Goal: Task Accomplishment & Management: Manage account settings

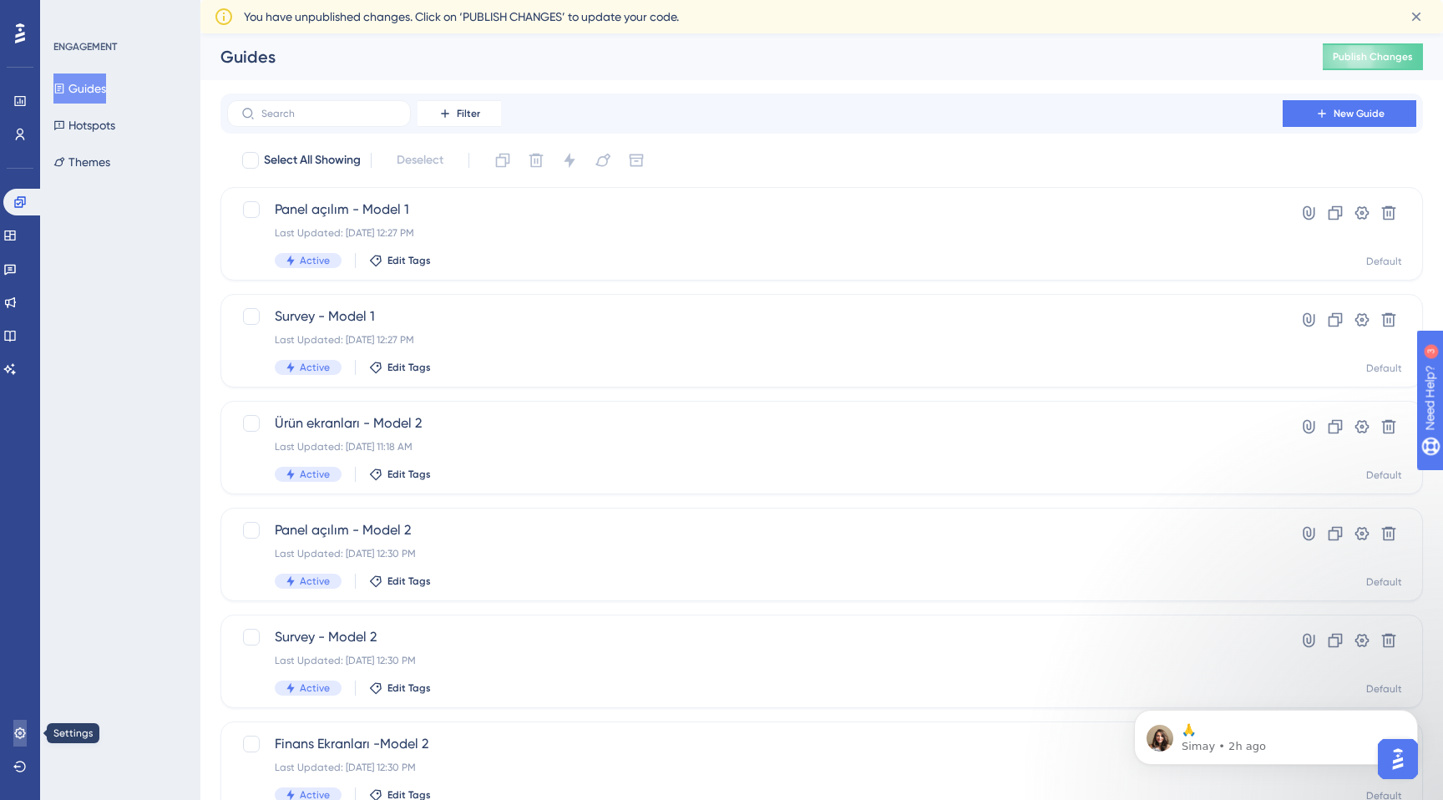
click at [13, 728] on icon at bounding box center [19, 732] width 13 height 13
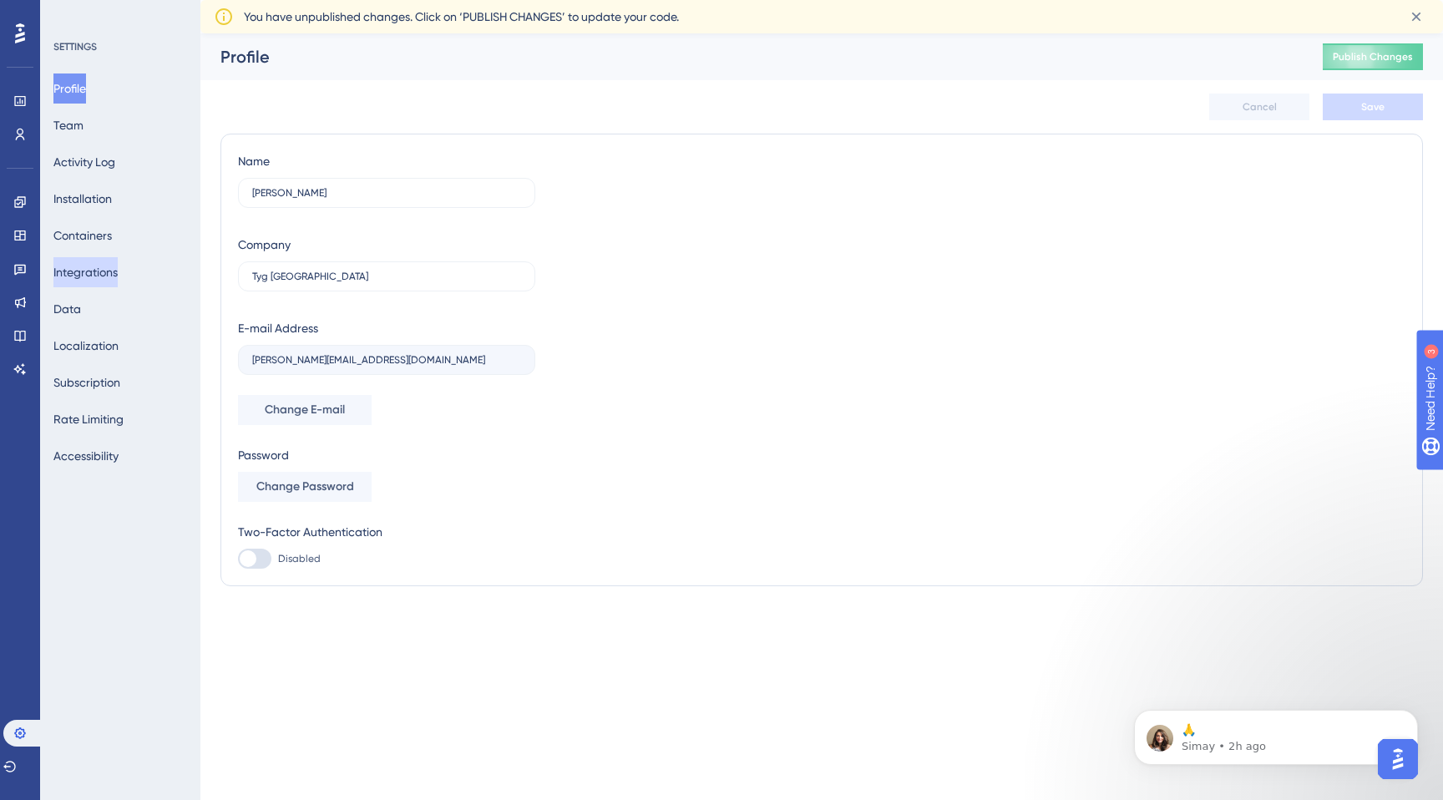
click at [92, 260] on button "Integrations" at bounding box center [85, 272] width 64 height 30
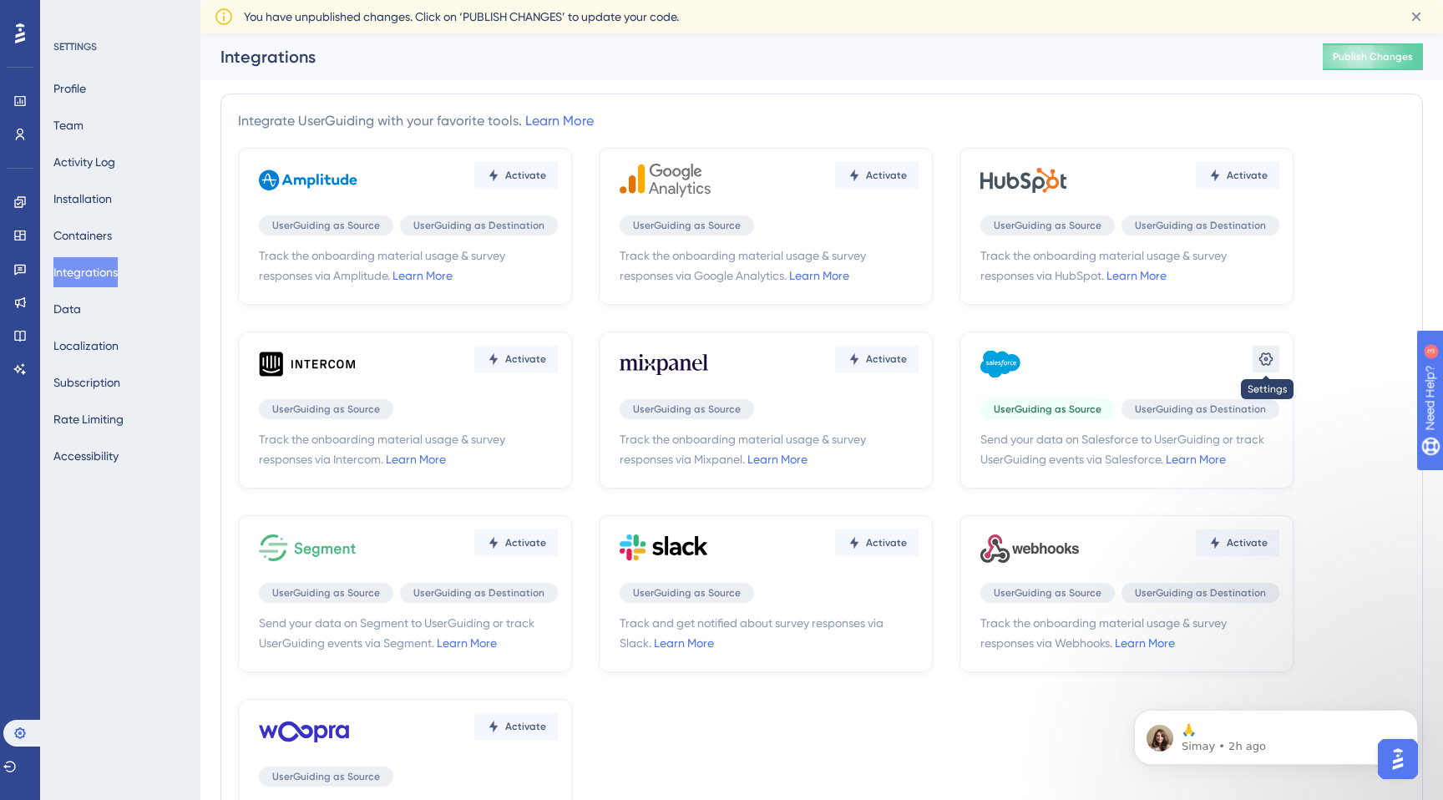
click at [1277, 353] on button at bounding box center [1265, 359] width 27 height 27
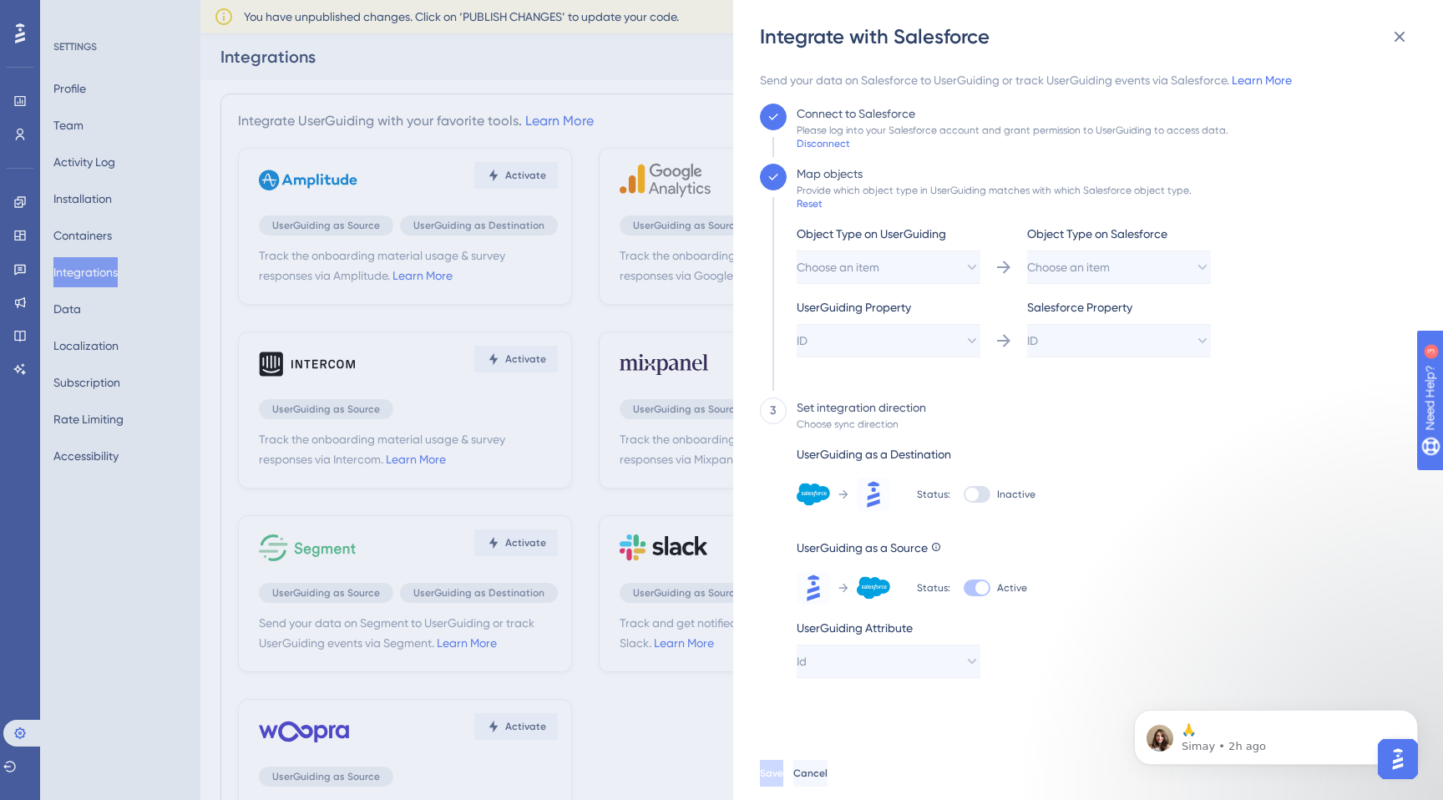
click at [976, 491] on div at bounding box center [977, 494] width 27 height 17
click at [964, 494] on input "Inactive" at bounding box center [963, 494] width 1 height 1
checkbox input "true"
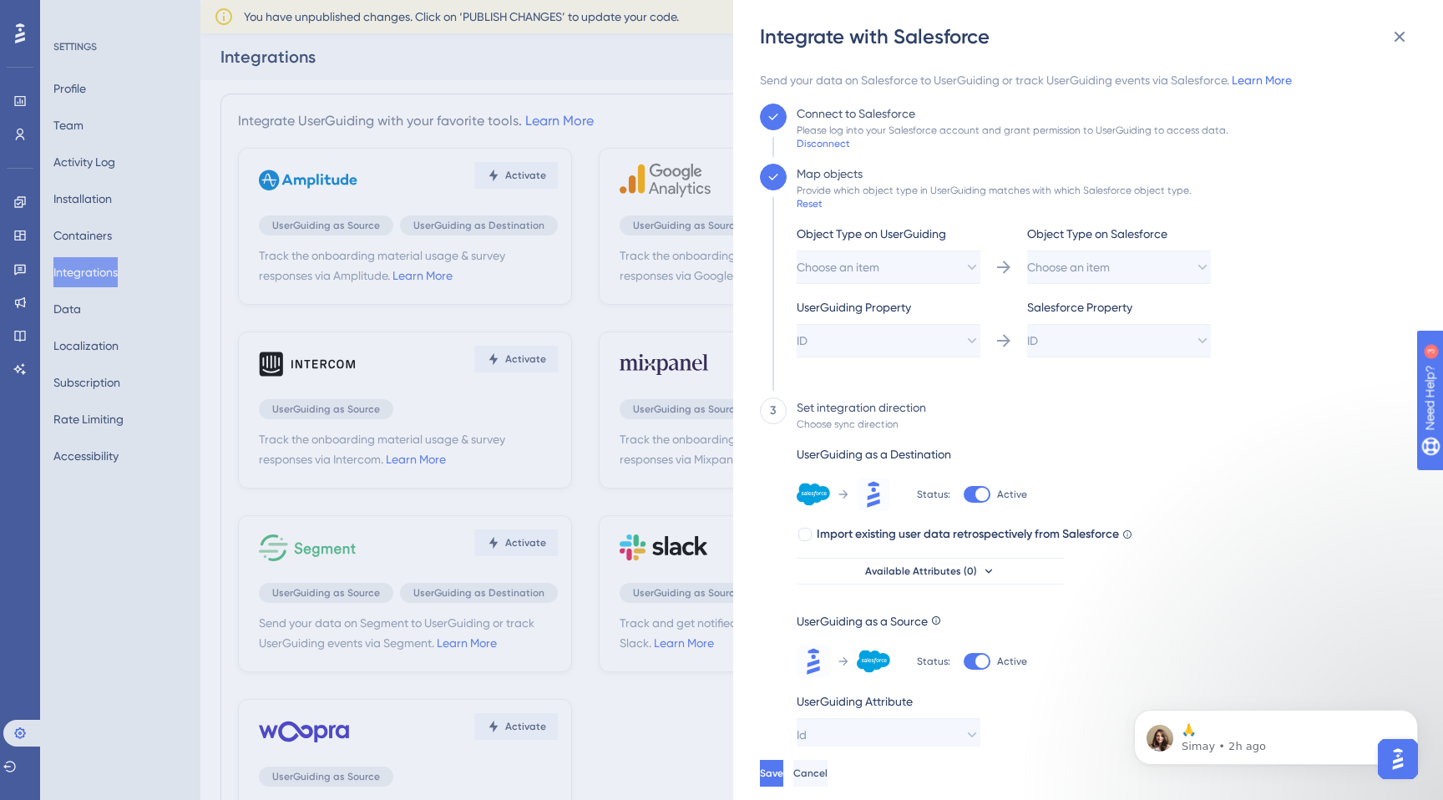
click at [1260, 88] on div "Send your data on Salesforce to UserGuiding or track UserGuiding events via Sal…" at bounding box center [1083, 80] width 646 height 20
click at [1263, 78] on link "Learn More" at bounding box center [1262, 79] width 60 height 13
click at [1397, 33] on icon at bounding box center [1399, 37] width 20 height 20
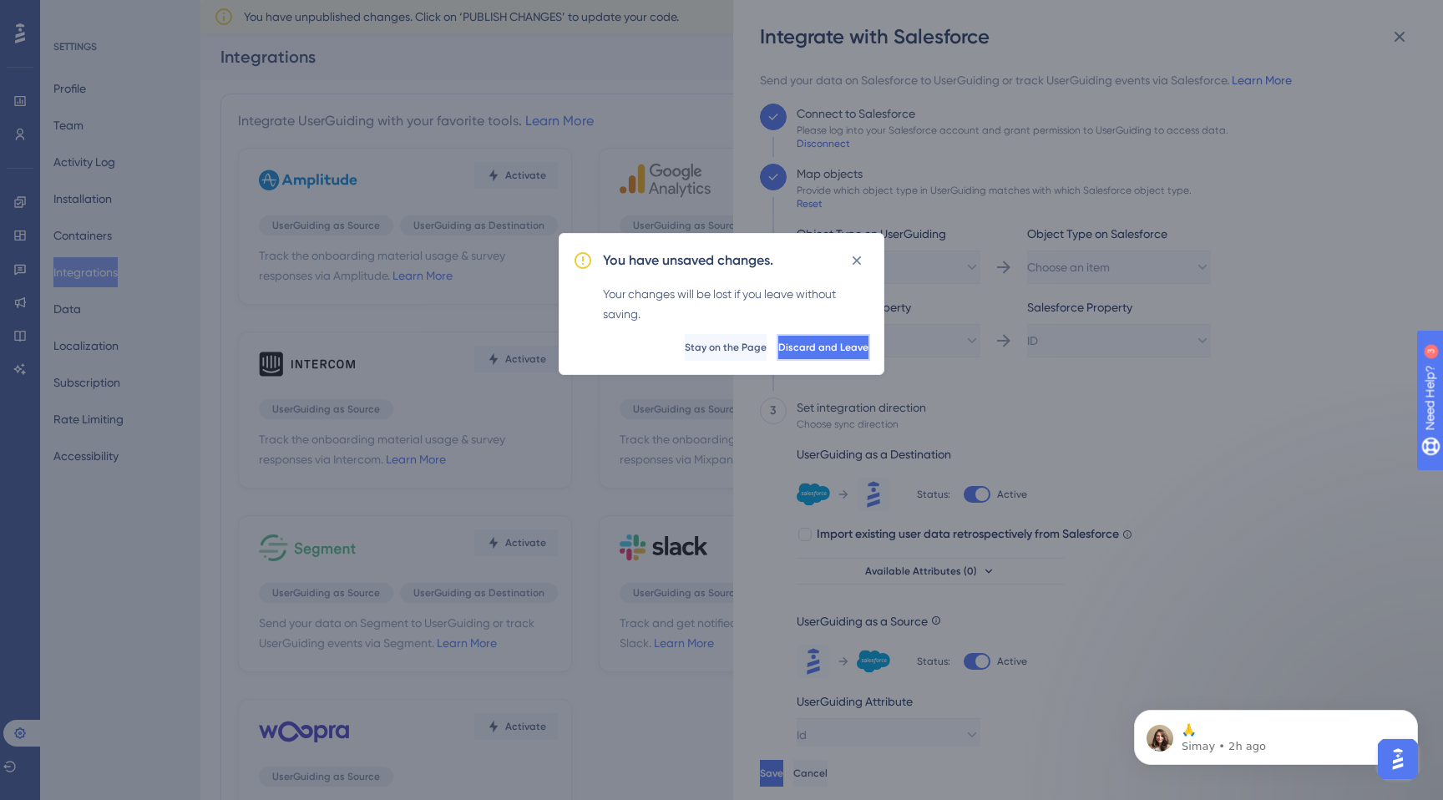
click at [785, 351] on span "Discard and Leave" at bounding box center [823, 347] width 90 height 13
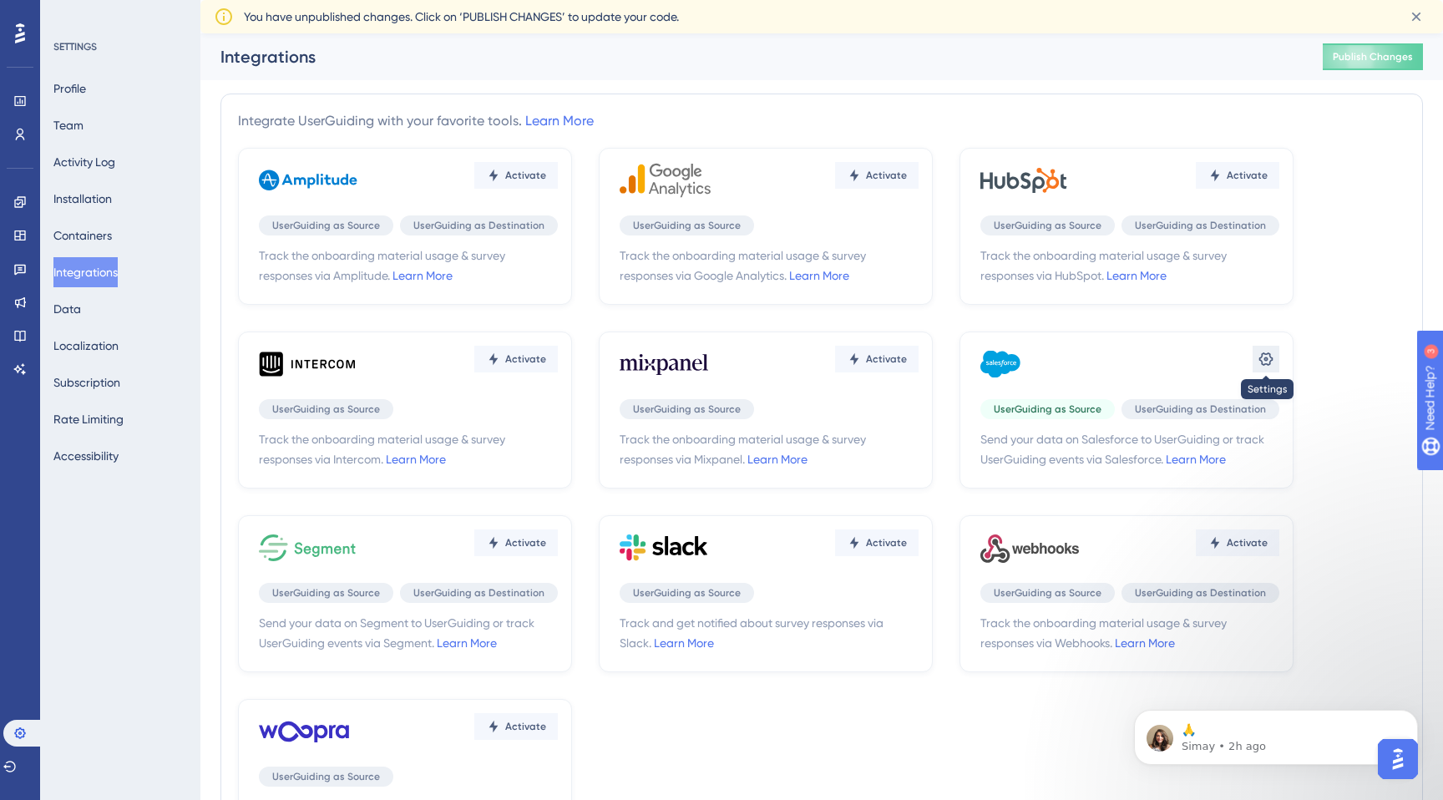
click at [1252, 358] on button at bounding box center [1265, 359] width 27 height 27
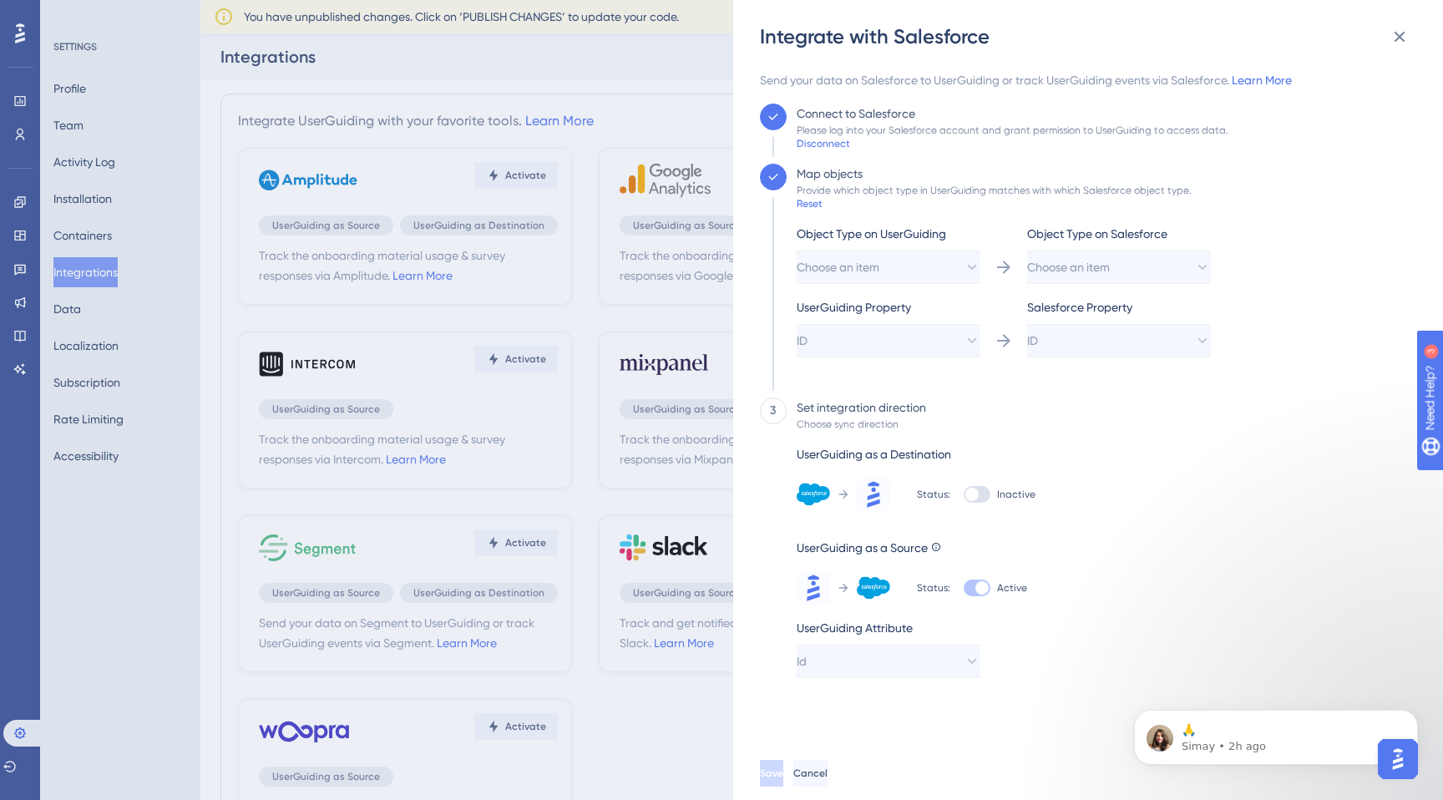
scroll to position [43, 0]
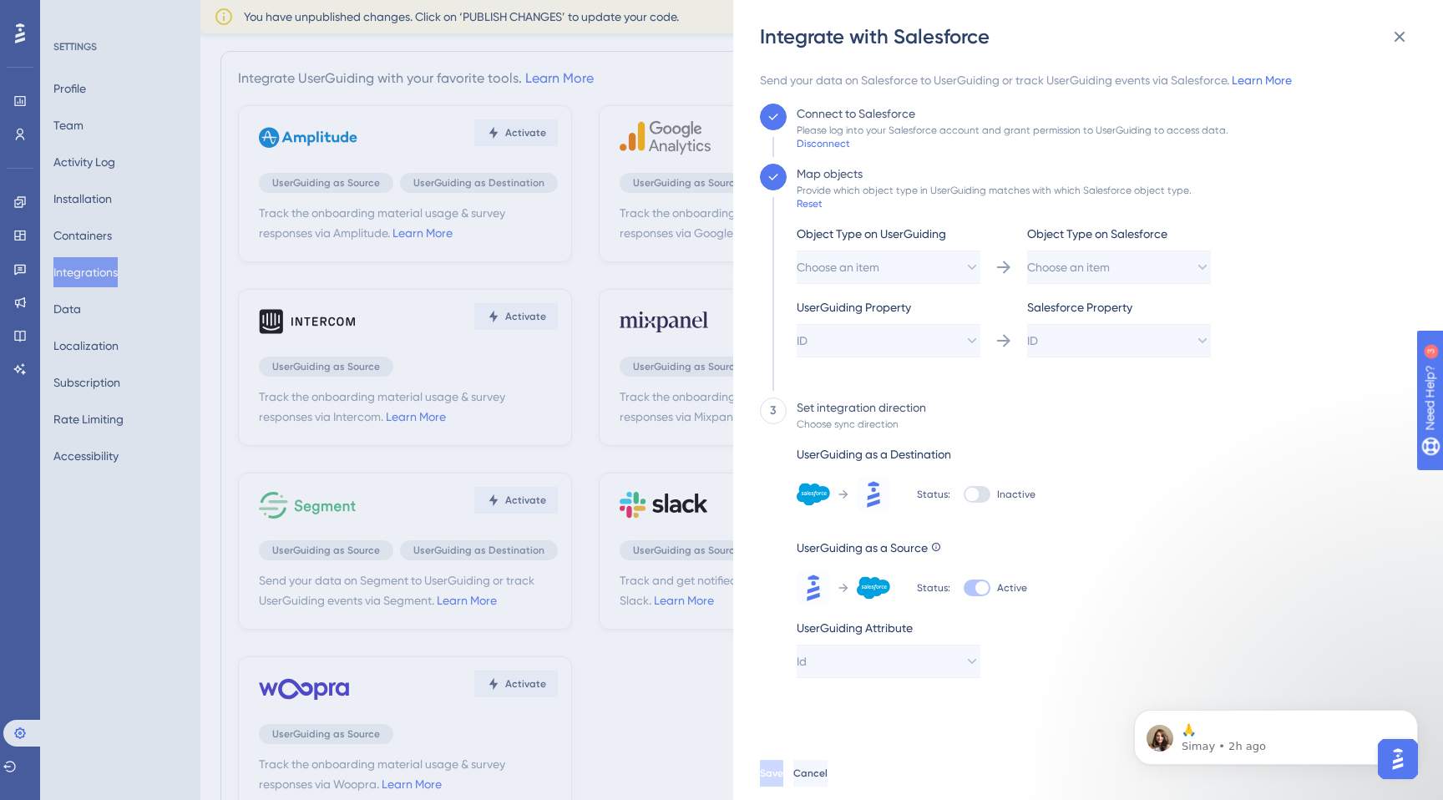
click at [984, 588] on div at bounding box center [981, 587] width 13 height 13
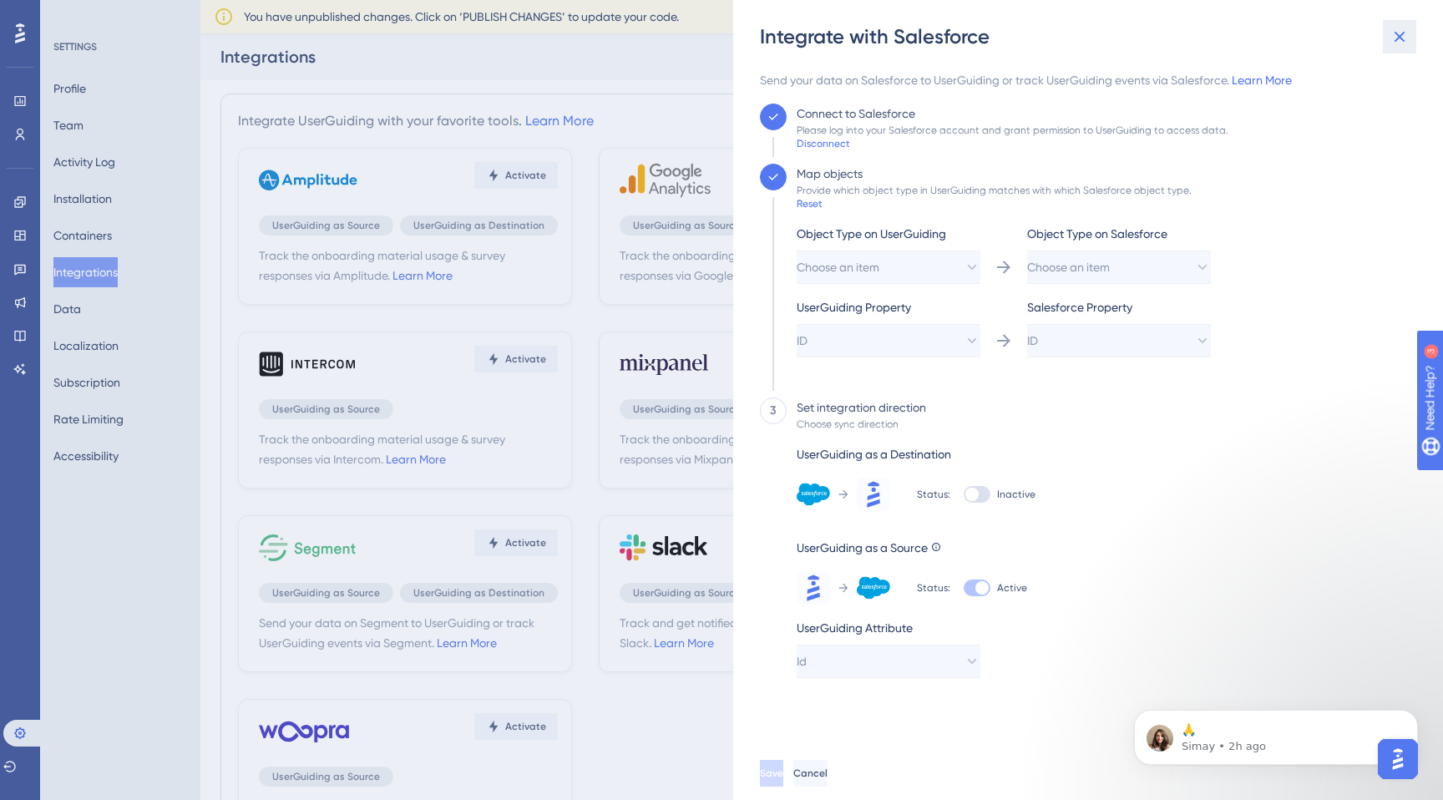
click at [1402, 39] on icon at bounding box center [1399, 37] width 11 height 11
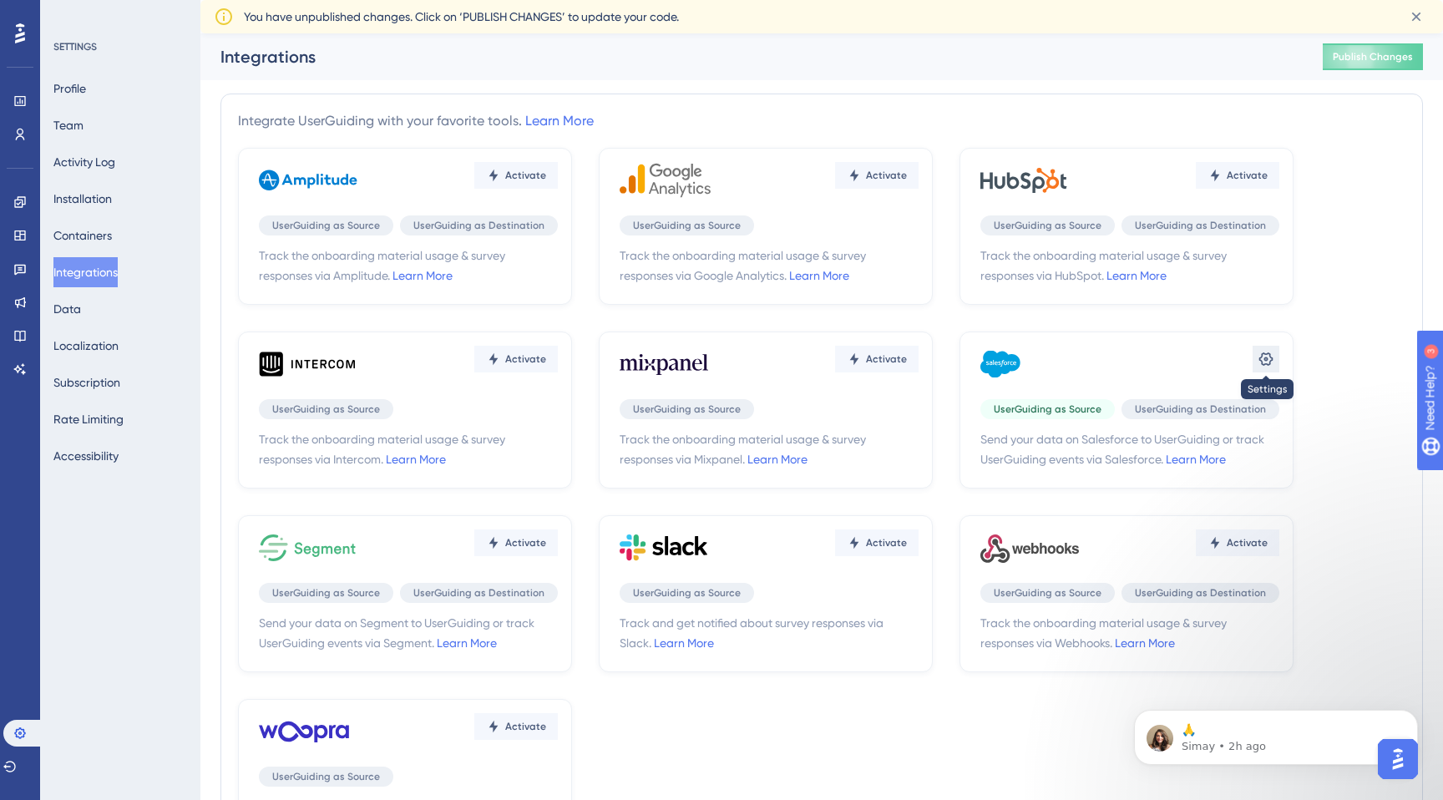
click at [1262, 362] on icon at bounding box center [1266, 358] width 14 height 13
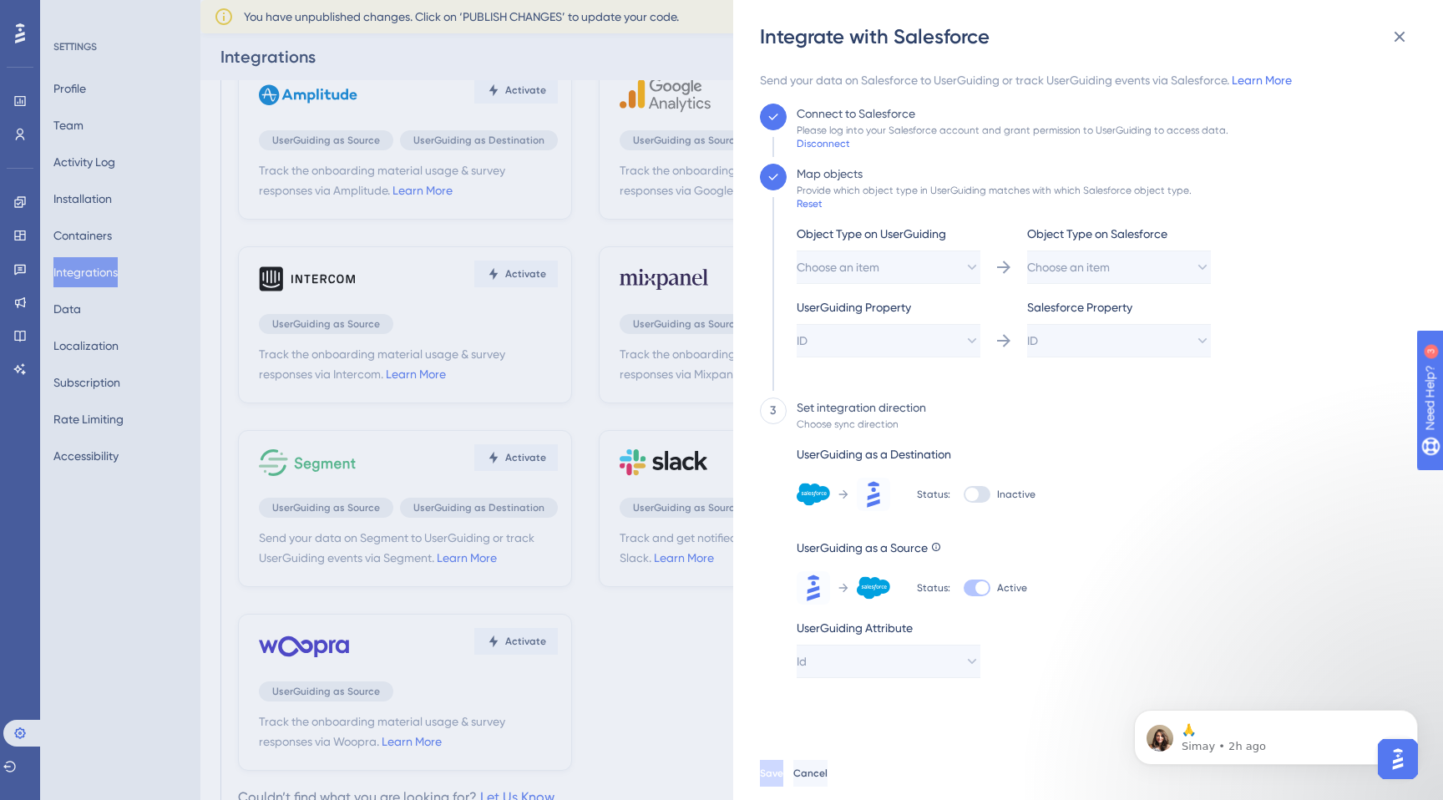
scroll to position [23, 0]
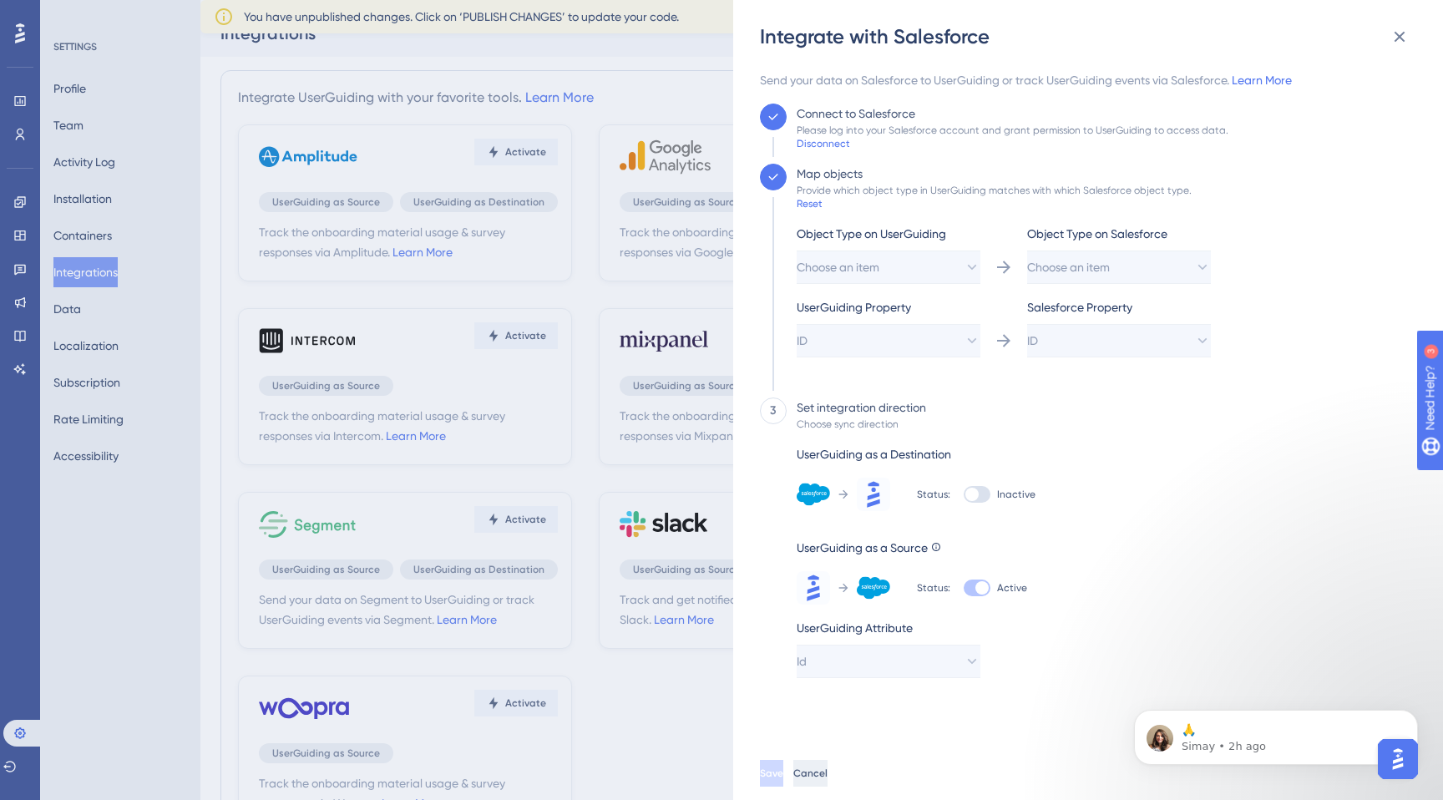
click at [827, 781] on button "Cancel" at bounding box center [810, 773] width 34 height 27
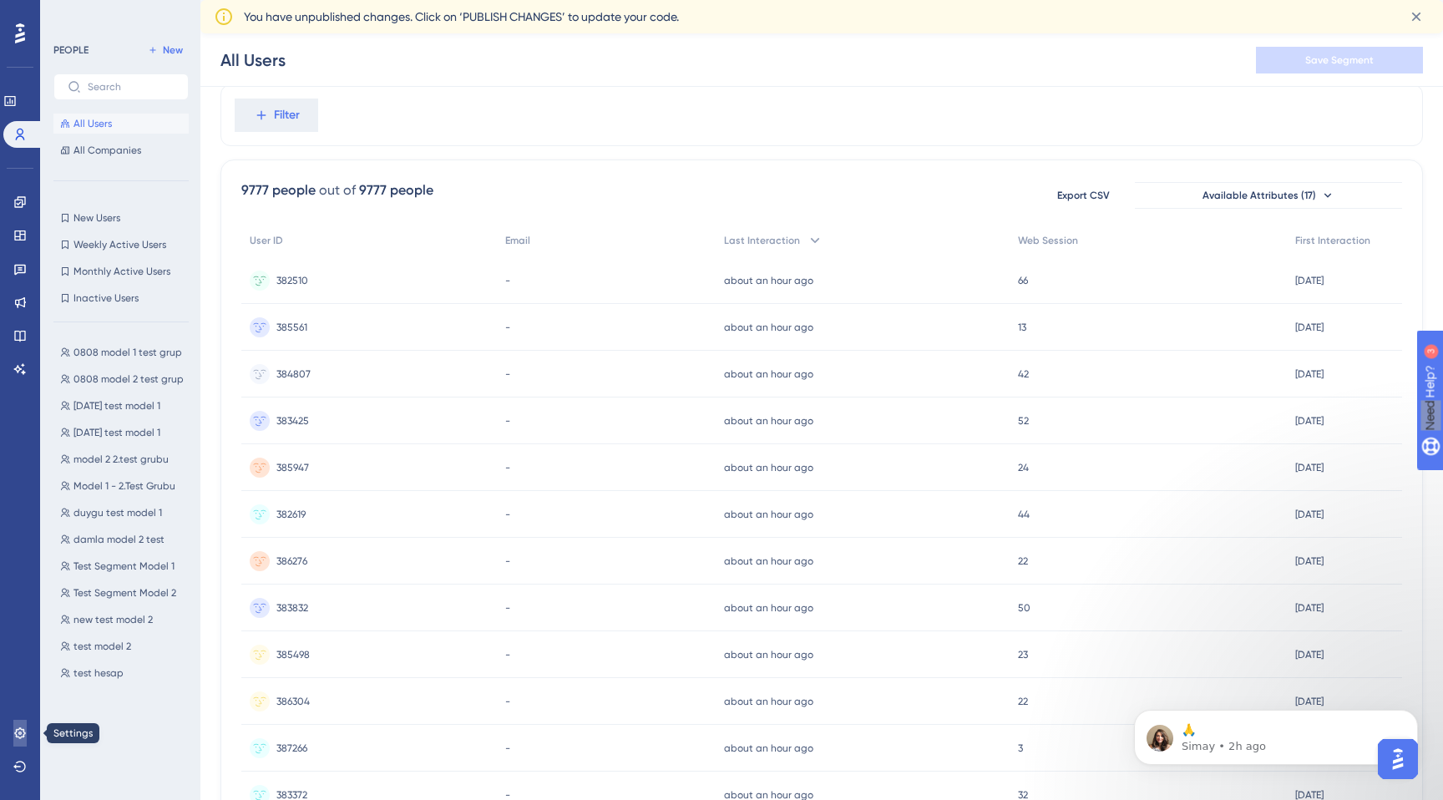
click at [15, 735] on icon at bounding box center [19, 732] width 13 height 13
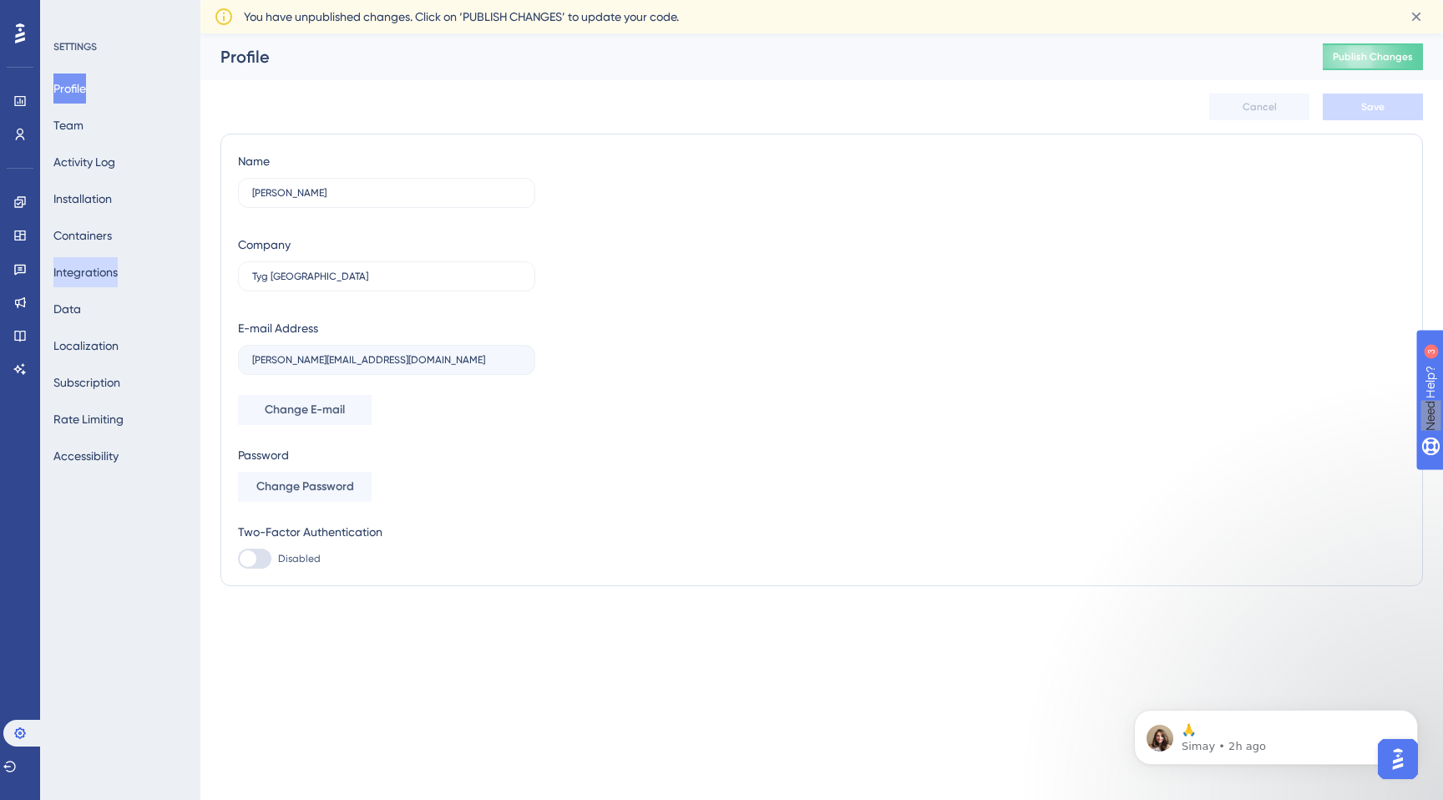
click at [105, 276] on button "Integrations" at bounding box center [85, 272] width 64 height 30
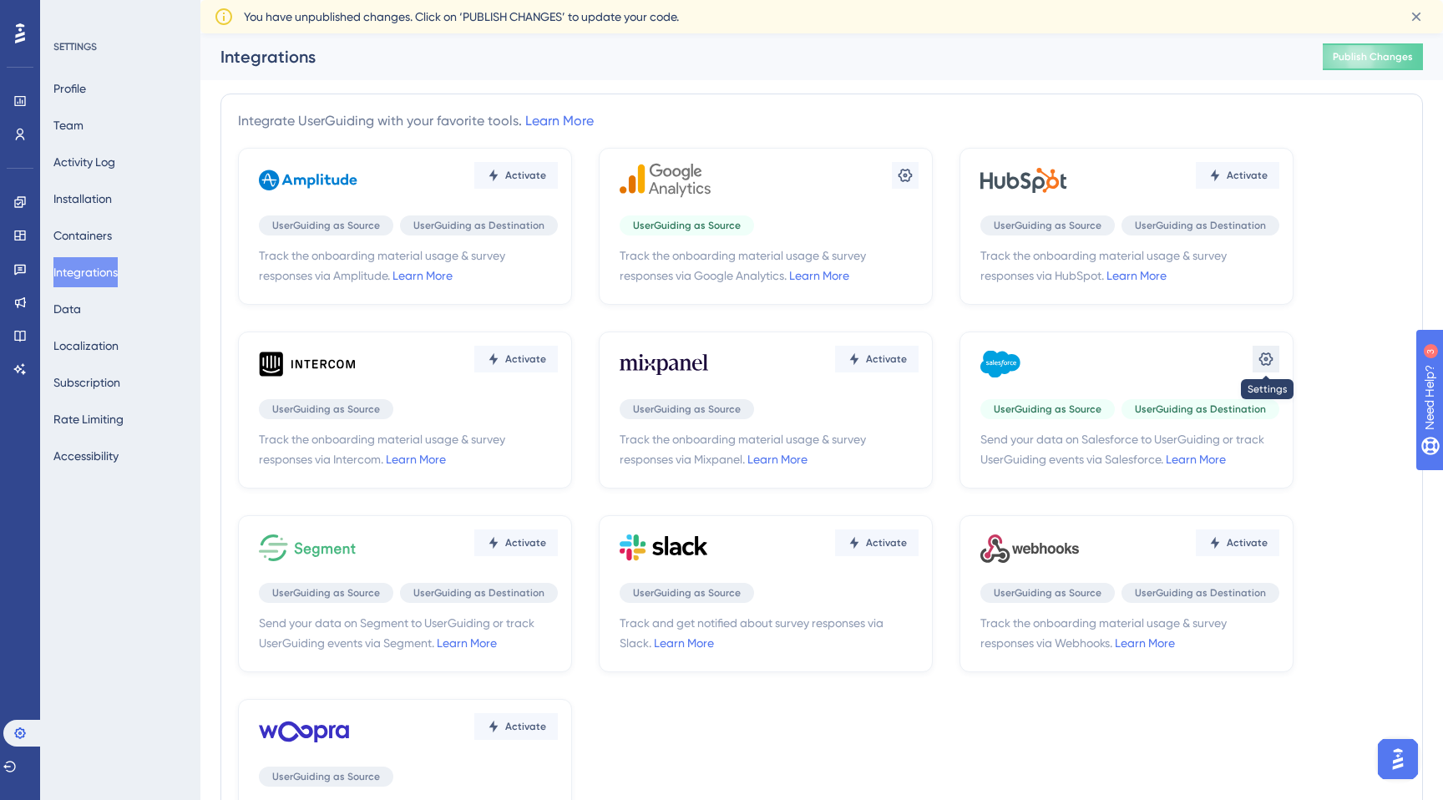
click at [913, 182] on icon at bounding box center [905, 175] width 14 height 13
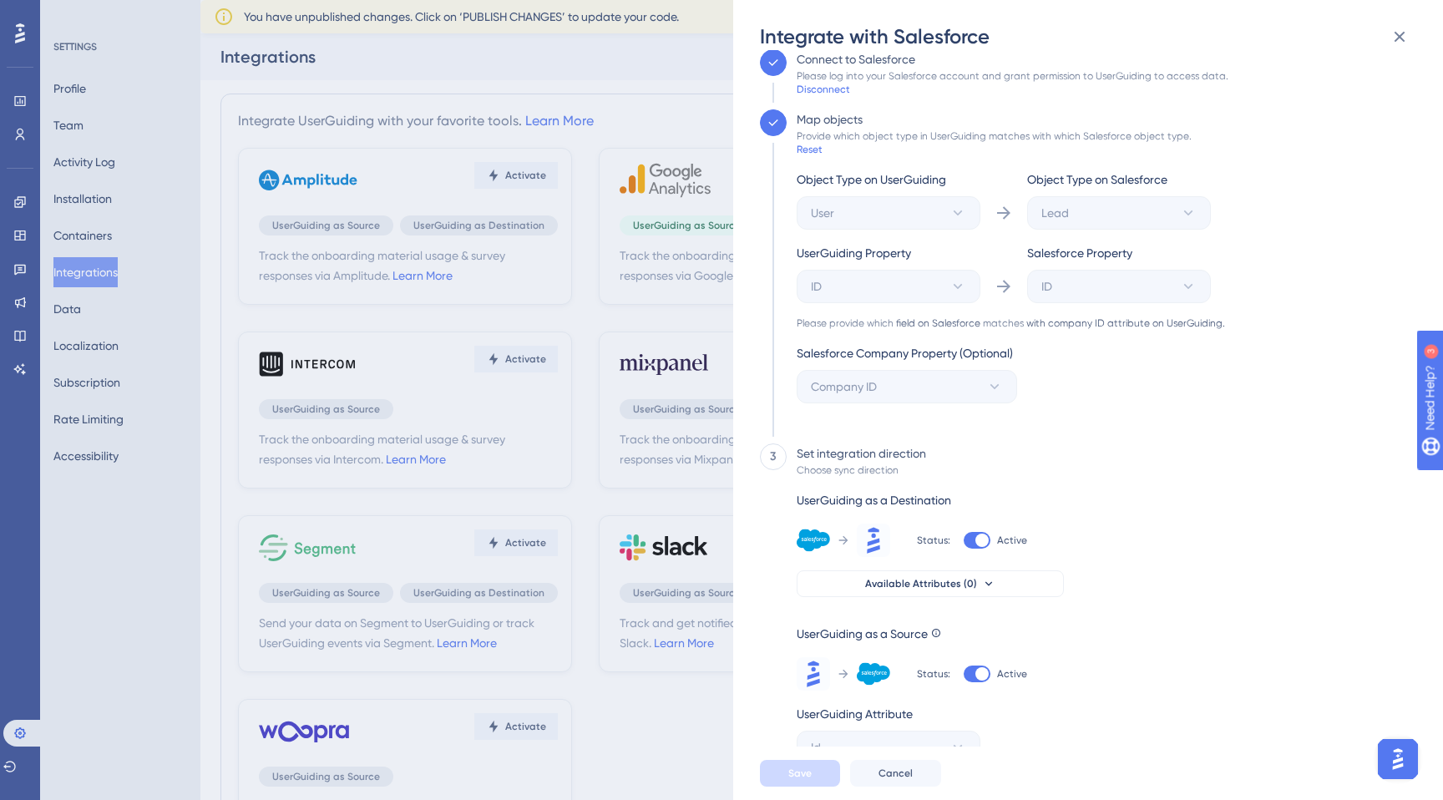
scroll to position [72, 0]
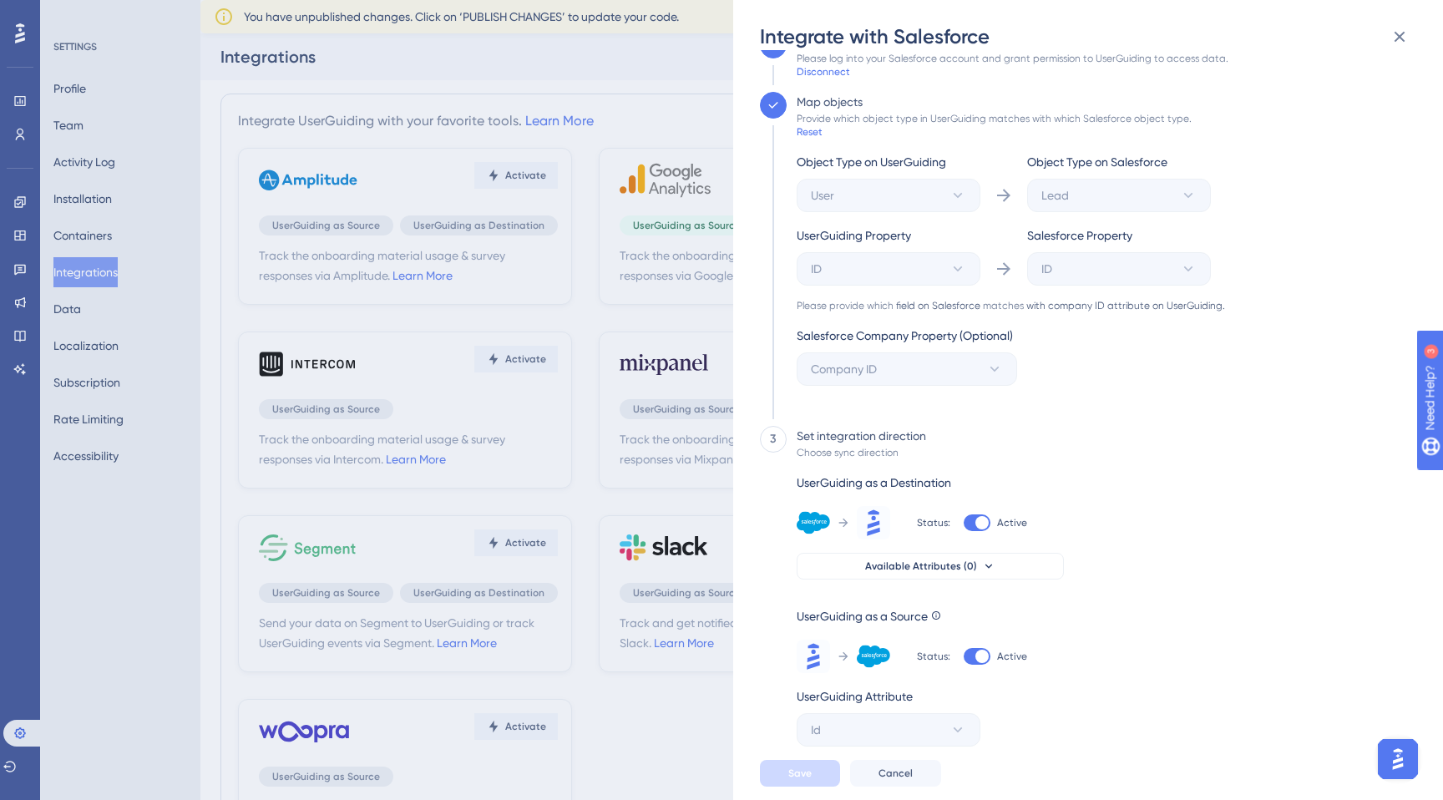
click at [979, 658] on div at bounding box center [981, 656] width 13 height 13
click at [964, 728] on input "Active" at bounding box center [963, 728] width 1 height 1
checkbox input "false"
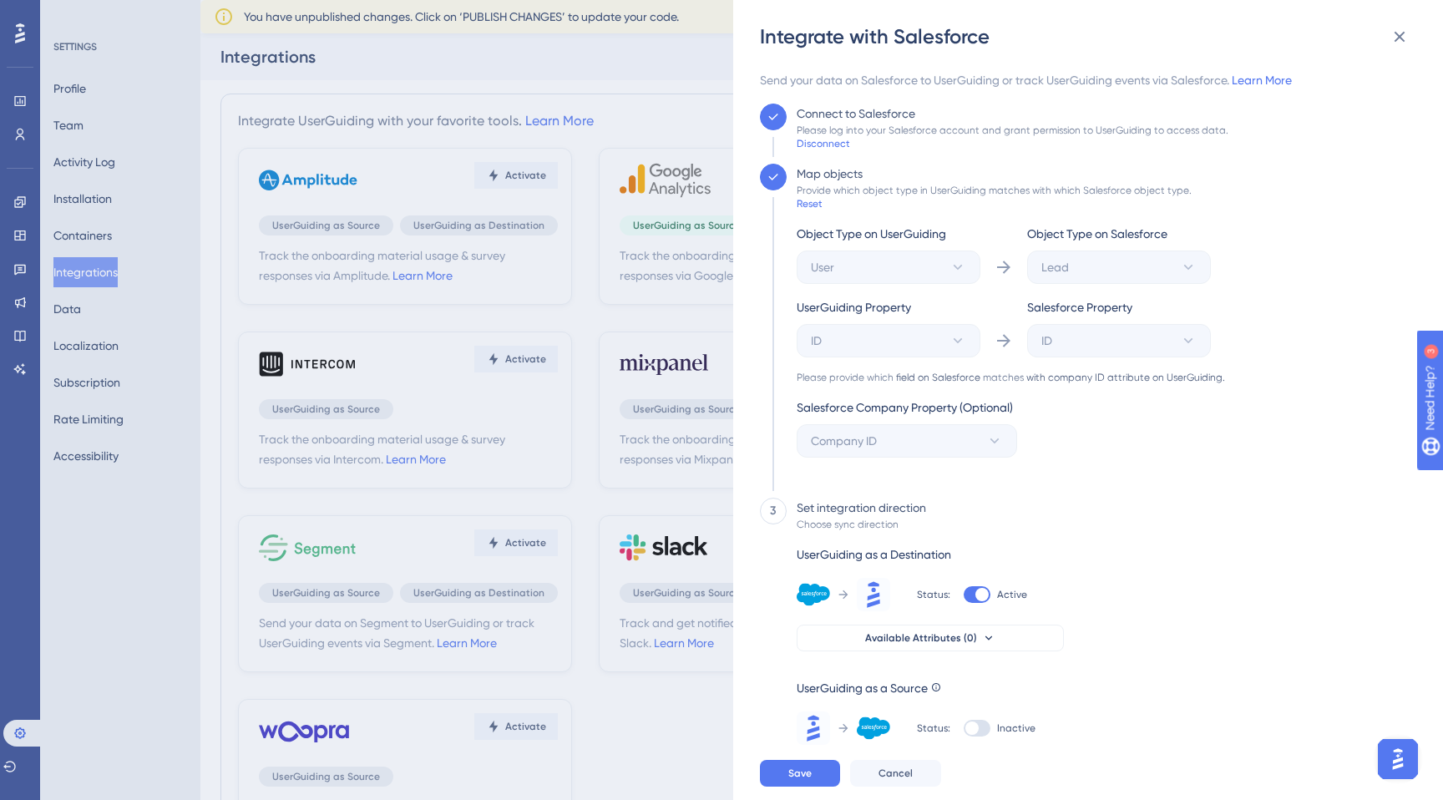
scroll to position [0, 0]
click at [978, 598] on div at bounding box center [981, 594] width 13 height 13
click at [964, 595] on input "Active" at bounding box center [963, 594] width 1 height 1
checkbox input "false"
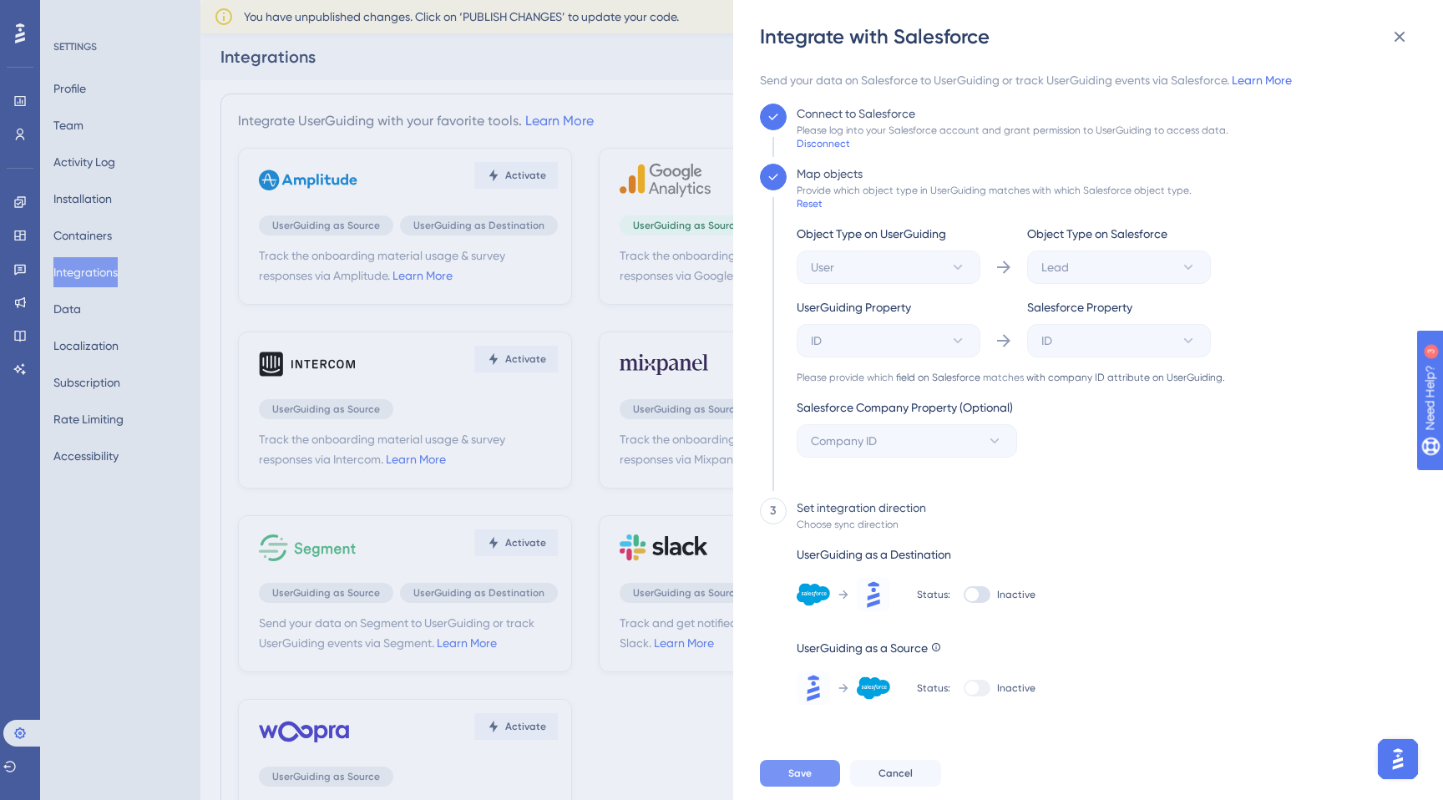
click at [799, 774] on span "Save" at bounding box center [799, 772] width 23 height 13
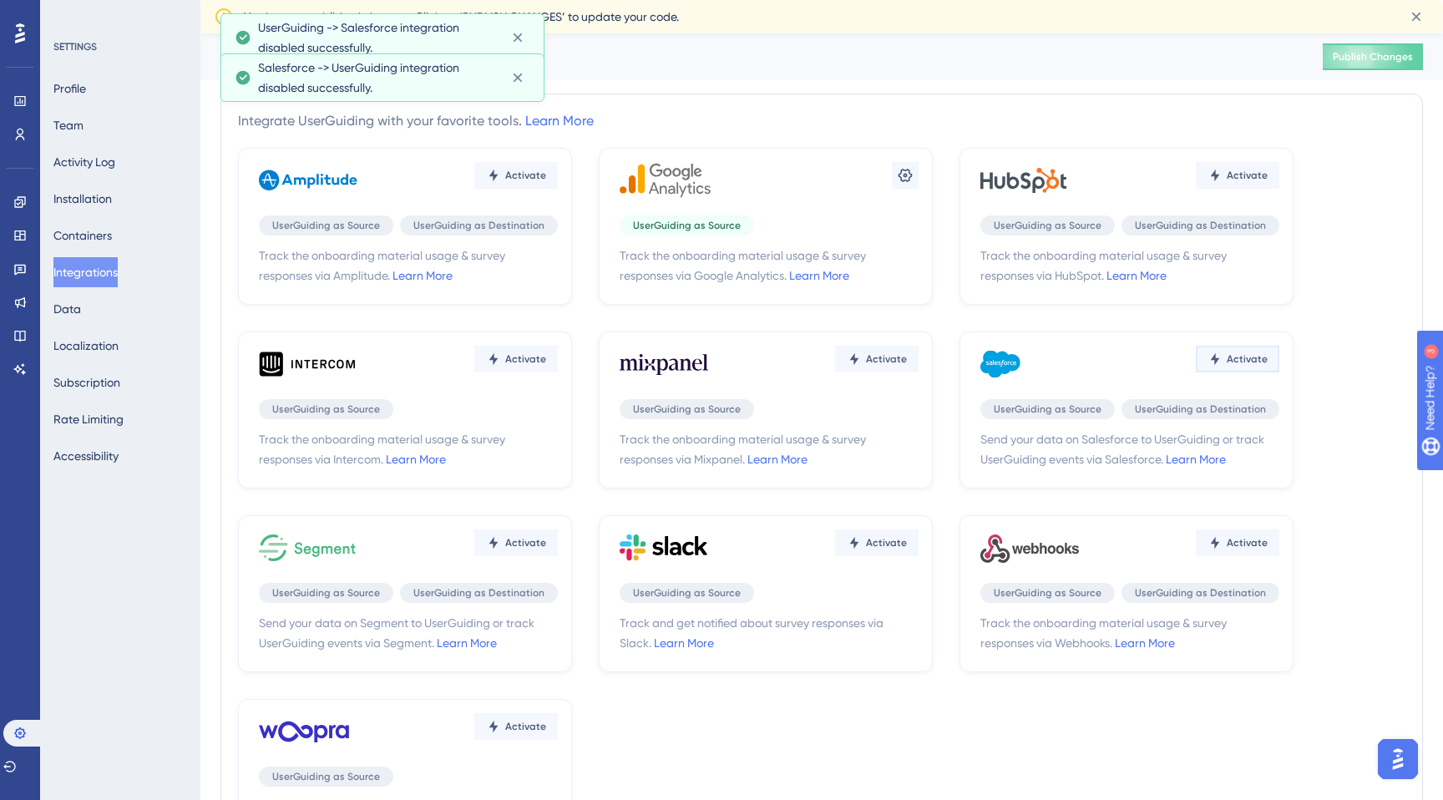
click at [546, 182] on span "Activate" at bounding box center [525, 175] width 41 height 13
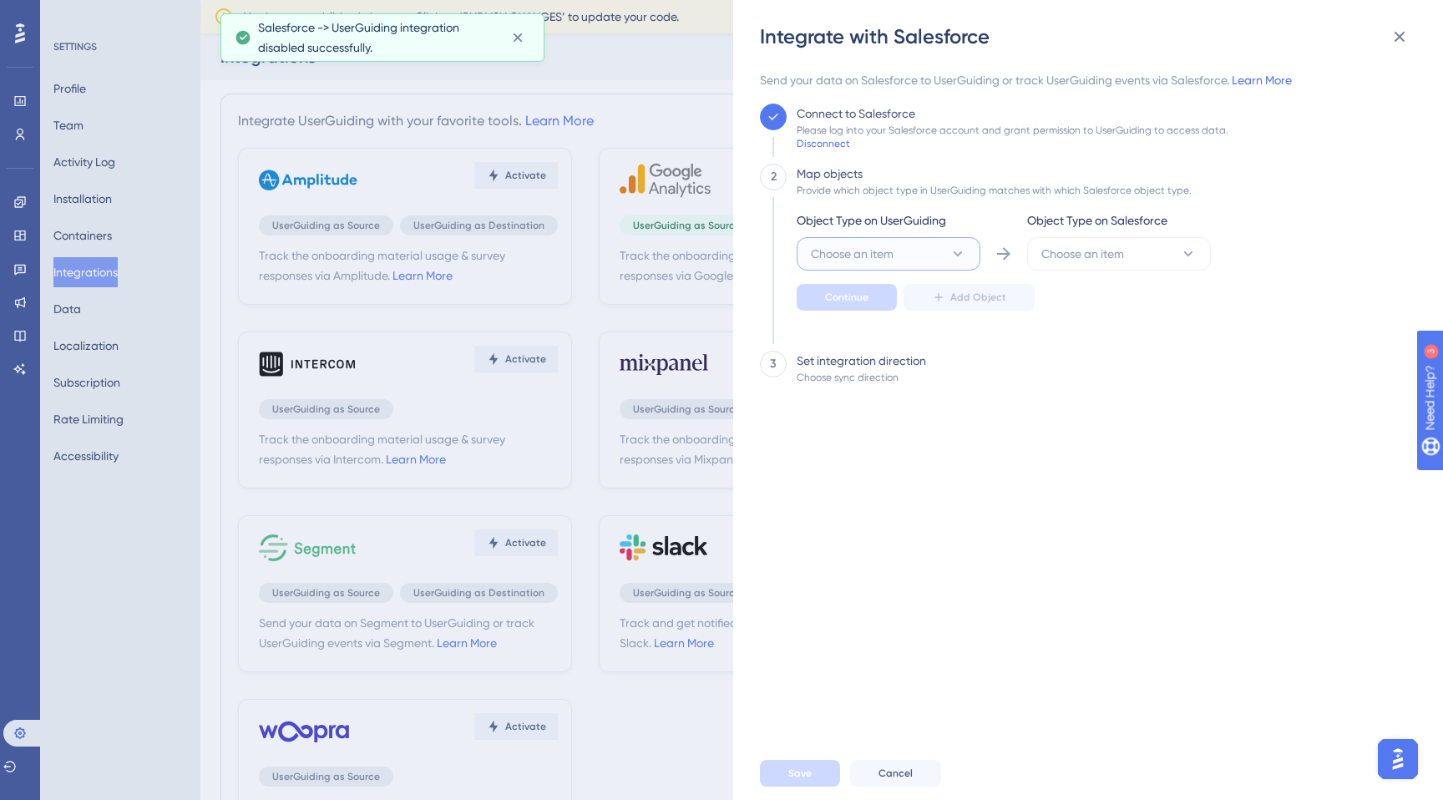
click at [915, 238] on button "Choose an item" at bounding box center [889, 253] width 184 height 33
click at [857, 306] on div "User User" at bounding box center [888, 304] width 135 height 33
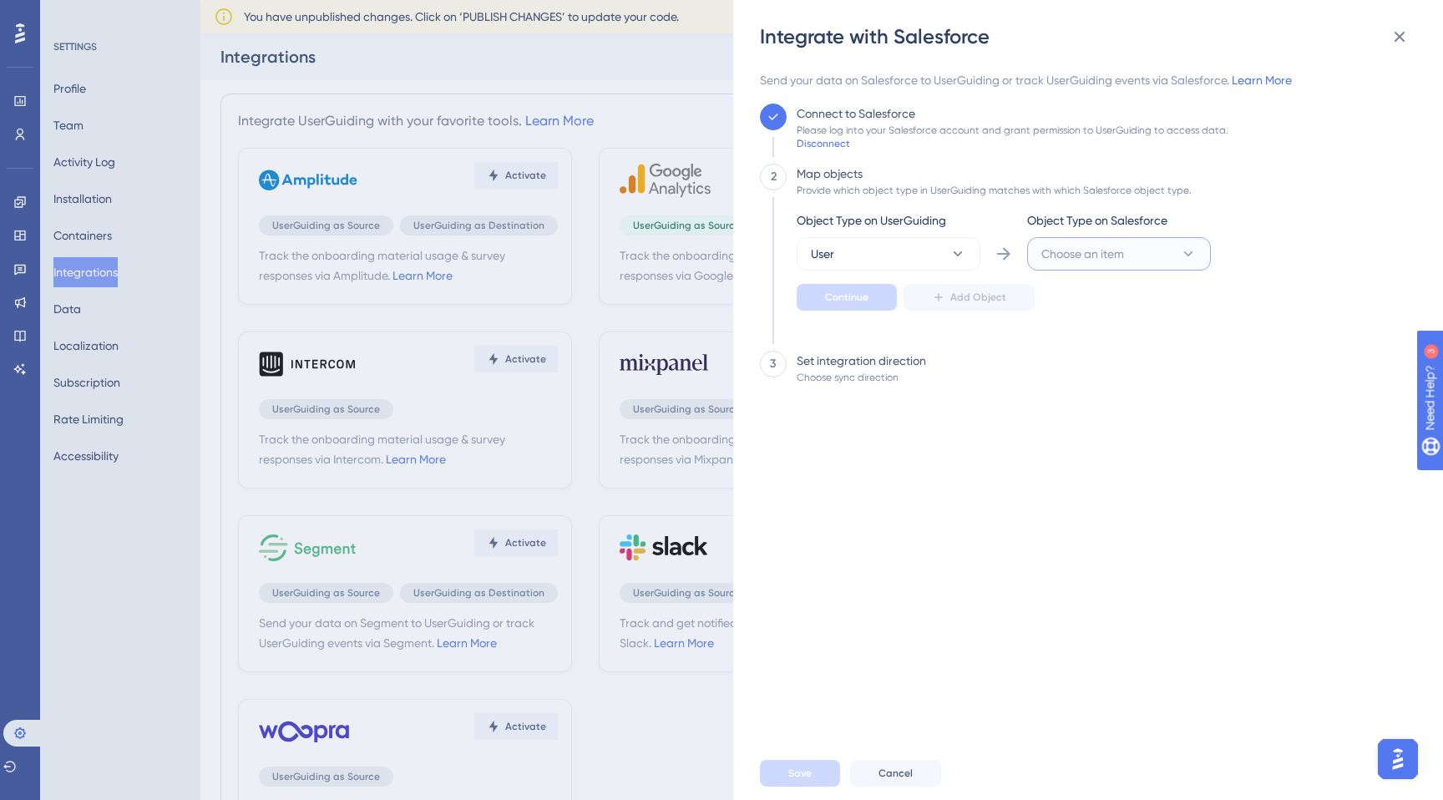
click at [1157, 261] on button "Choose an item" at bounding box center [1119, 253] width 184 height 33
click at [1100, 336] on div "Contact Contact" at bounding box center [1118, 337] width 135 height 33
click at [1252, 83] on link "Learn More" at bounding box center [1262, 79] width 60 height 13
click at [980, 265] on button "Contact" at bounding box center [889, 253] width 184 height 33
click at [984, 522] on div "Send your data on Salesforce to UserGuiding or track UserGuiding events via Sal…" at bounding box center [1083, 408] width 646 height 676
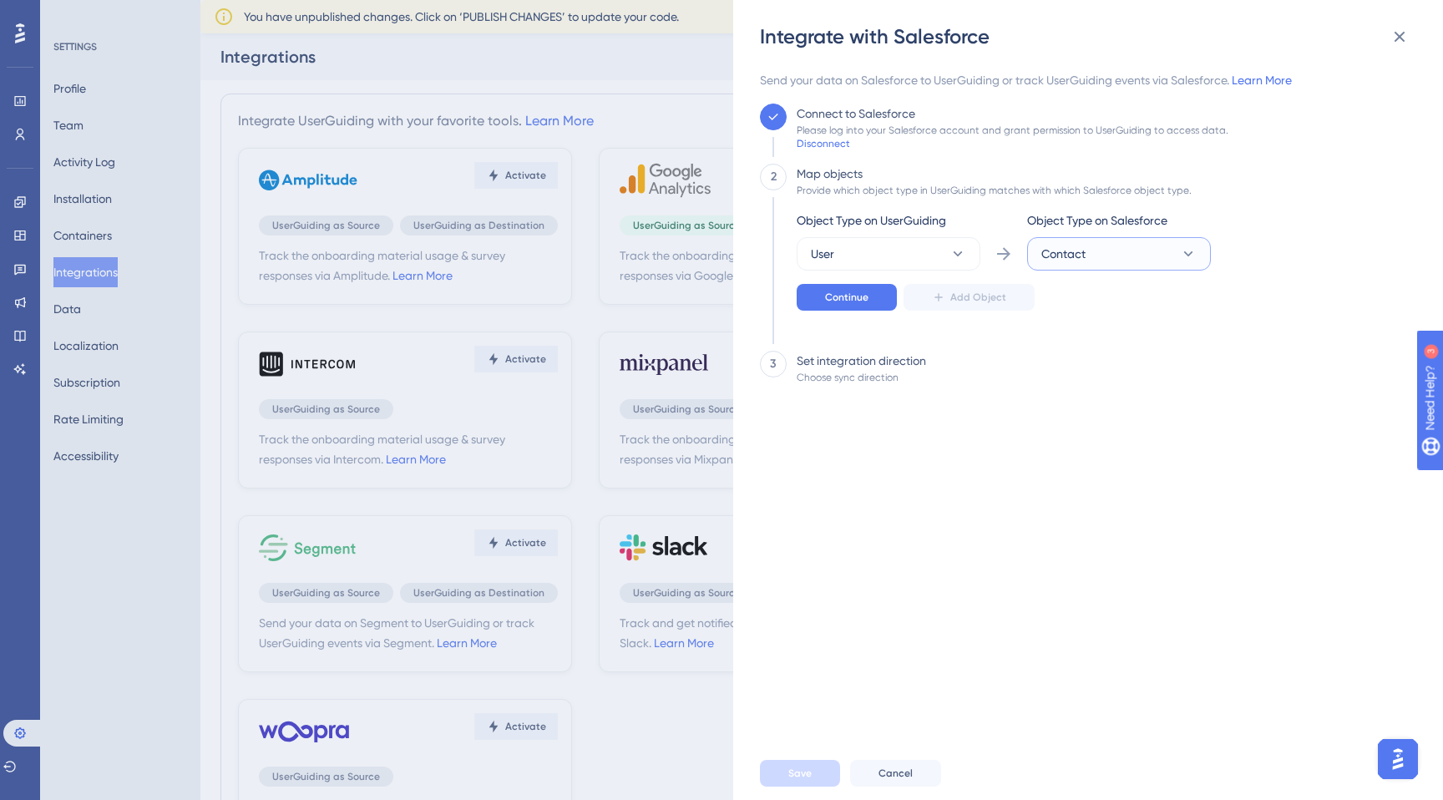
click at [980, 261] on button "Contact" at bounding box center [889, 253] width 184 height 33
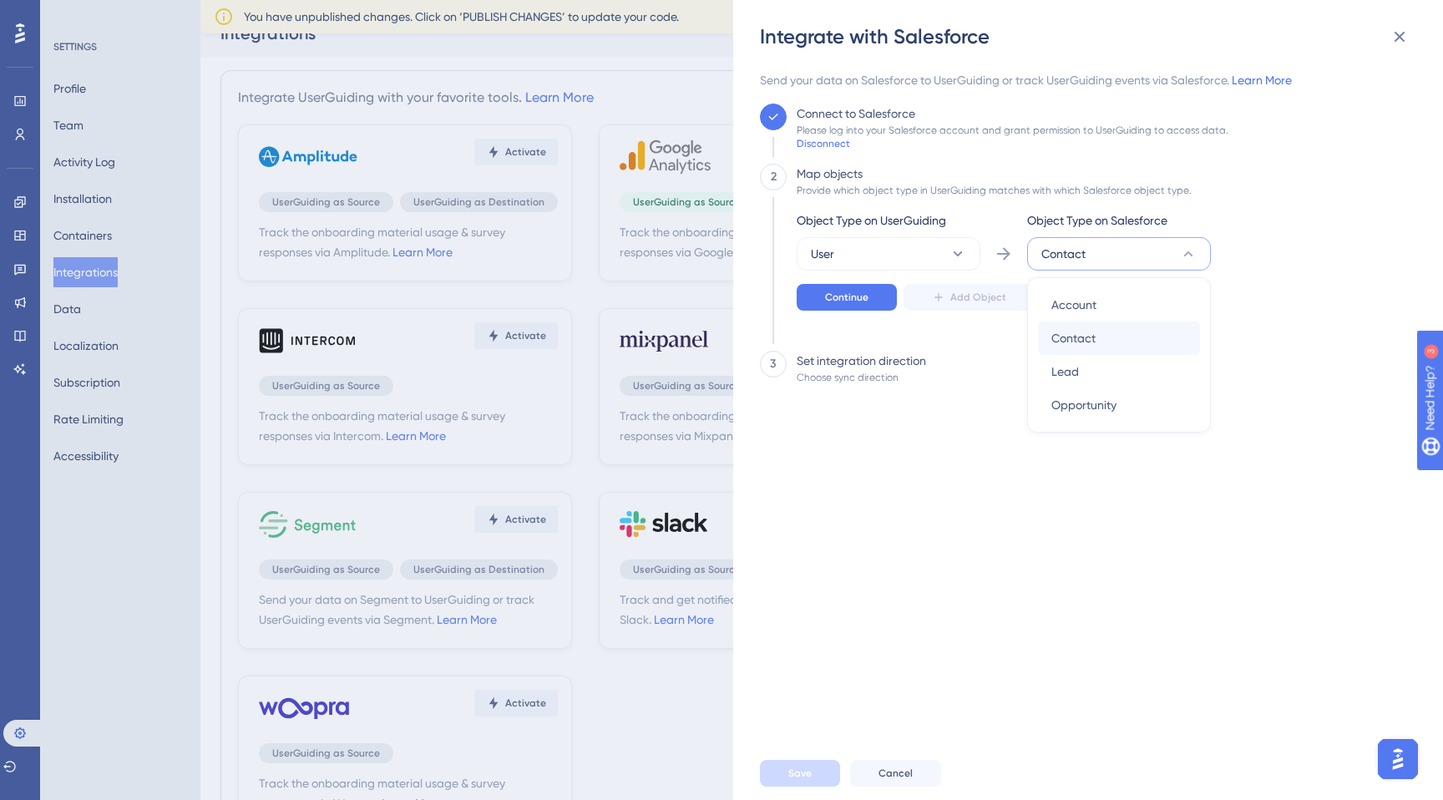
scroll to position [27, 0]
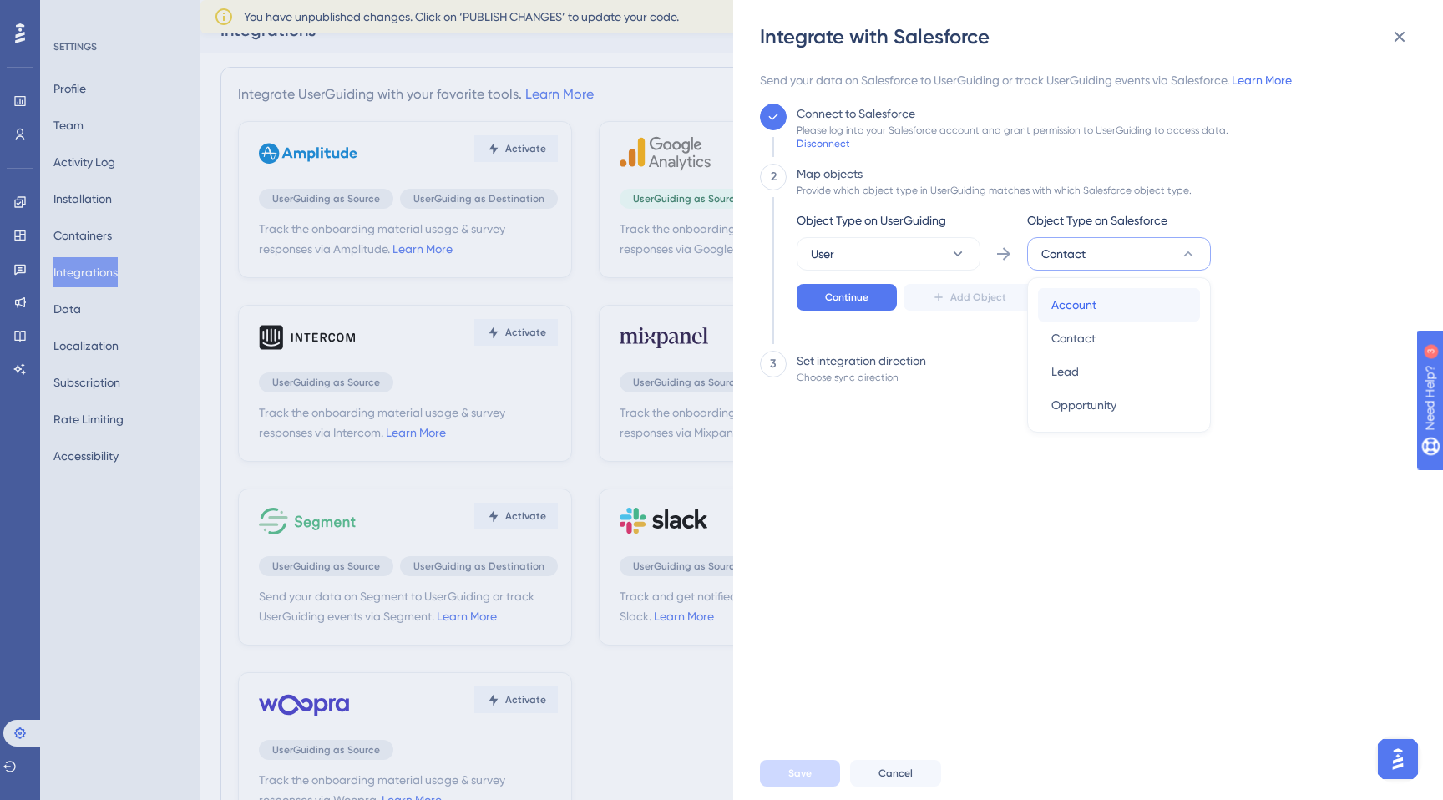
click at [1123, 319] on div "Account Account" at bounding box center [1118, 304] width 135 height 33
click at [881, 256] on button "User" at bounding box center [889, 253] width 184 height 33
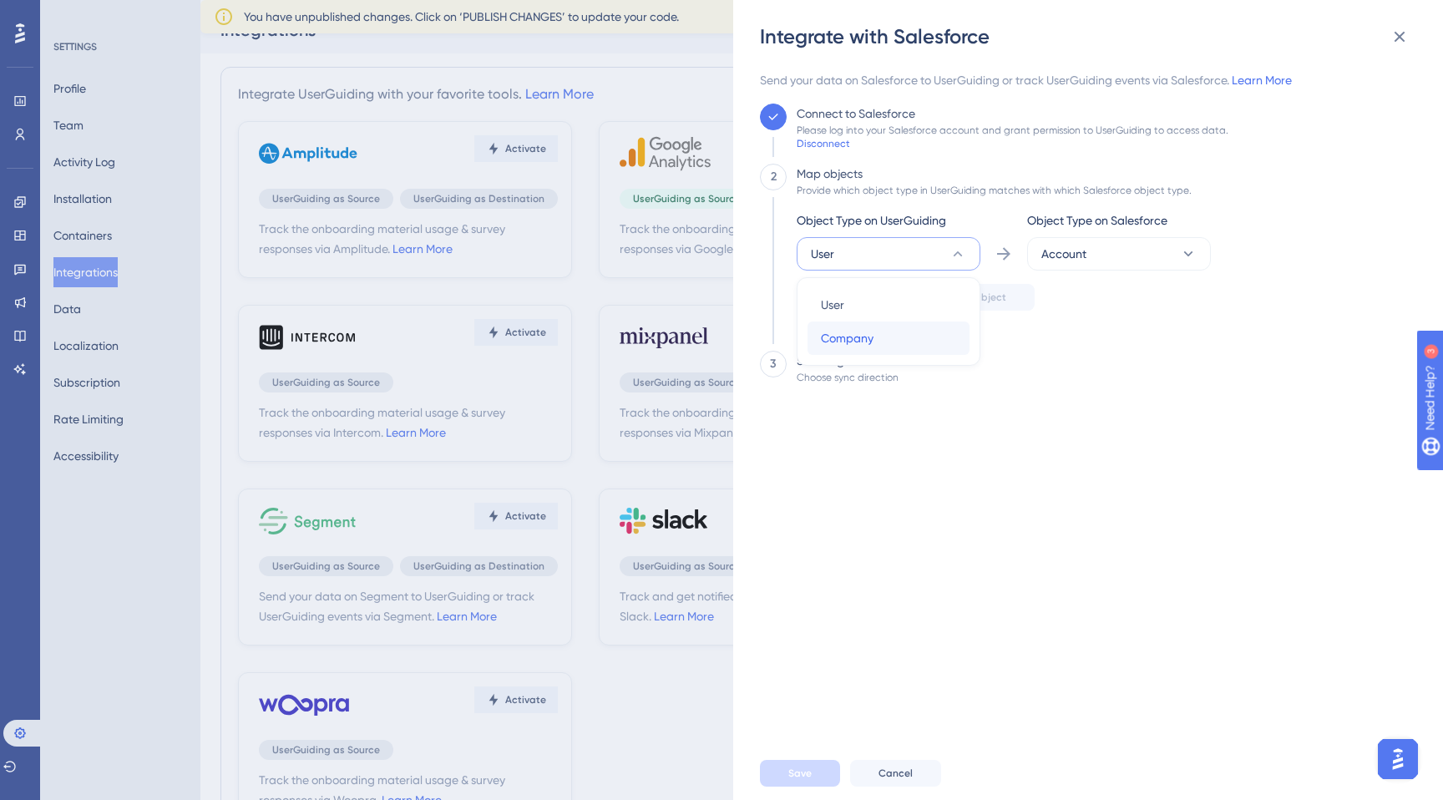
click at [877, 331] on div "Company Company" at bounding box center [888, 337] width 135 height 33
click at [980, 247] on button "Account" at bounding box center [889, 253] width 184 height 33
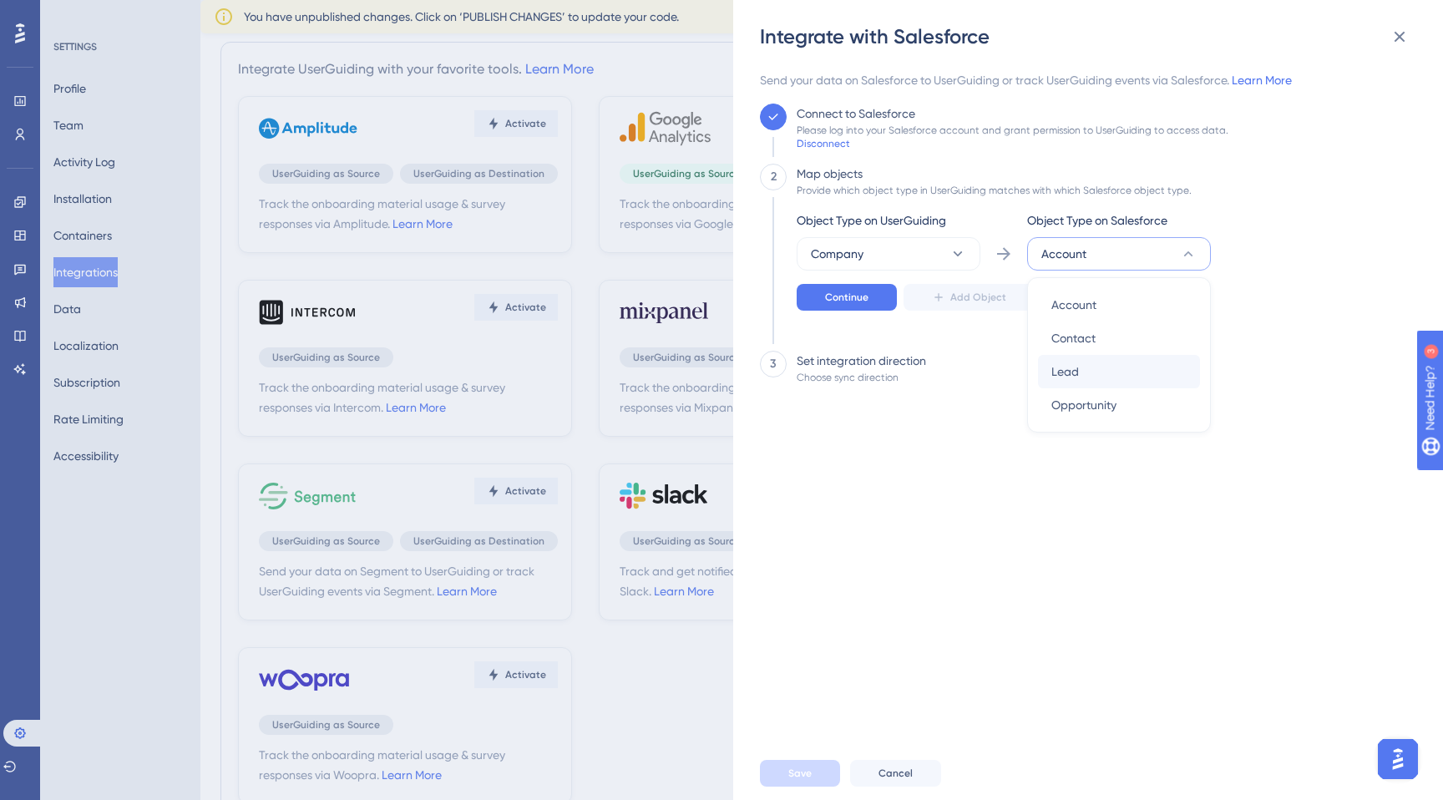
scroll to position [59, 0]
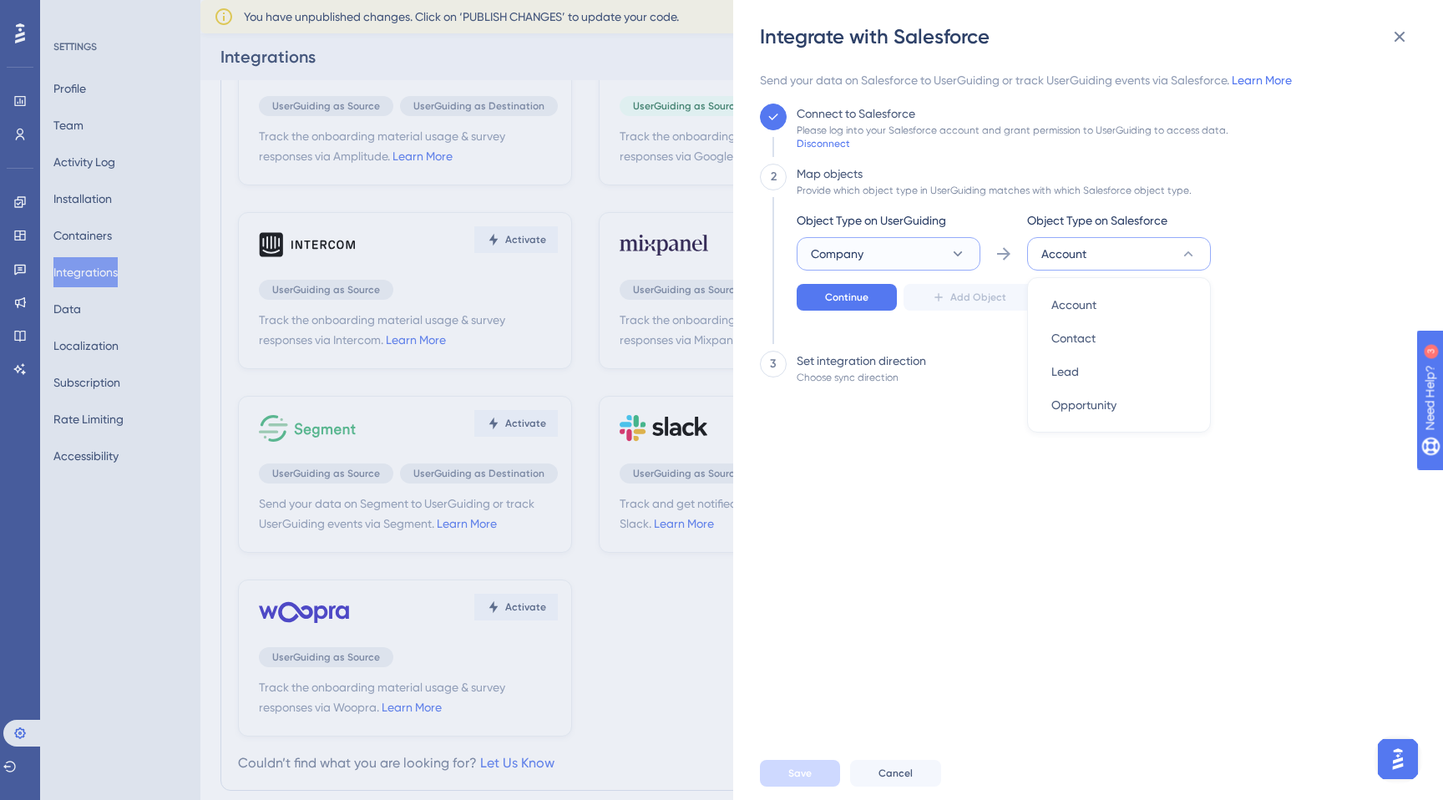
click at [949, 266] on button "Company" at bounding box center [889, 253] width 184 height 33
click at [903, 294] on div "User User" at bounding box center [888, 304] width 135 height 33
click at [1082, 403] on span "Opportunity" at bounding box center [1083, 405] width 65 height 20
click at [1087, 319] on div "Object Type on UserGuiding User Object Type on Salesforce Opportunity Continue …" at bounding box center [1004, 273] width 414 height 127
click at [980, 237] on button "Opportunity" at bounding box center [889, 253] width 184 height 33
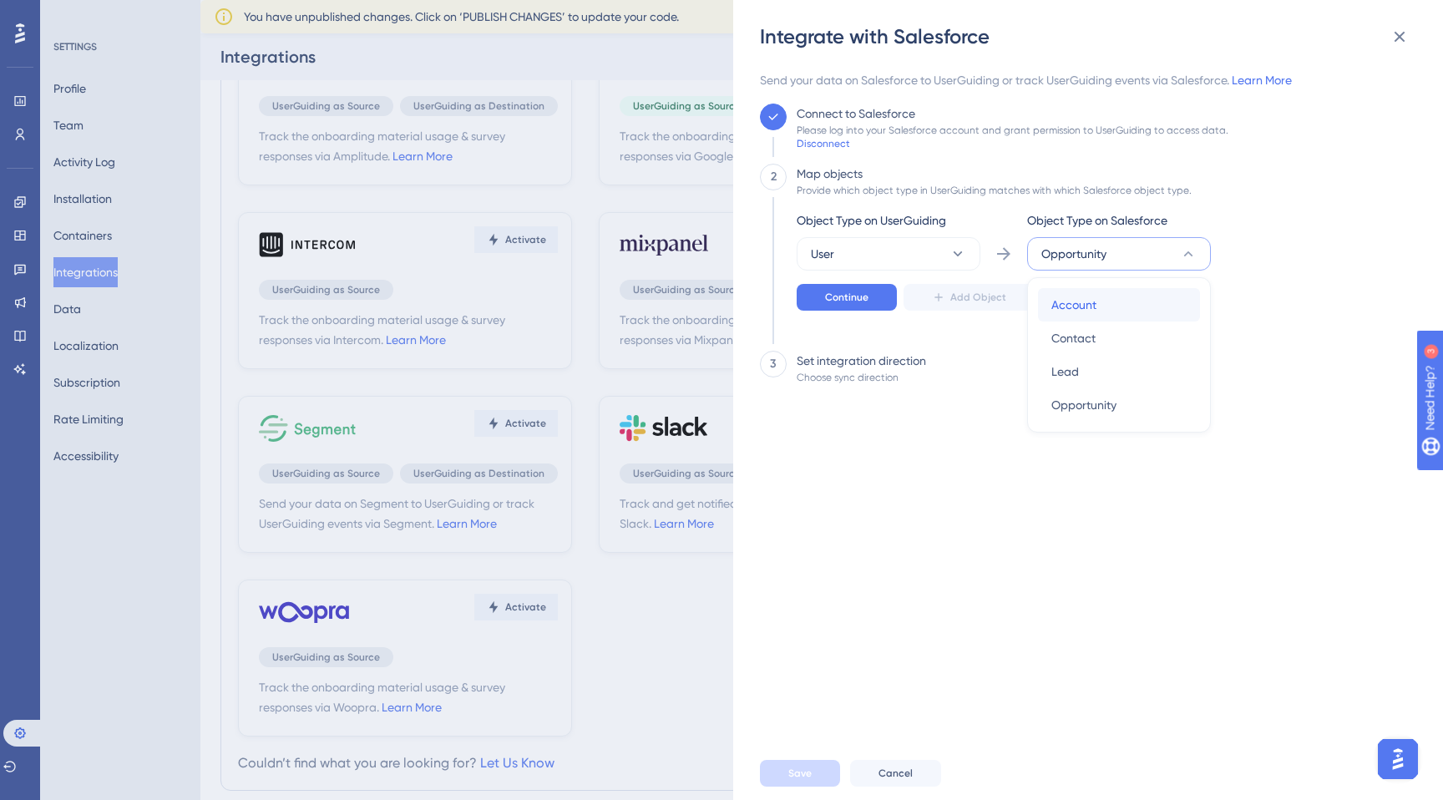
click at [1109, 297] on div "Account Account" at bounding box center [1118, 304] width 135 height 33
click at [860, 281] on div "Object Type on UserGuiding User Object Type on Salesforce Account Continue Add …" at bounding box center [1004, 260] width 414 height 100
click at [860, 290] on button "Continue" at bounding box center [847, 297] width 100 height 27
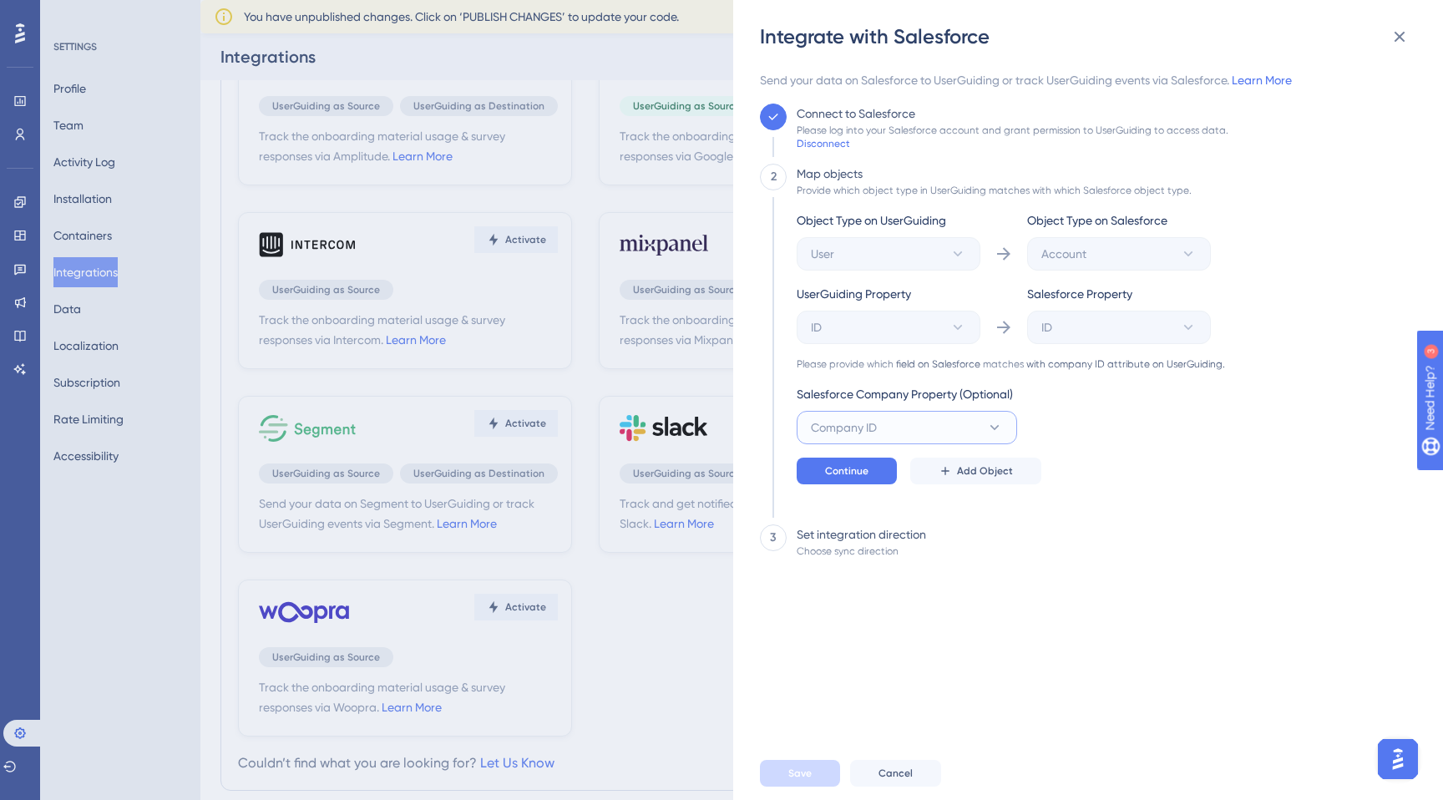
click at [945, 422] on button "Company ID" at bounding box center [907, 427] width 220 height 33
click at [1185, 416] on div "Object Type on UserGuiding User Object Type on Salesforce Account UserGuiding P…" at bounding box center [1011, 347] width 428 height 274
click at [989, 468] on span "Add Object" at bounding box center [985, 470] width 56 height 13
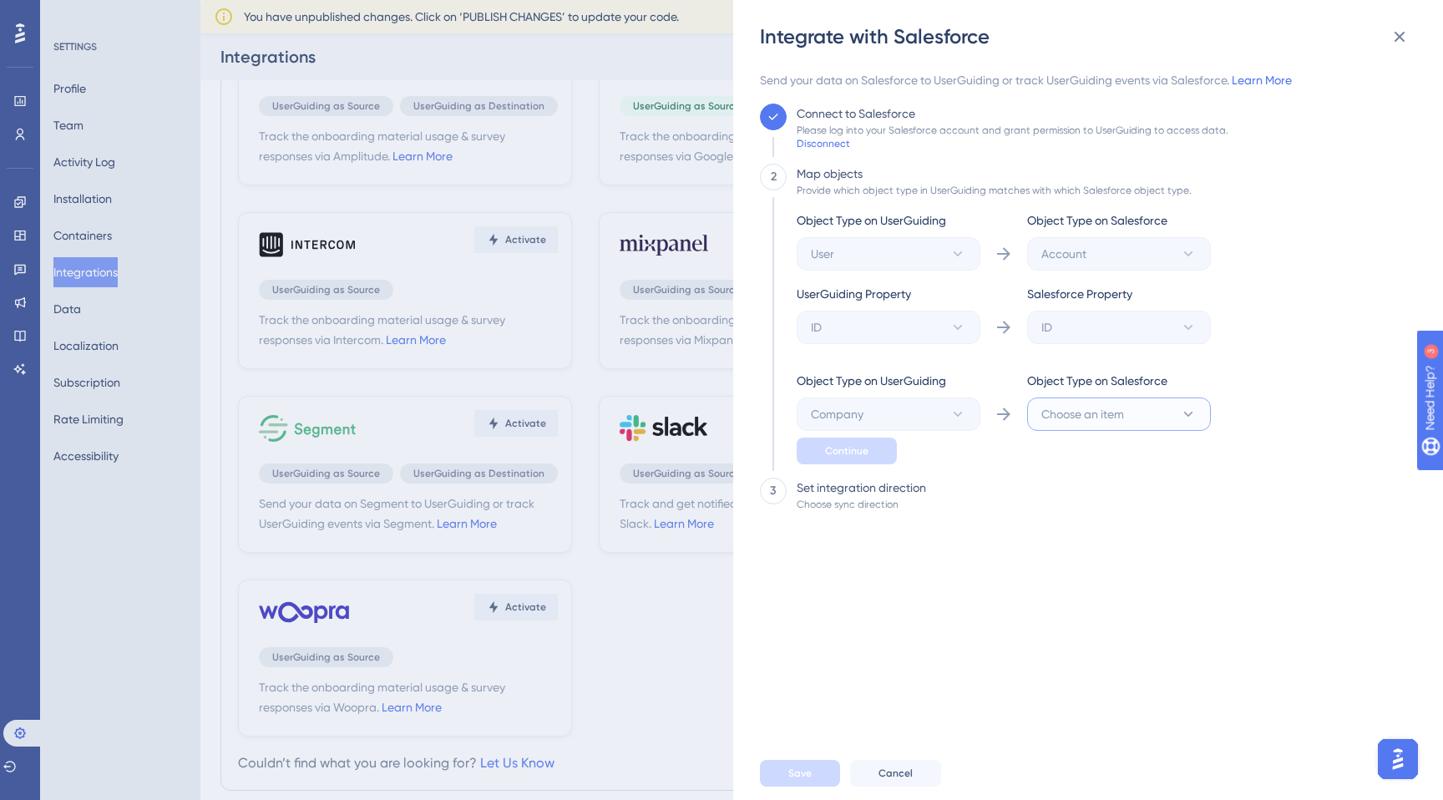
click at [1119, 400] on button "Choose an item" at bounding box center [1119, 413] width 184 height 33
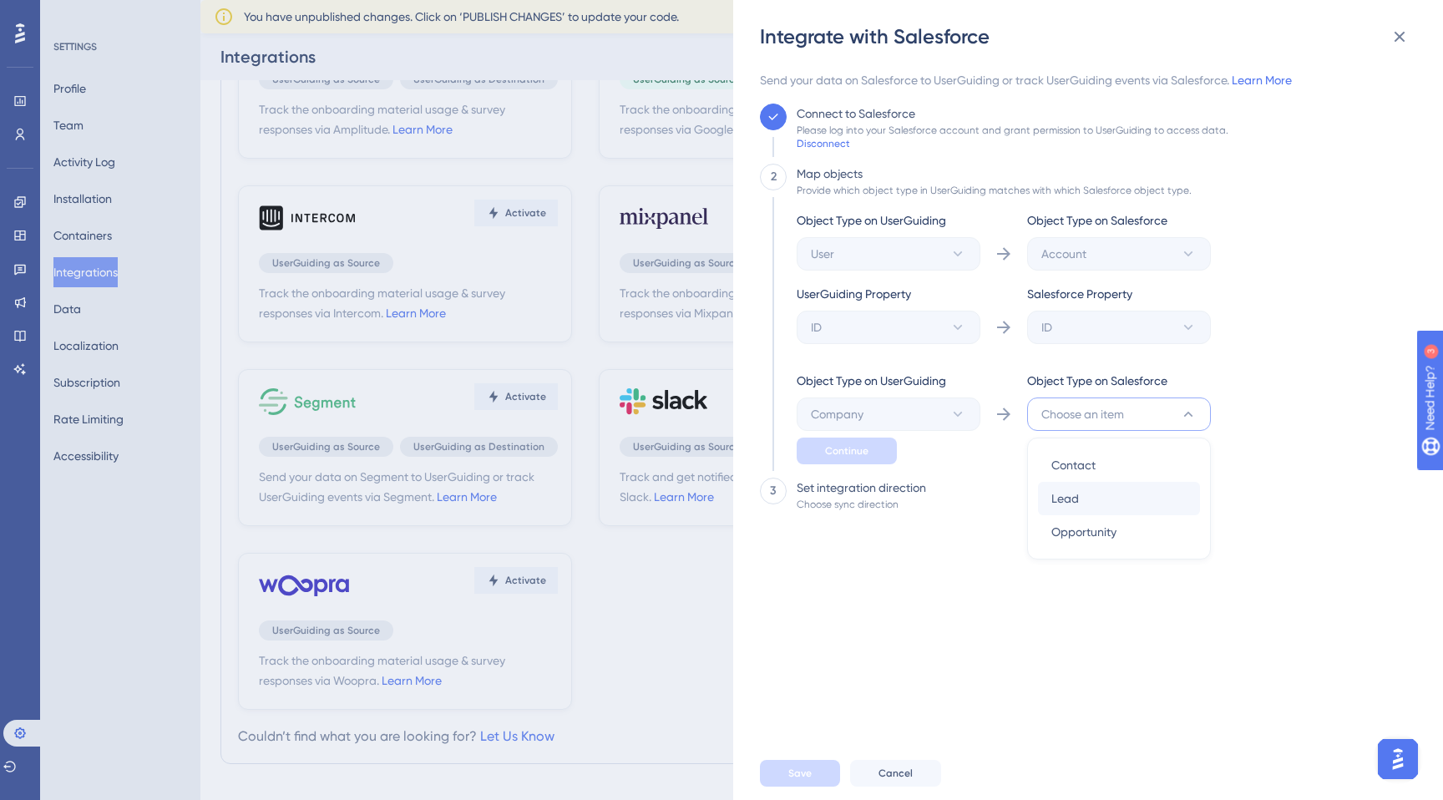
scroll to position [58, 0]
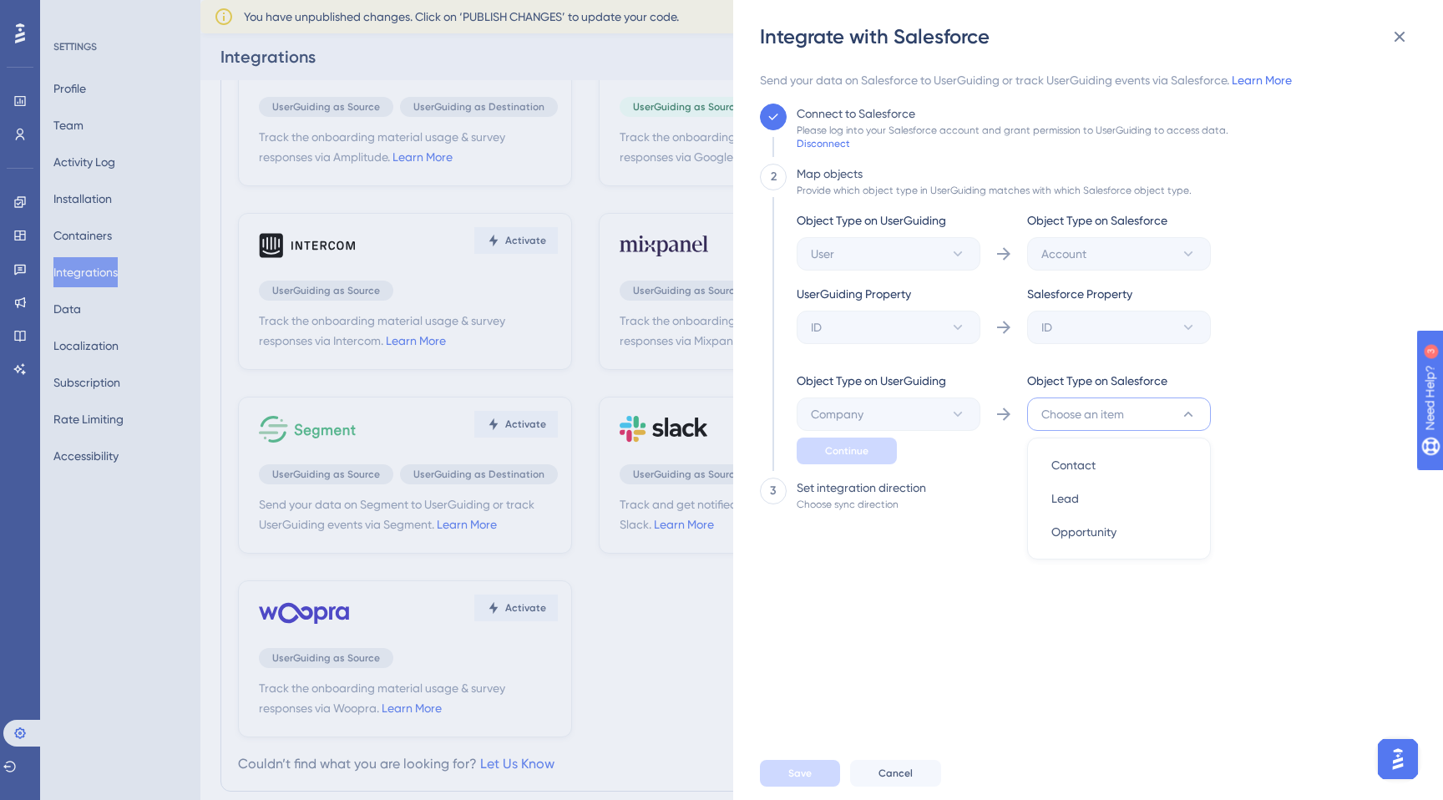
click at [966, 563] on div "Send your data on Salesforce to UserGuiding or track UserGuiding events via Sal…" at bounding box center [1083, 408] width 646 height 676
click at [1402, 42] on icon at bounding box center [1399, 37] width 20 height 20
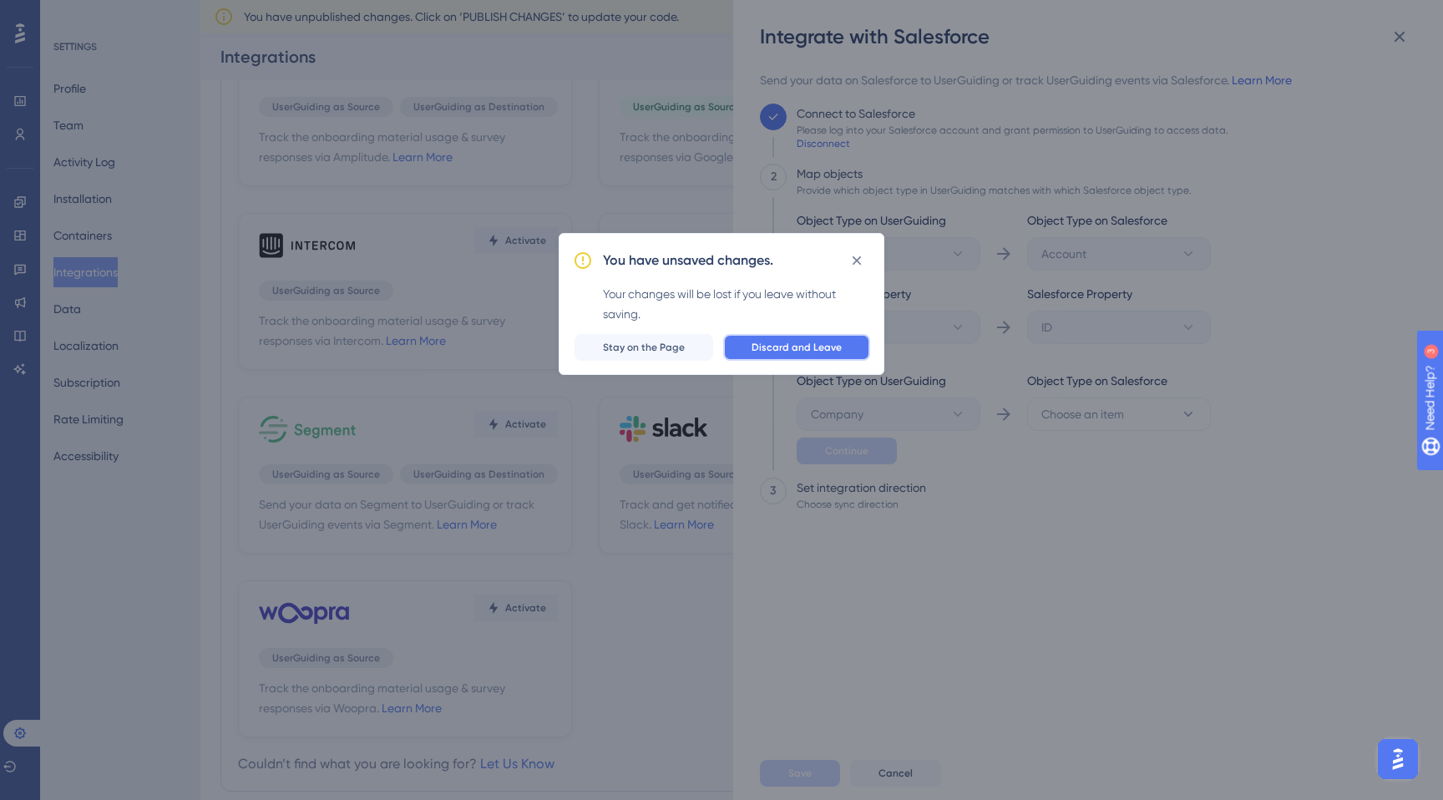
click at [792, 349] on span "Discard and Leave" at bounding box center [796, 347] width 90 height 13
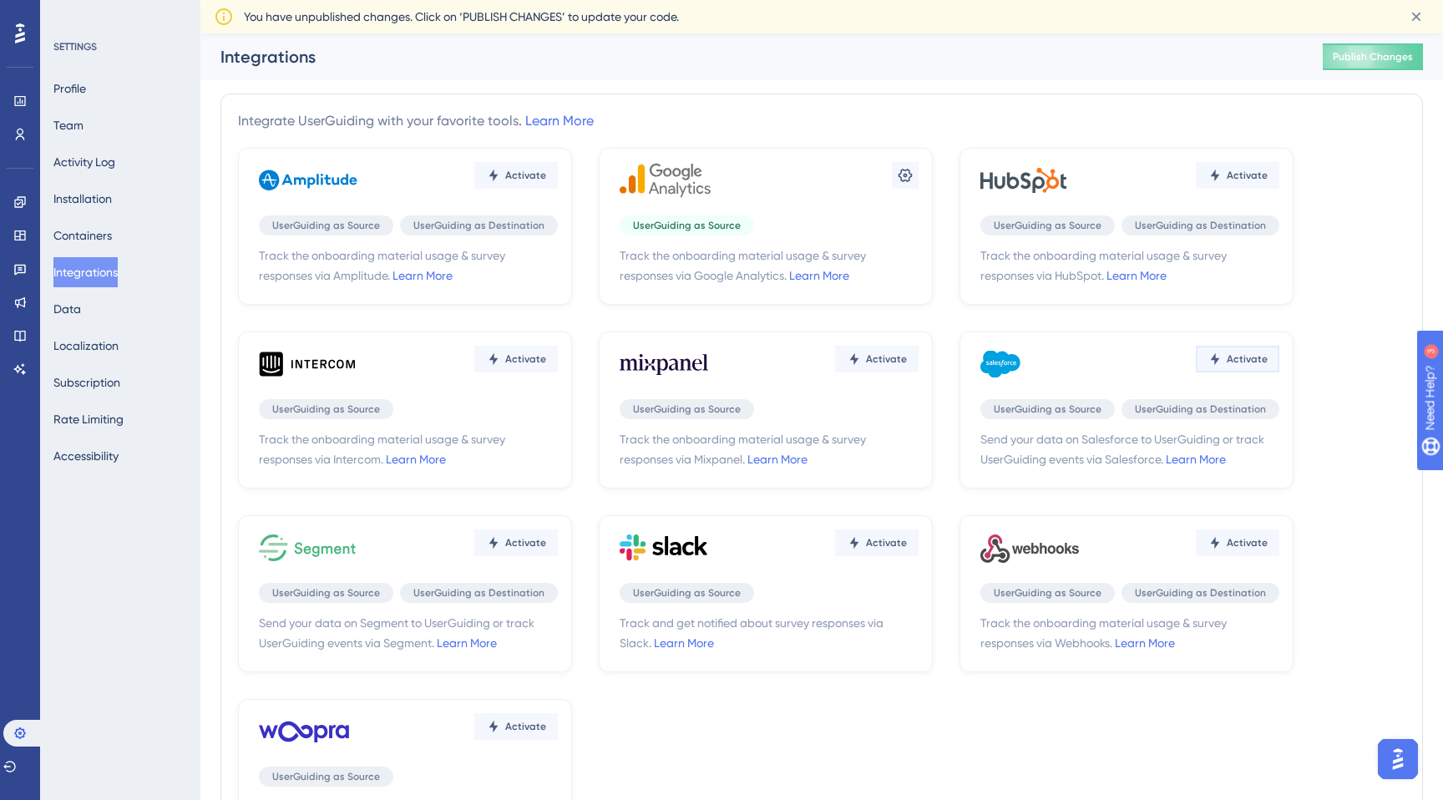
click at [558, 189] on button "Activate" at bounding box center [515, 175] width 83 height 27
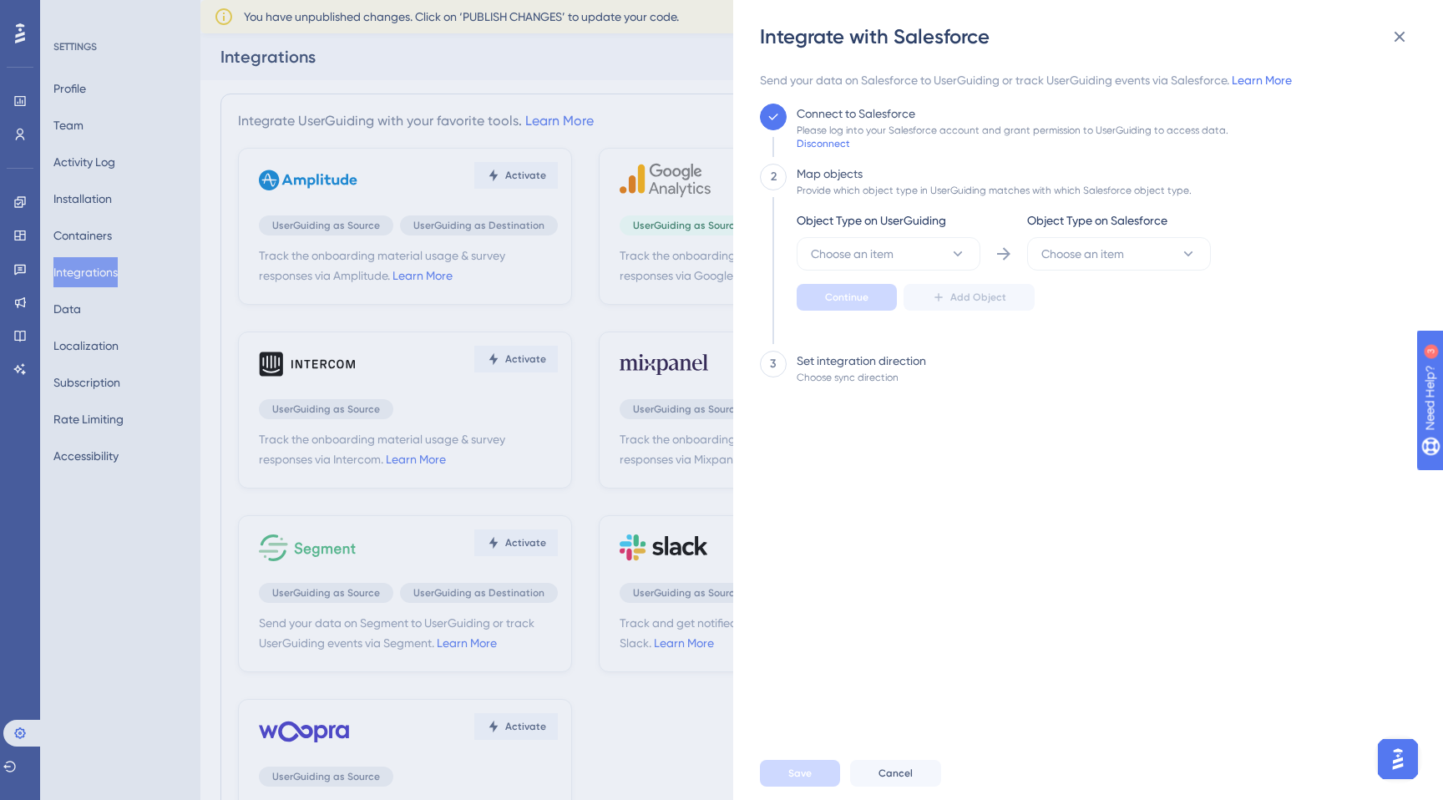
click at [594, 298] on div "Integrate with Salesforce Send your data on Salesforce to UserGuiding or track …" at bounding box center [721, 400] width 1443 height 800
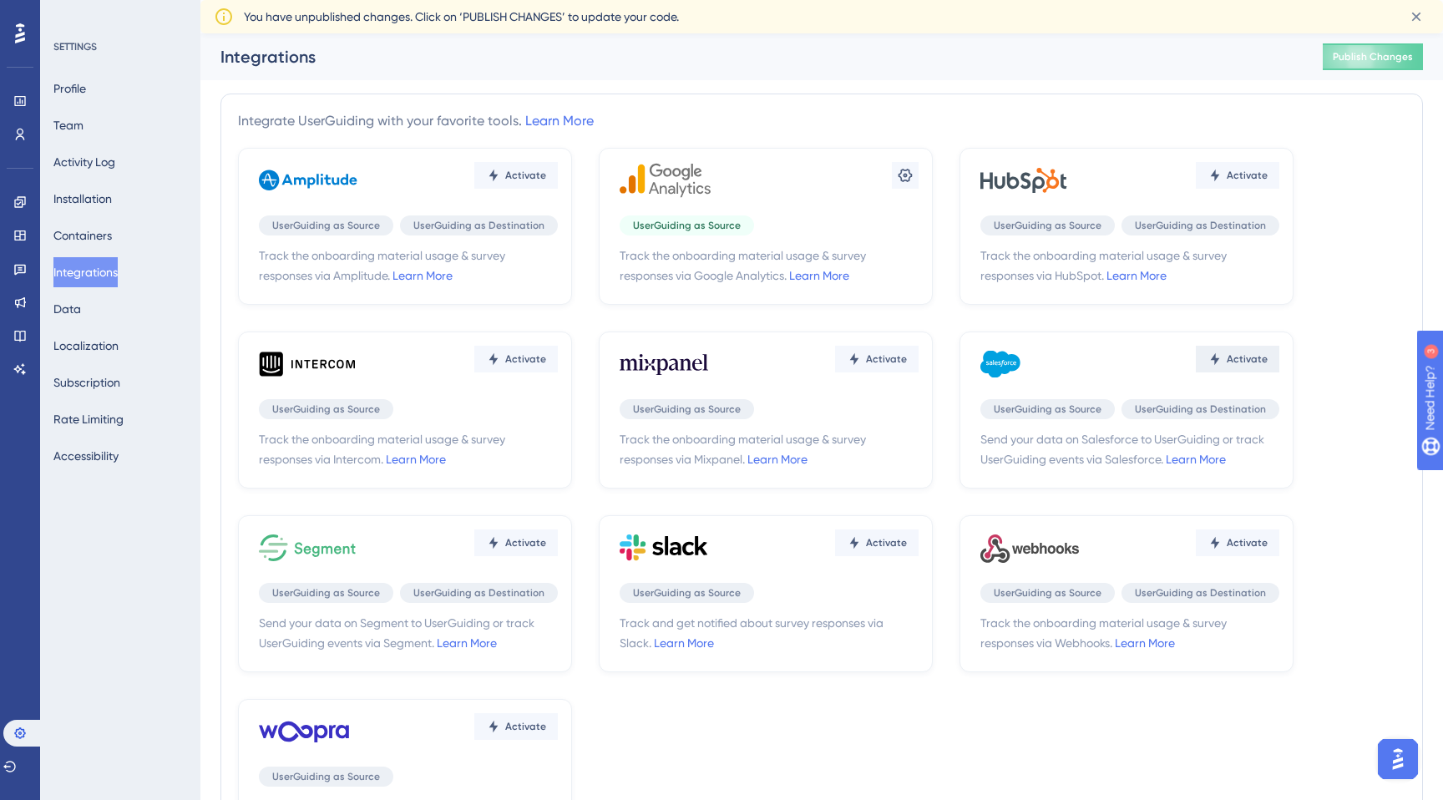
click at [546, 182] on span "Activate" at bounding box center [525, 175] width 41 height 13
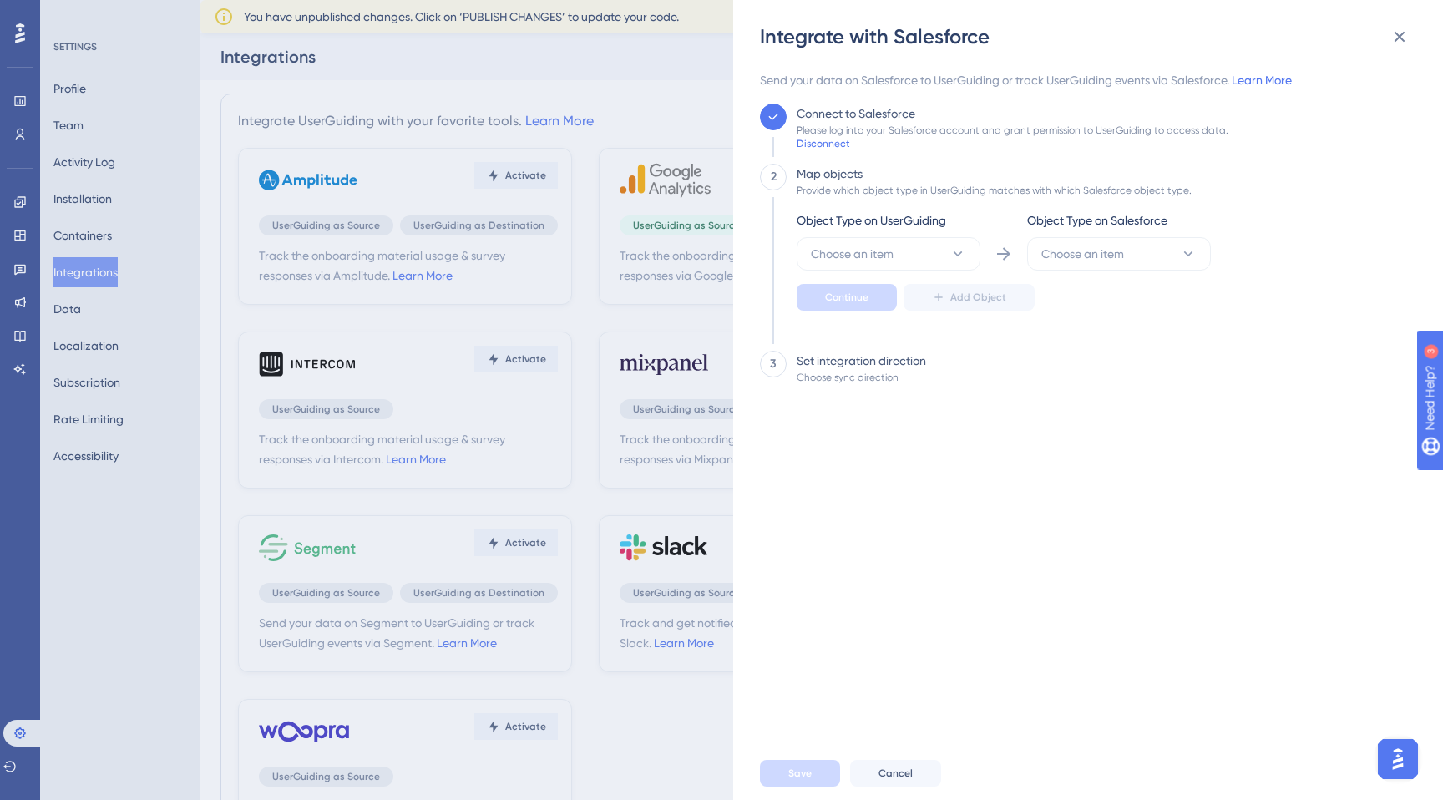
click at [852, 232] on div "Object Type on UserGuiding" at bounding box center [889, 223] width 184 height 27
click at [852, 243] on button "Choose an item" at bounding box center [889, 253] width 184 height 33
click at [874, 319] on div "User User" at bounding box center [888, 304] width 135 height 33
click at [1141, 278] on div "Object Type on UserGuiding User Object Type on Salesforce Choose an item Contin…" at bounding box center [1004, 260] width 414 height 100
click at [1157, 257] on button "Choose an item" at bounding box center [1119, 253] width 184 height 33
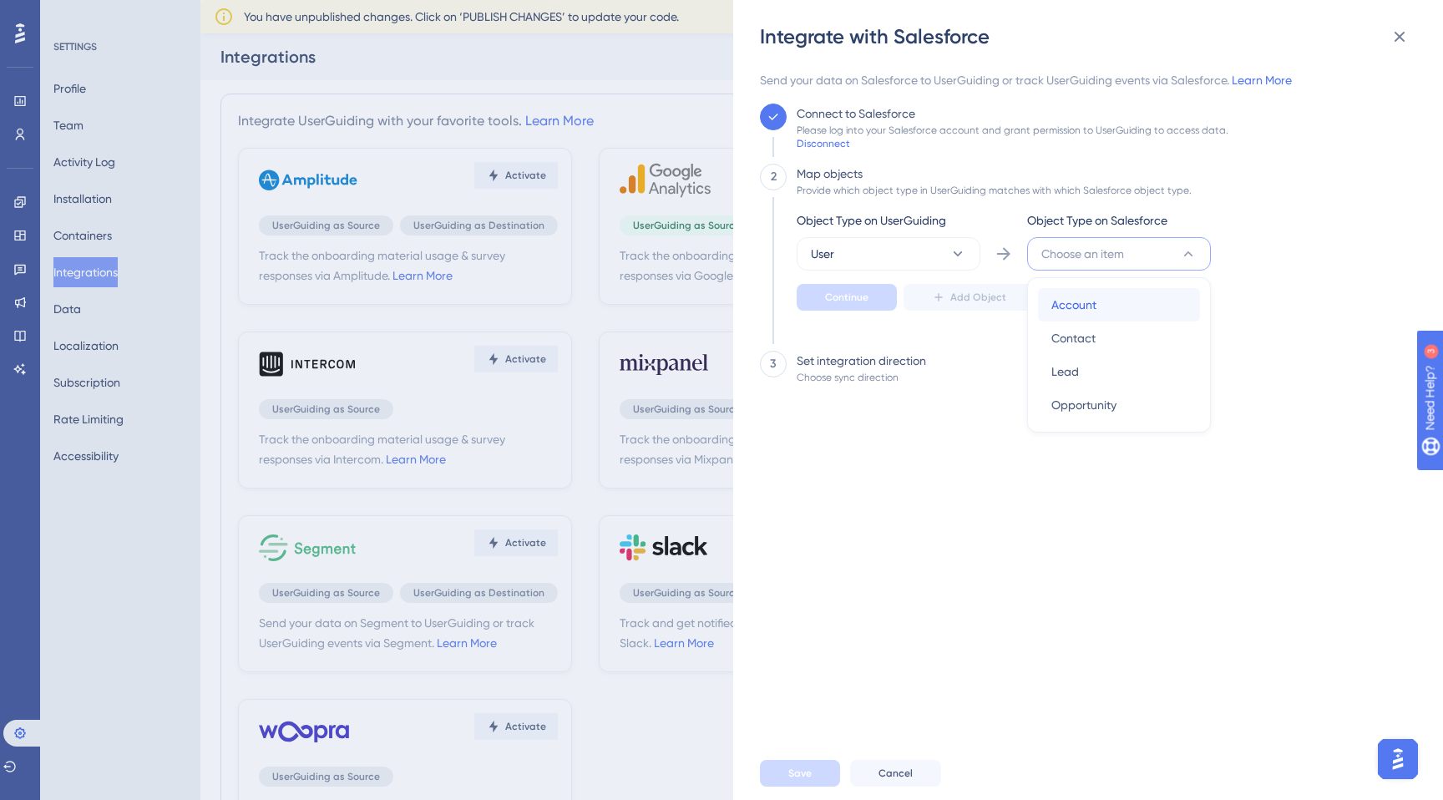
click at [1074, 320] on div "Account Account" at bounding box center [1118, 304] width 135 height 33
click at [878, 294] on button "Continue" at bounding box center [847, 297] width 100 height 27
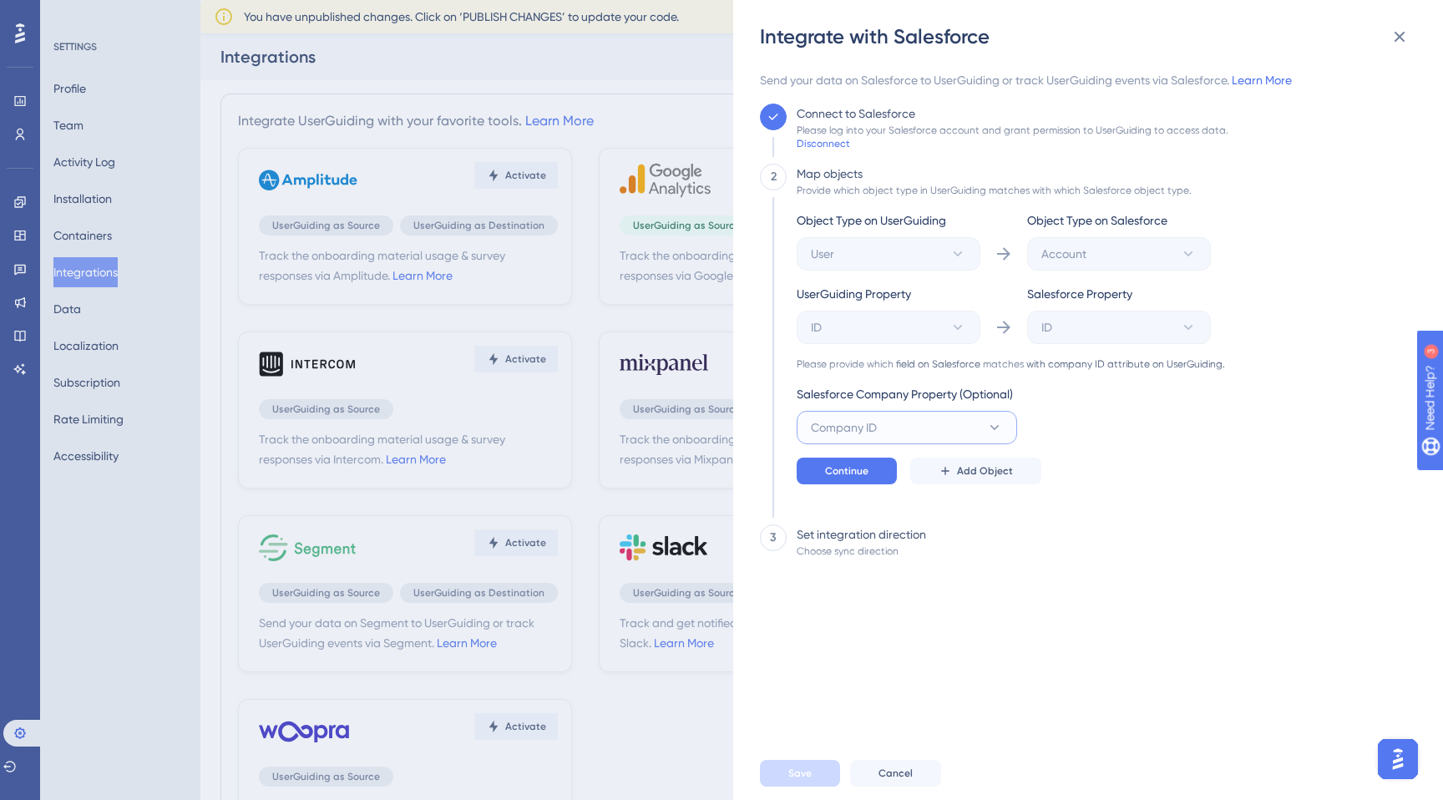
click at [925, 428] on button "Company ID" at bounding box center [907, 427] width 220 height 33
click at [924, 428] on button "Company ID" at bounding box center [907, 427] width 220 height 33
click at [856, 468] on span "Continue" at bounding box center [846, 470] width 43 height 13
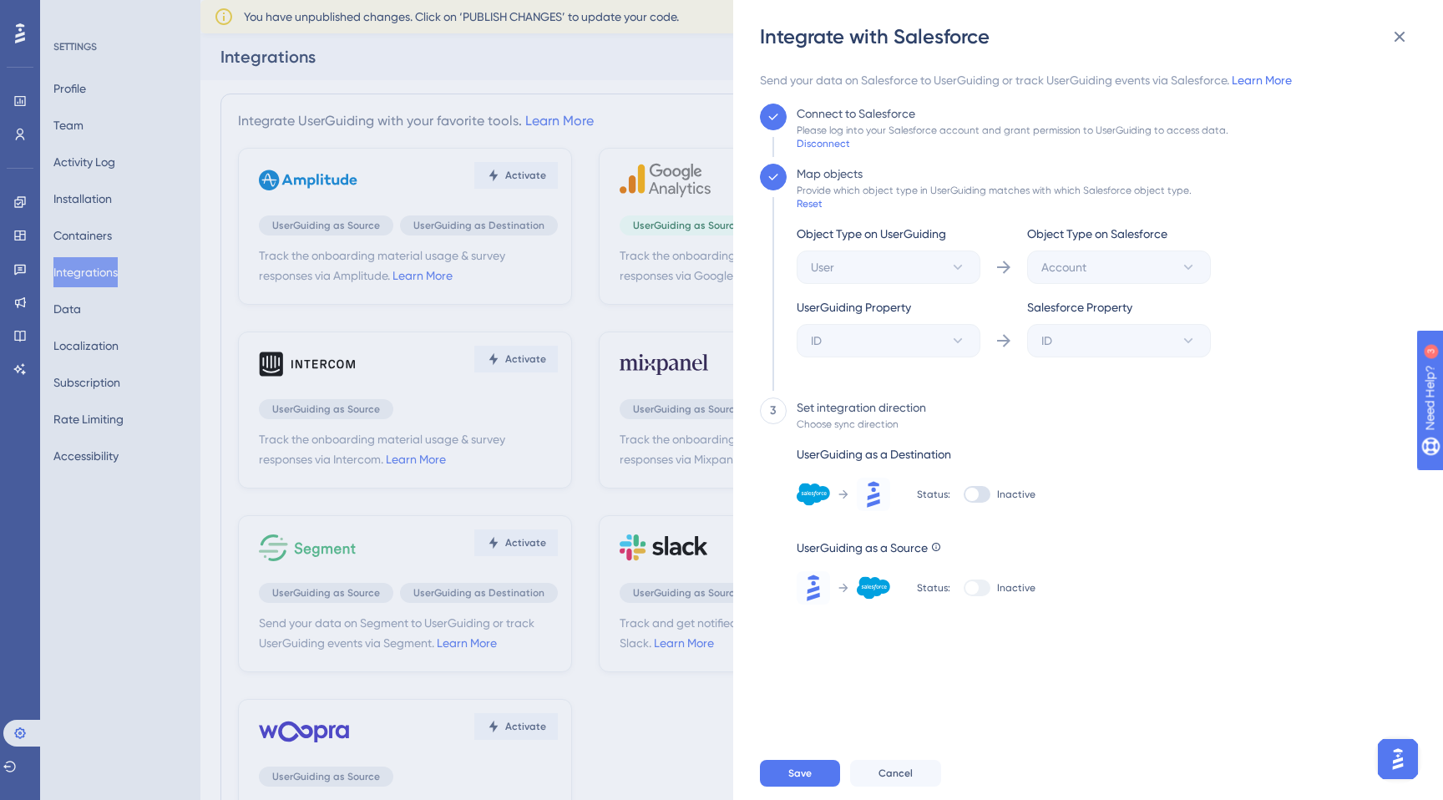
click at [977, 503] on div "Status: Inactive" at bounding box center [976, 494] width 119 height 33
click at [982, 490] on div at bounding box center [977, 494] width 27 height 17
click at [964, 494] on input "Inactive" at bounding box center [963, 494] width 1 height 1
checkbox input "true"
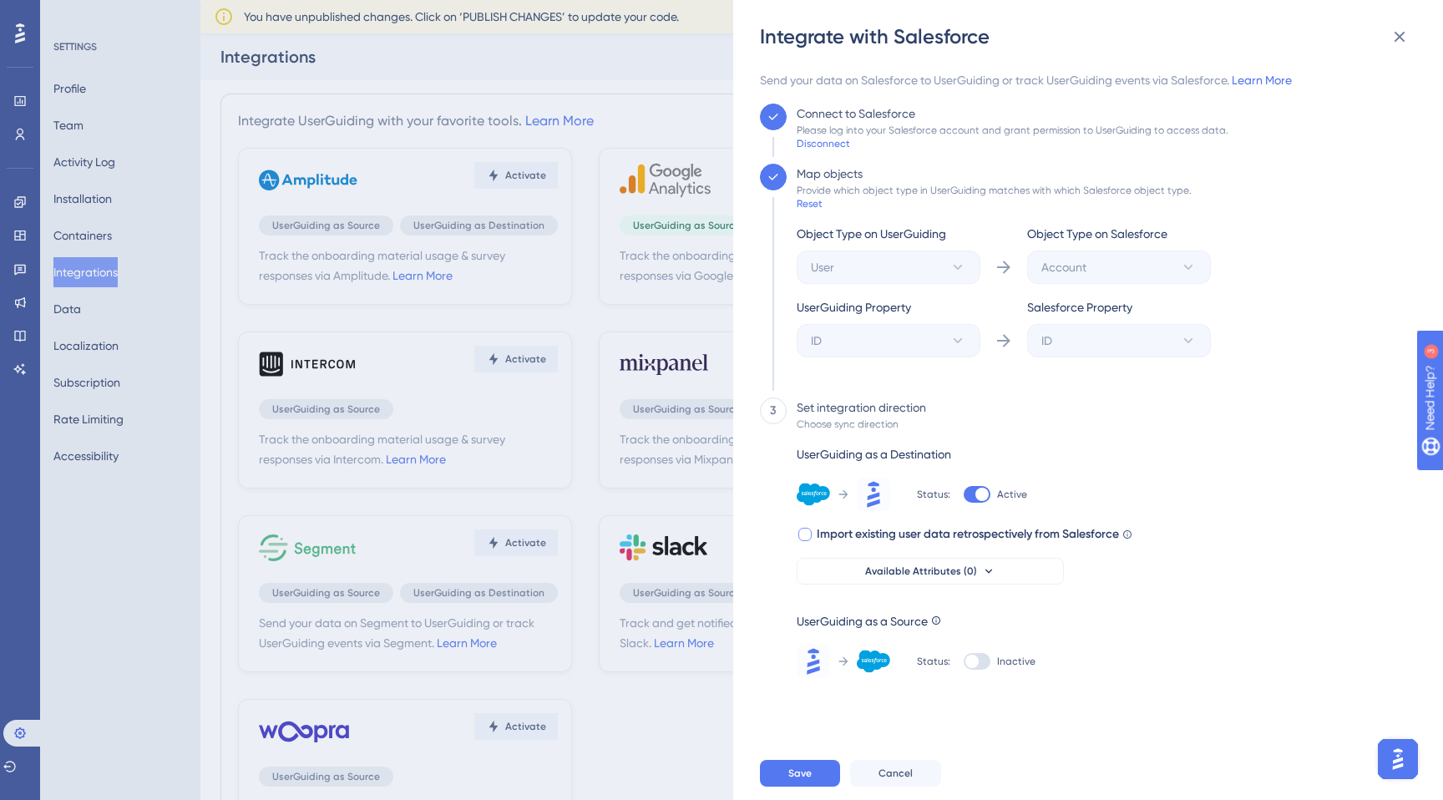
click at [797, 541] on label "Import existing user data retrospectively from Salesforce Check this box to syn…" at bounding box center [965, 534] width 336 height 20
click at [942, 579] on button "Available Attributes (0)" at bounding box center [930, 571] width 267 height 27
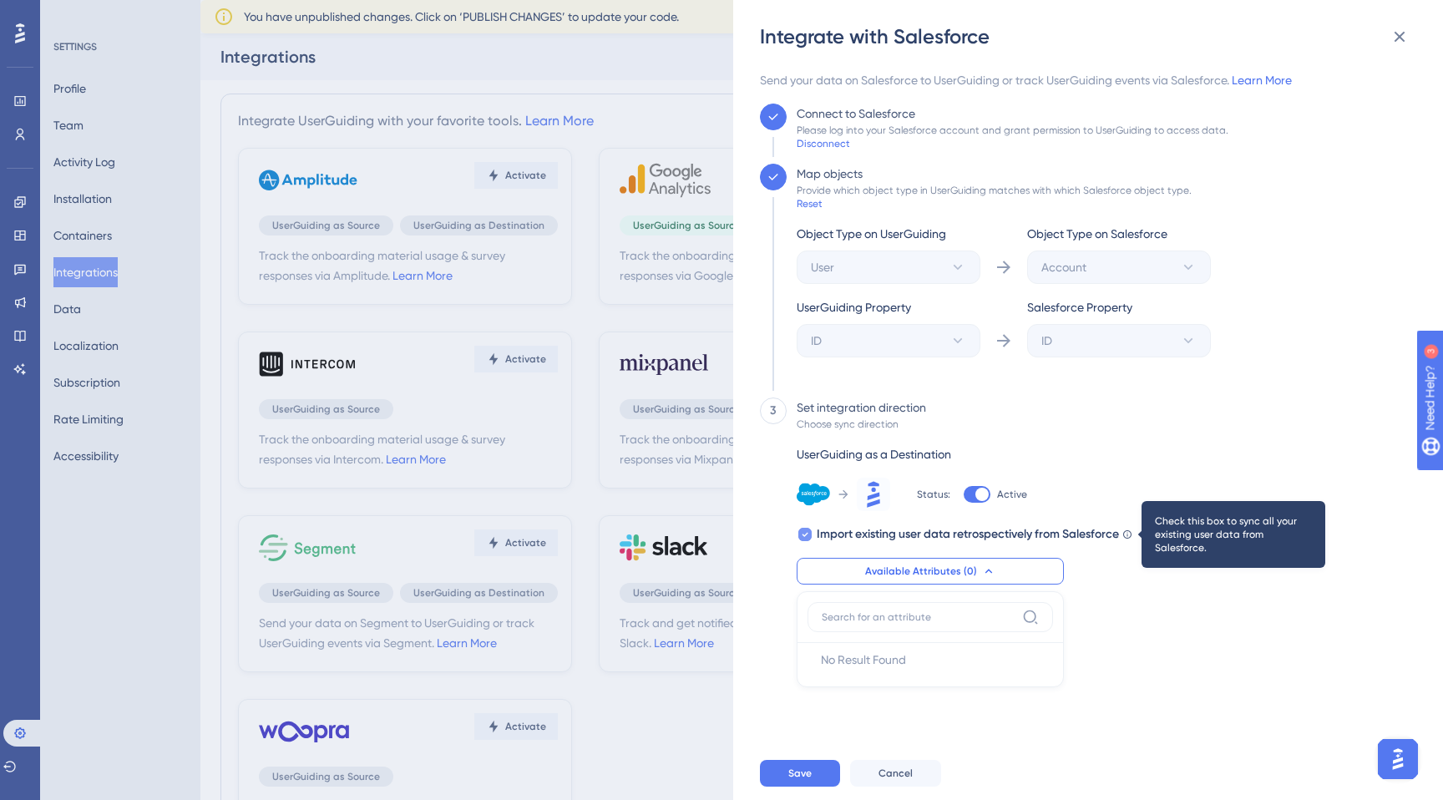
click at [1131, 539] on icon at bounding box center [1127, 534] width 10 height 10
click at [1129, 538] on icon at bounding box center [1127, 534] width 8 height 8
checkbox input "true"
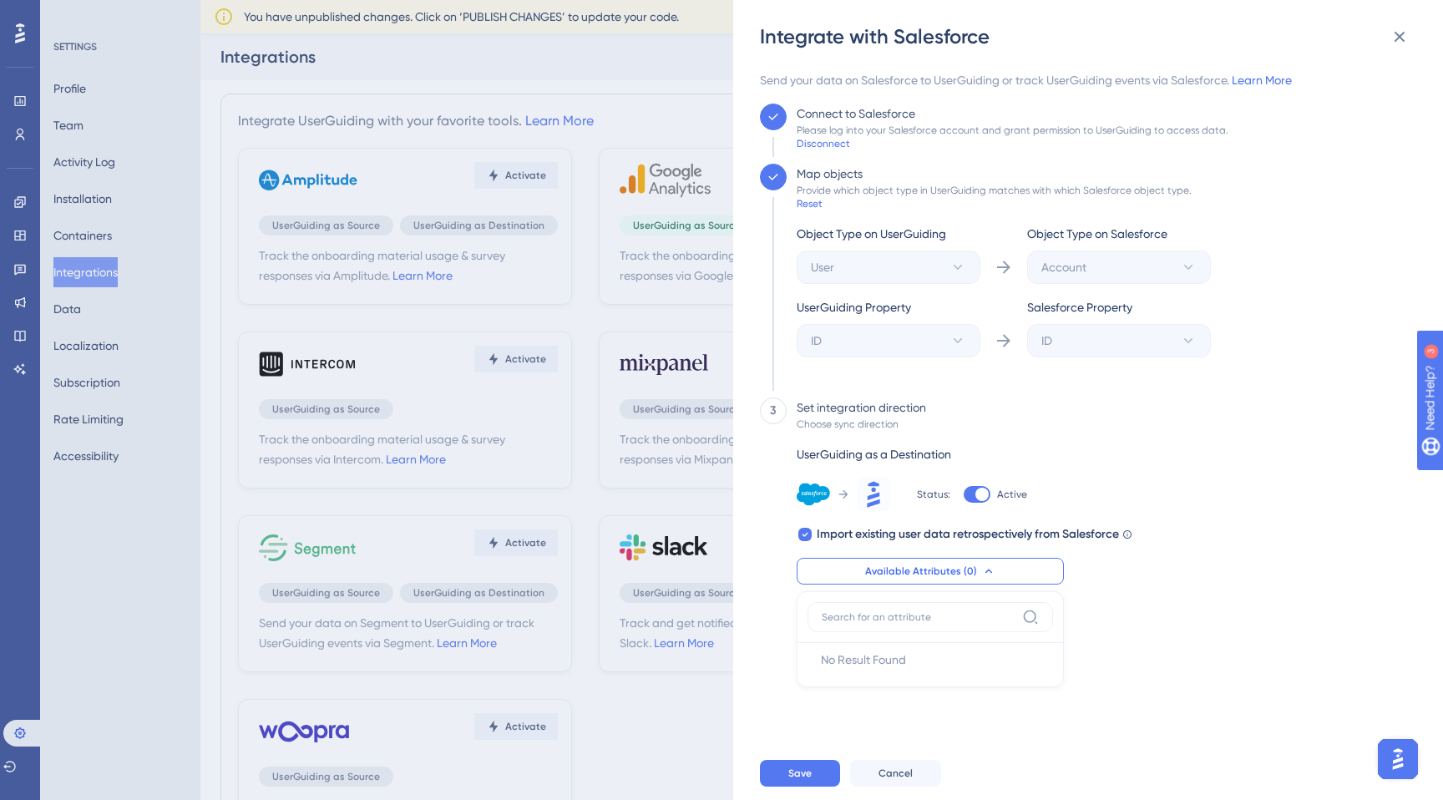
click at [1186, 615] on div "3 Set integration direction Choose sync direction UserGuiding as a Destination …" at bounding box center [1083, 537] width 646 height 281
click at [1155, 447] on div "3 Set integration direction Choose sync direction UserGuiding as a Destination …" at bounding box center [1083, 537] width 646 height 281
click at [811, 207] on div "Reset" at bounding box center [810, 203] width 26 height 13
click at [898, 762] on button "Cancel" at bounding box center [895, 773] width 91 height 27
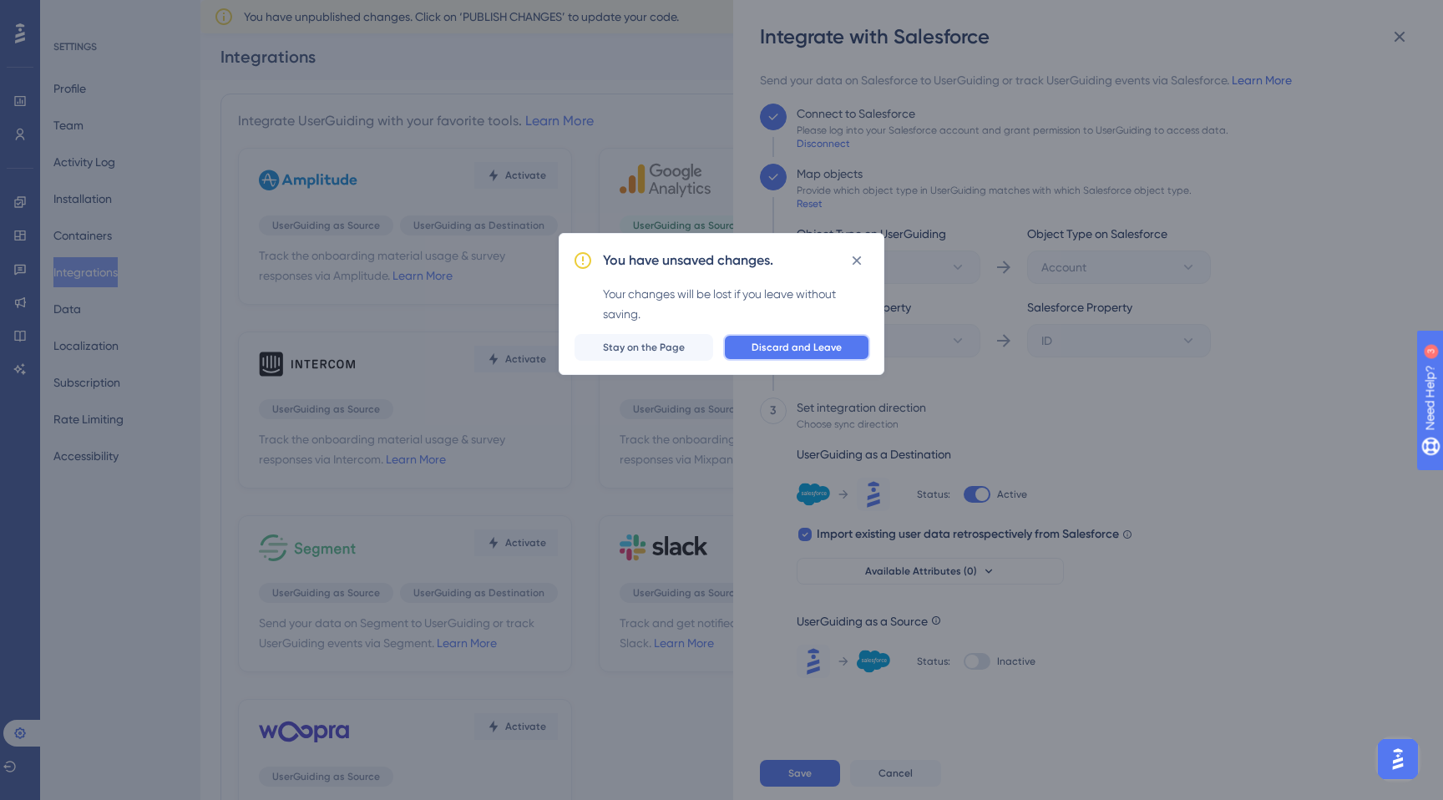
click at [790, 347] on span "Discard and Leave" at bounding box center [796, 347] width 90 height 13
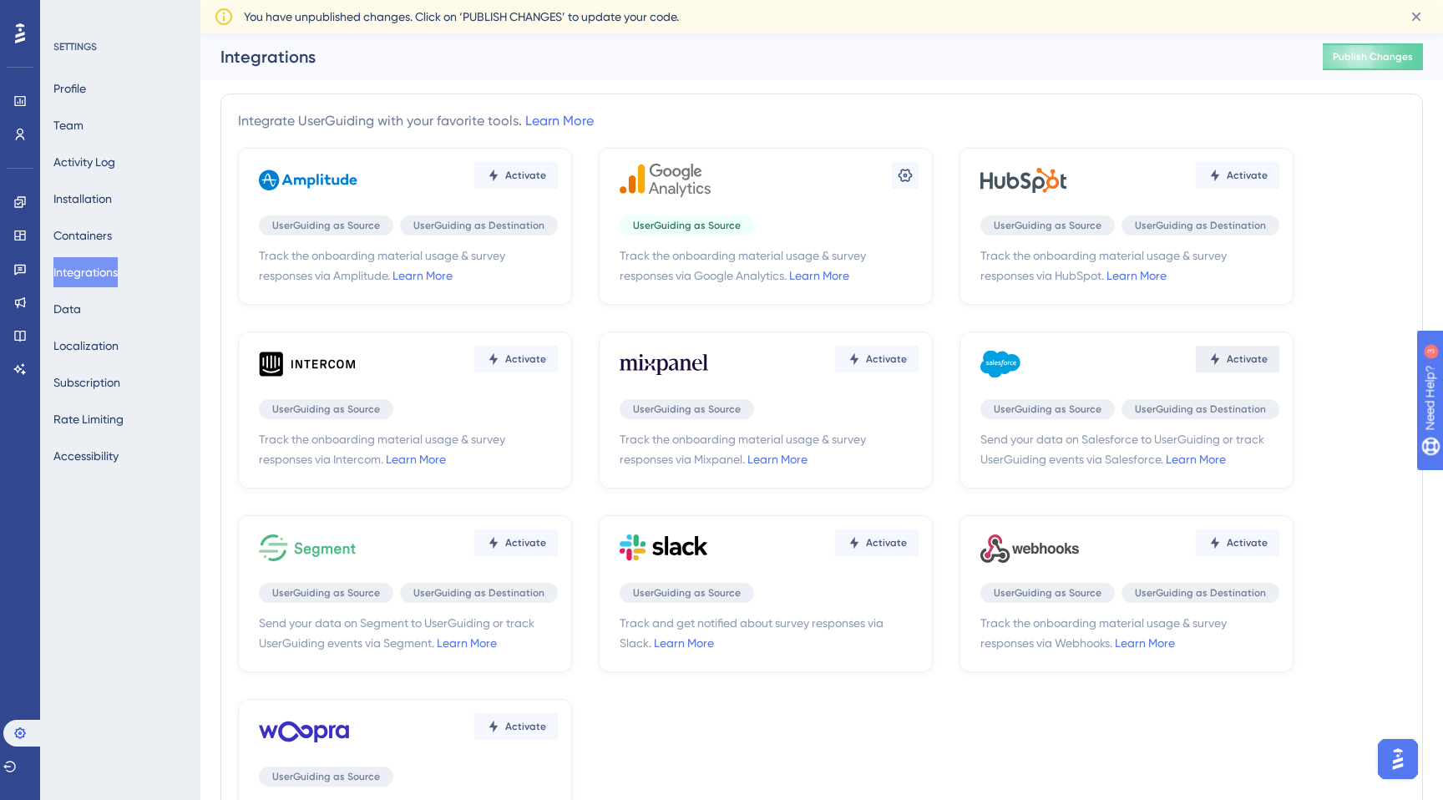
click at [546, 182] on span "Activate" at bounding box center [525, 175] width 41 height 13
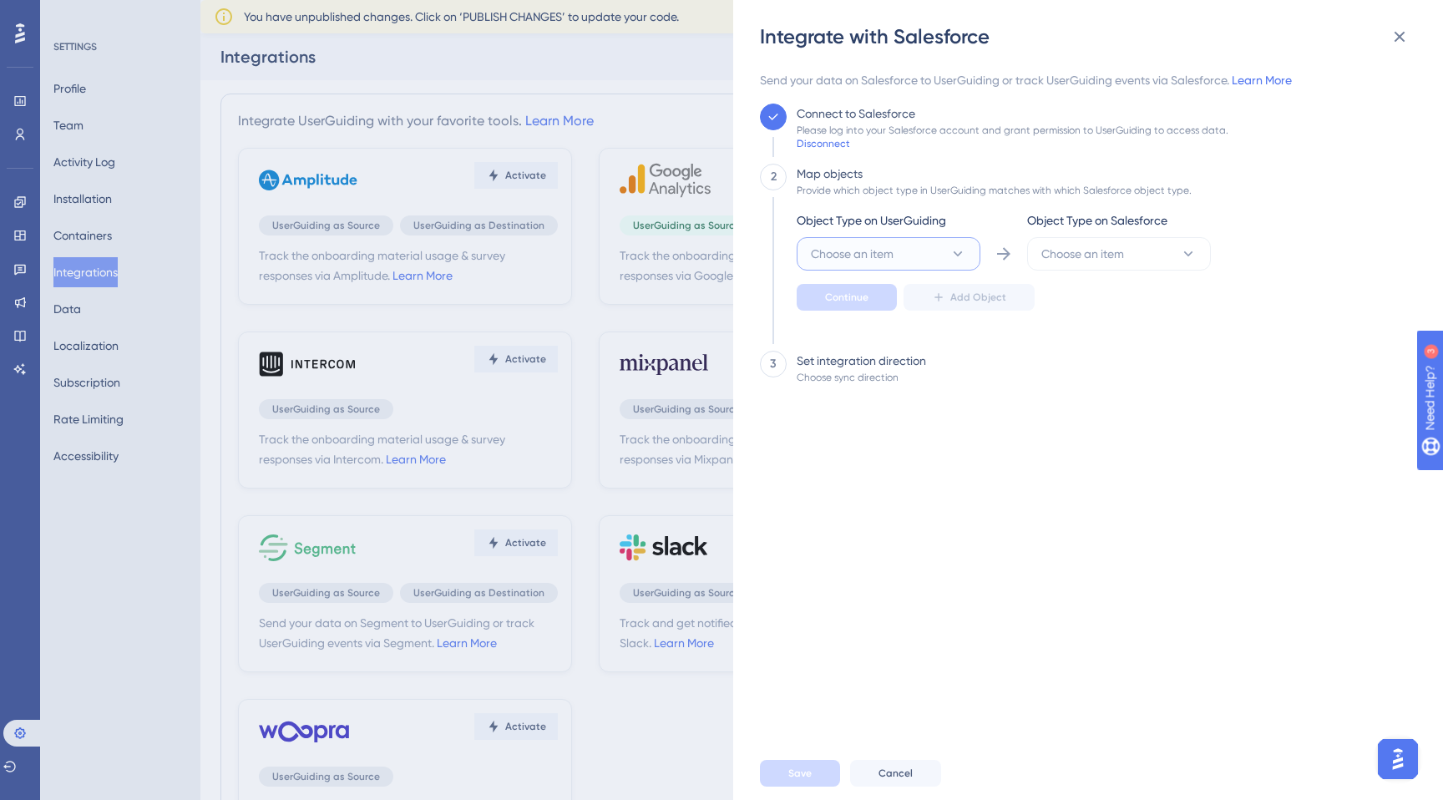
click at [880, 257] on span "Choose an item" at bounding box center [852, 254] width 83 height 20
click at [867, 316] on div "User User" at bounding box center [888, 304] width 135 height 33
click at [1100, 266] on button "Choose an item" at bounding box center [1119, 253] width 184 height 33
click at [1082, 374] on div "Lead Lead" at bounding box center [1118, 371] width 135 height 33
click at [868, 294] on button "Continue" at bounding box center [847, 297] width 100 height 27
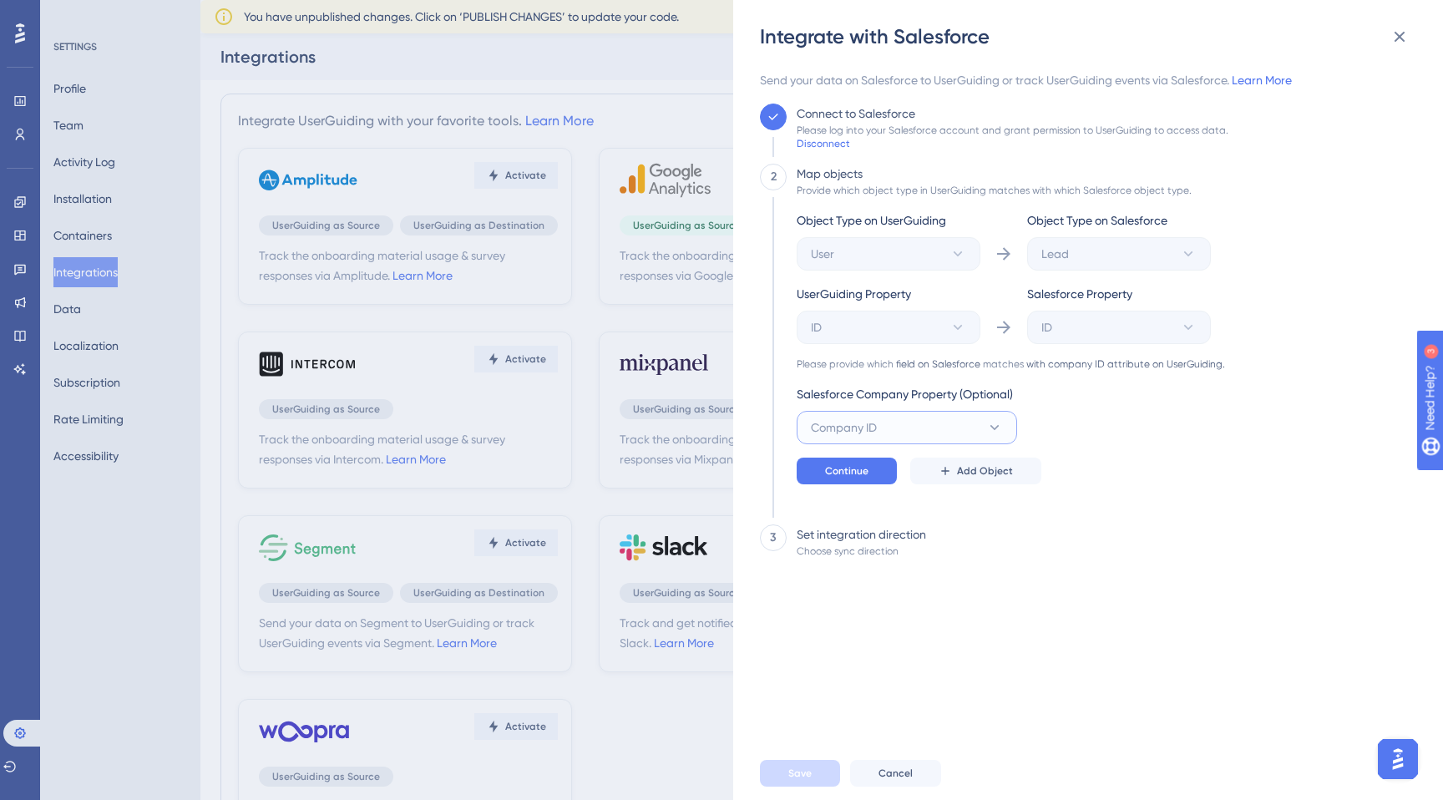
click at [978, 415] on button "Company ID" at bounding box center [907, 427] width 220 height 33
click at [1100, 415] on div "Object Type on UserGuiding User Object Type on Salesforce Lead UserGuiding Prop…" at bounding box center [1011, 347] width 428 height 274
click at [1400, 43] on icon at bounding box center [1399, 37] width 20 height 20
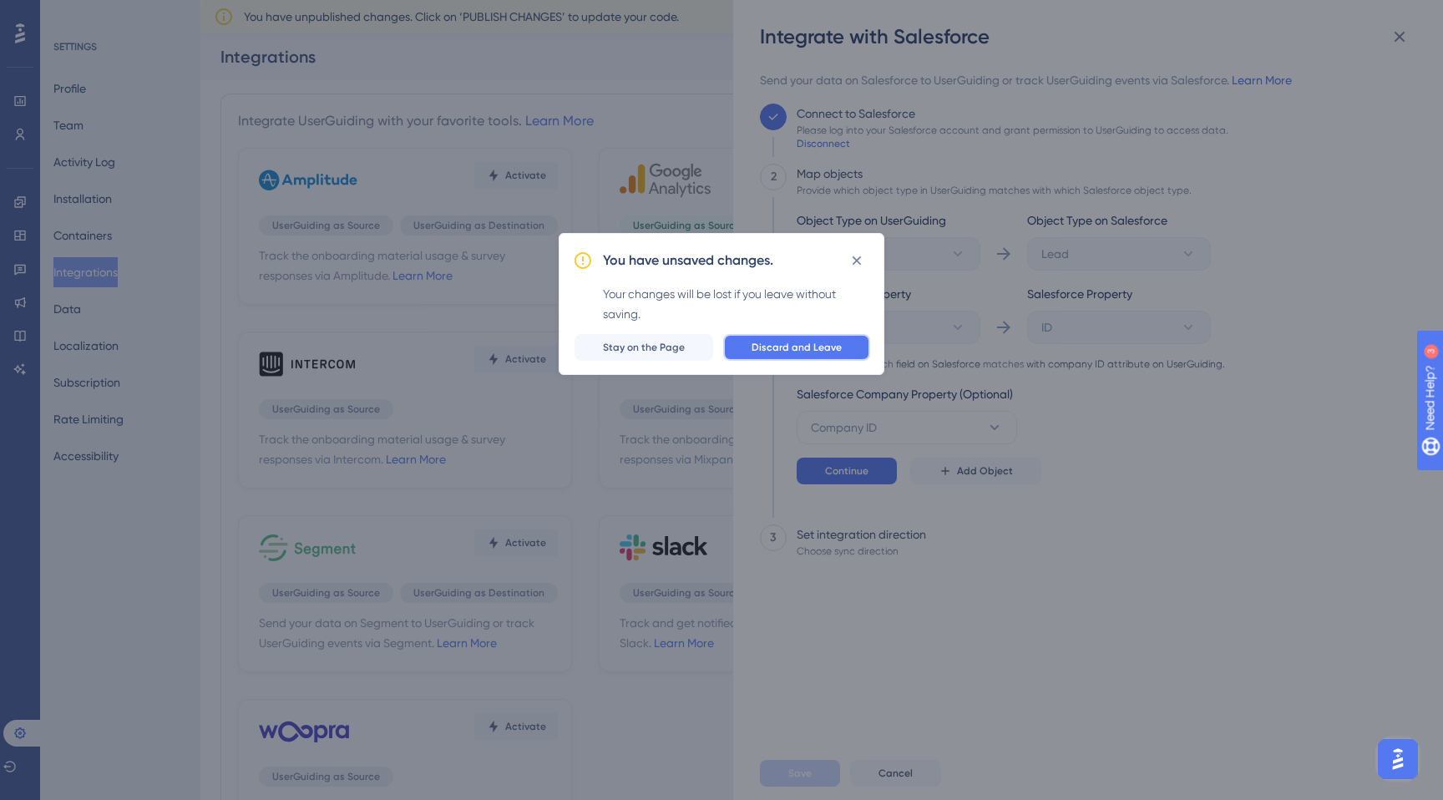
click at [783, 351] on span "Discard and Leave" at bounding box center [796, 347] width 90 height 13
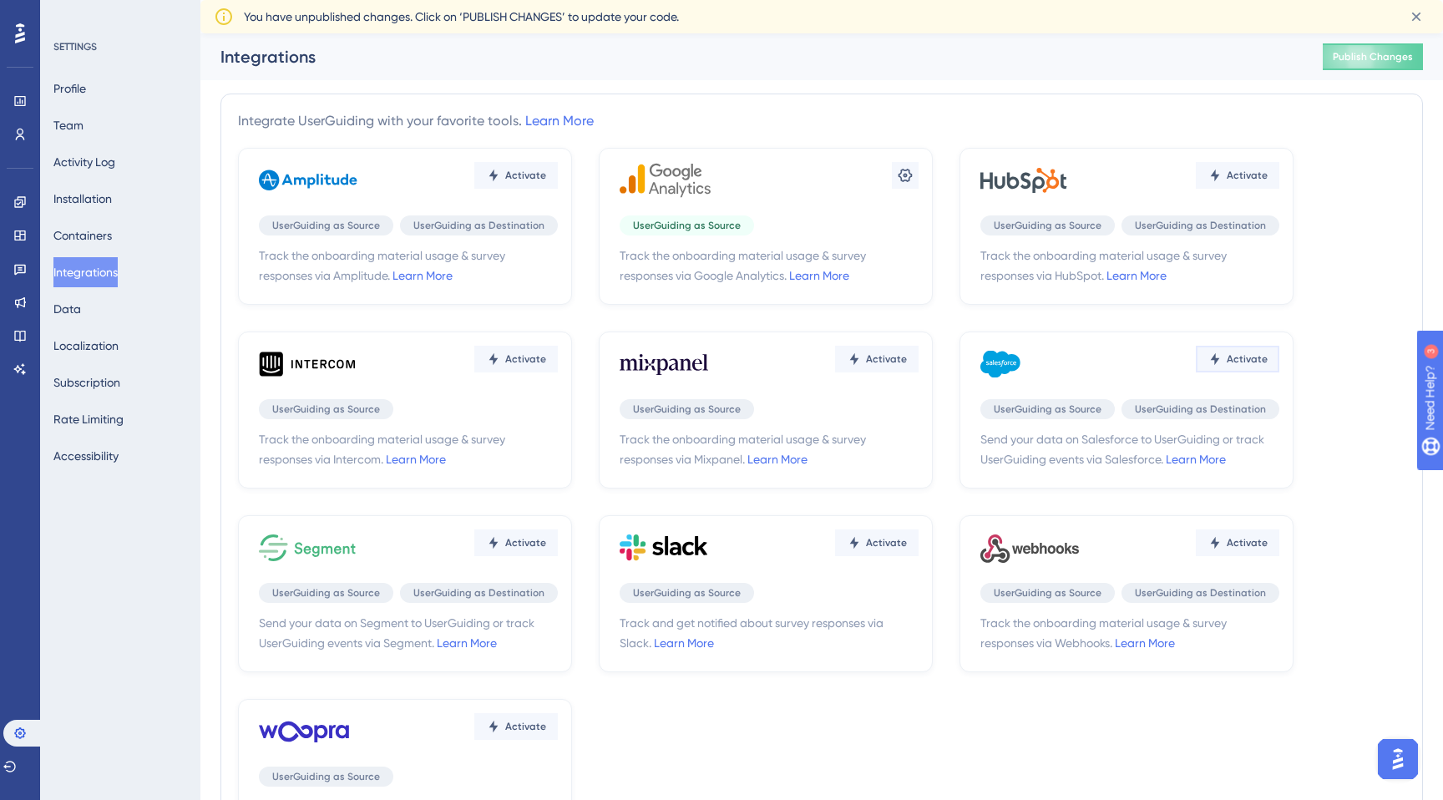
click at [558, 189] on button "Activate" at bounding box center [515, 175] width 83 height 27
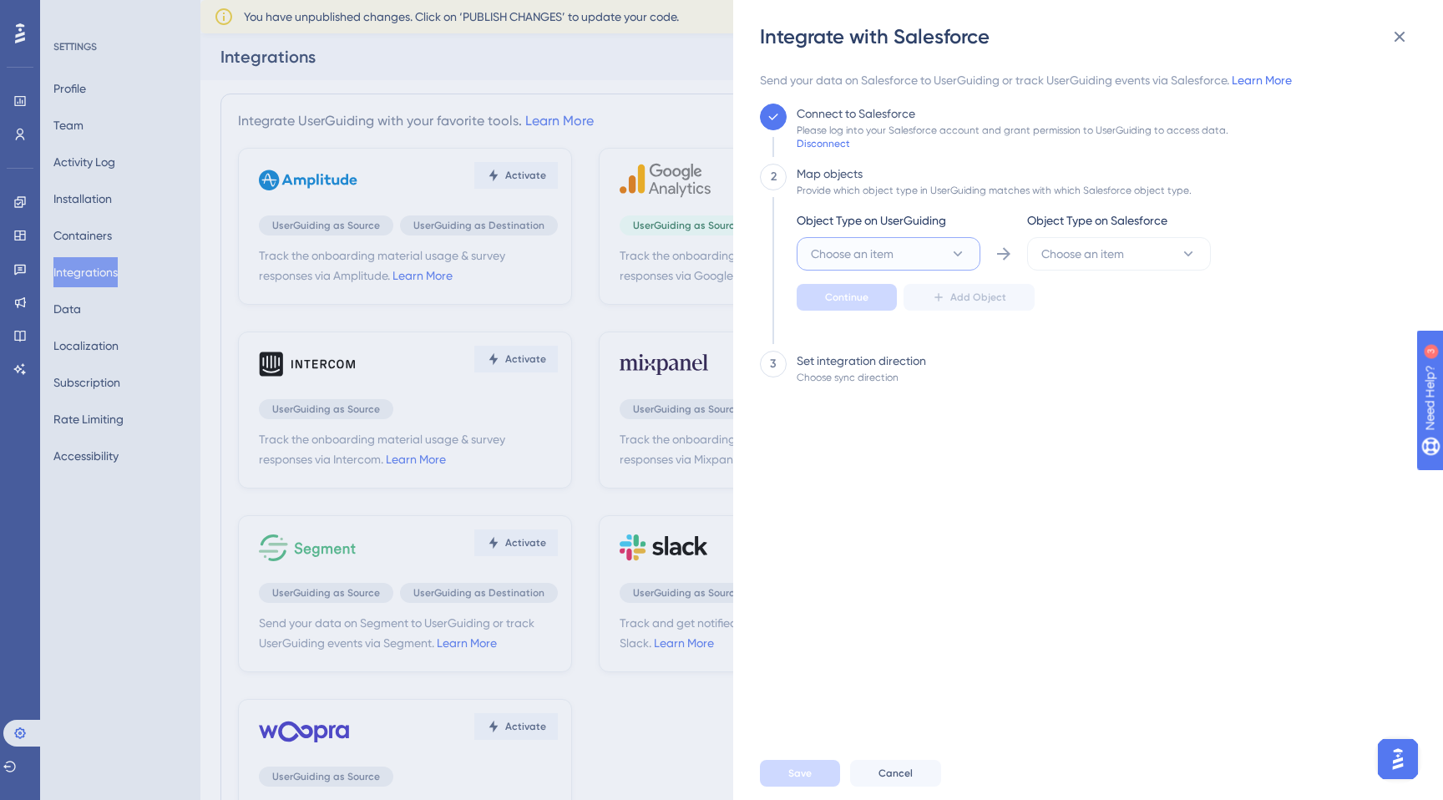
click at [926, 255] on button "Choose an item" at bounding box center [889, 253] width 184 height 33
click at [907, 307] on div "User User" at bounding box center [888, 304] width 135 height 33
click at [1101, 254] on span "Choose an item" at bounding box center [1082, 254] width 83 height 20
click at [1100, 328] on div "Contact Contact" at bounding box center [1118, 337] width 135 height 33
click at [845, 301] on span "Continue" at bounding box center [846, 297] width 43 height 13
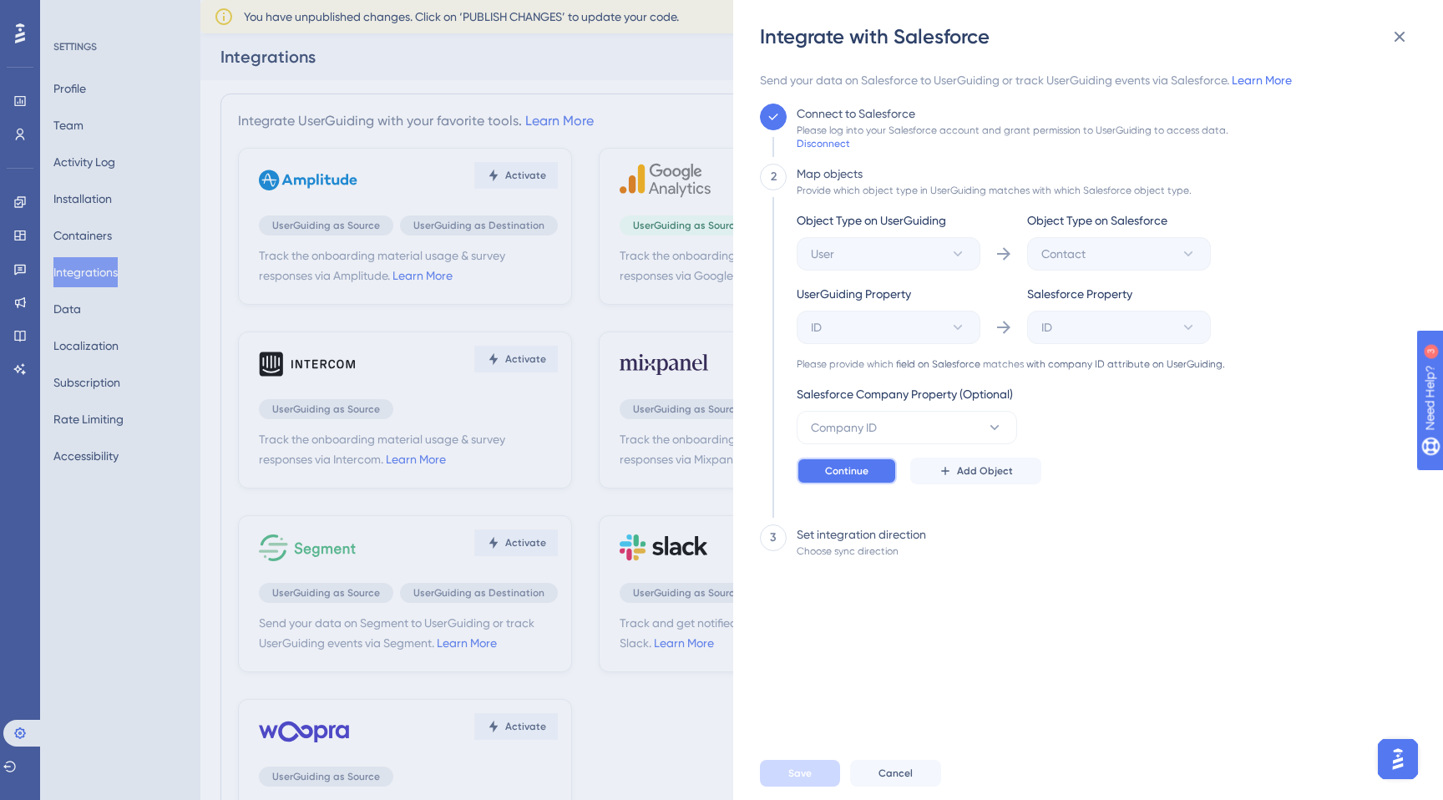
click at [846, 470] on span "Continue" at bounding box center [846, 470] width 43 height 13
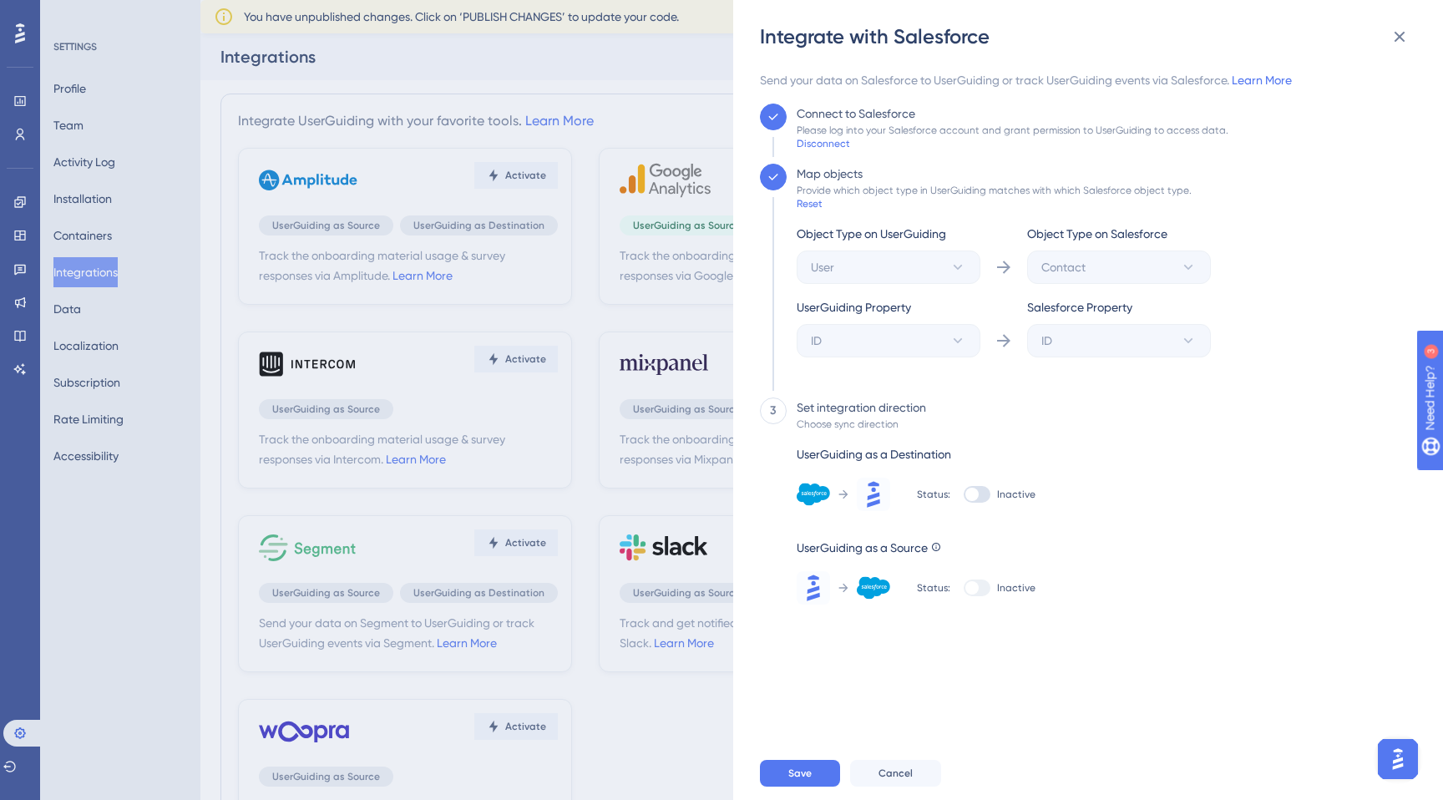
click at [975, 502] on div at bounding box center [977, 494] width 27 height 17
click at [964, 495] on input "Inactive" at bounding box center [963, 494] width 1 height 1
checkbox input "true"
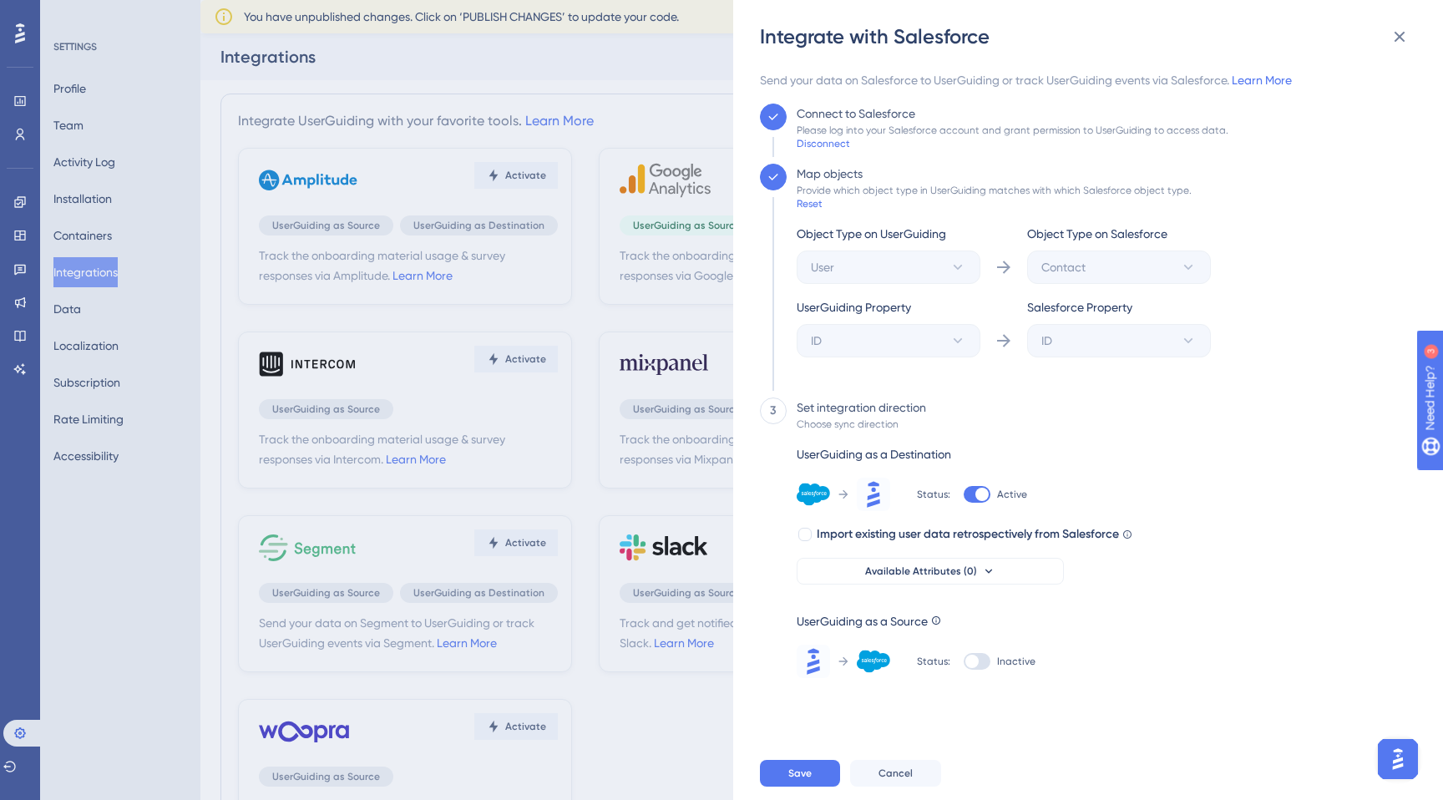
scroll to position [20, 0]
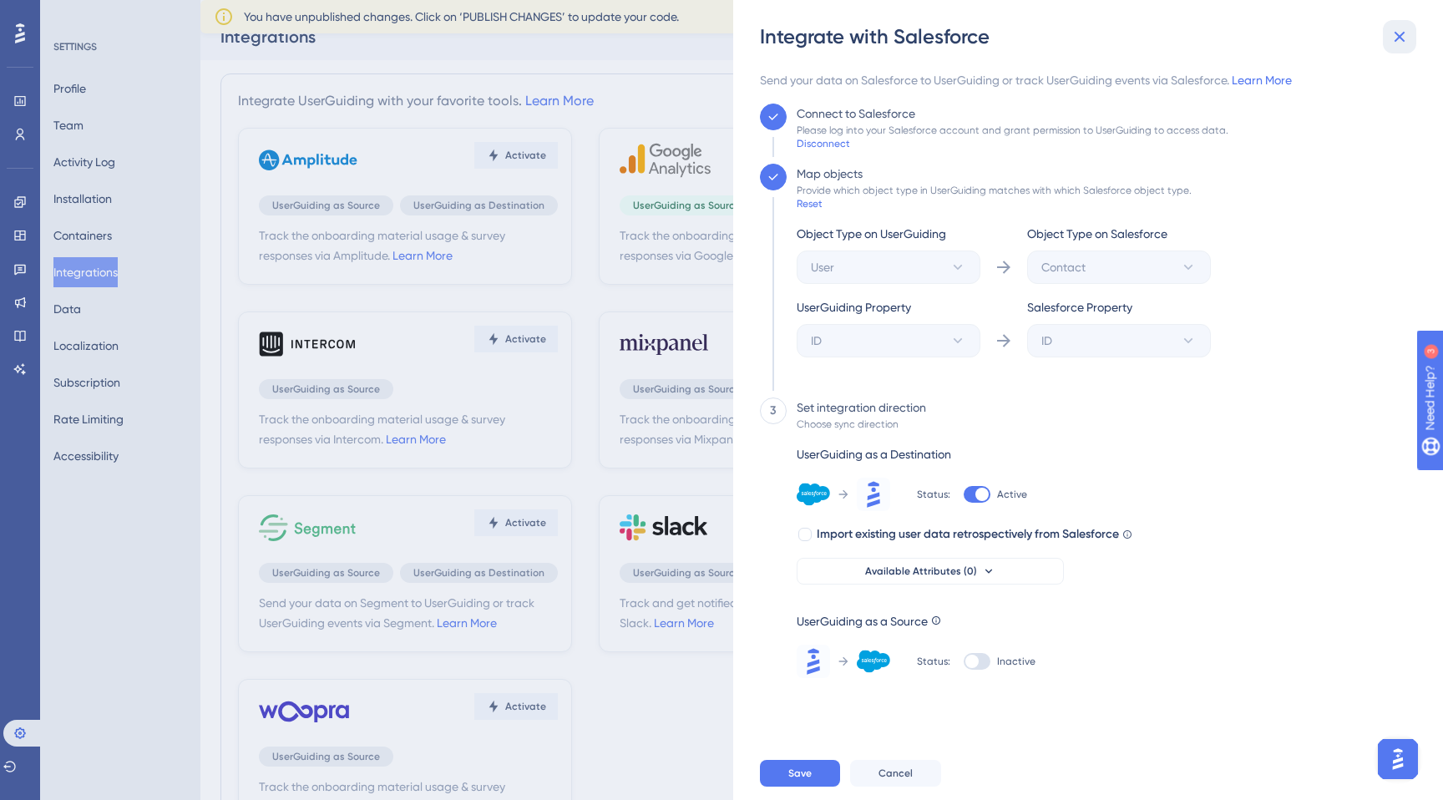
click at [1409, 35] on button at bounding box center [1399, 36] width 33 height 33
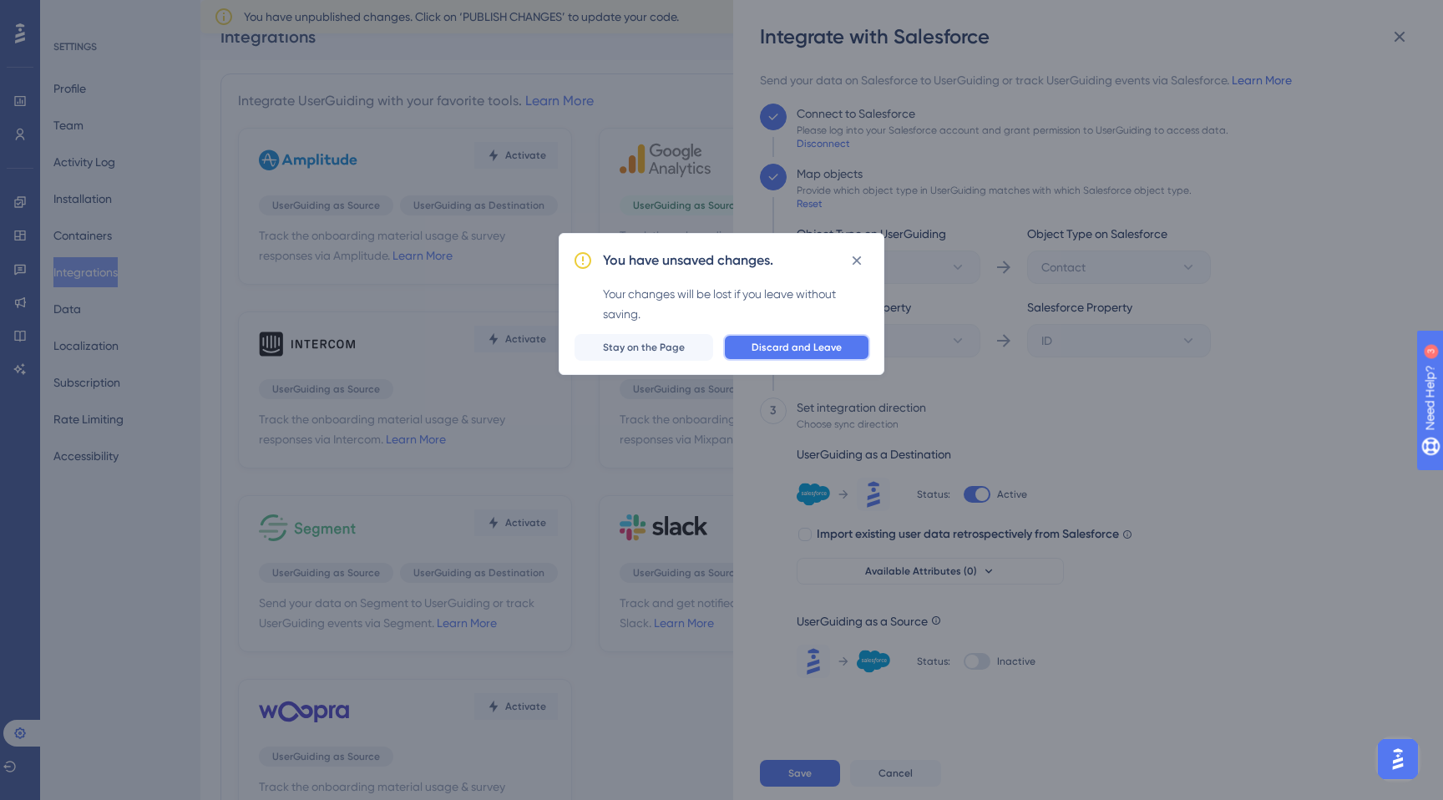
click at [796, 359] on button "Discard and Leave" at bounding box center [796, 347] width 147 height 27
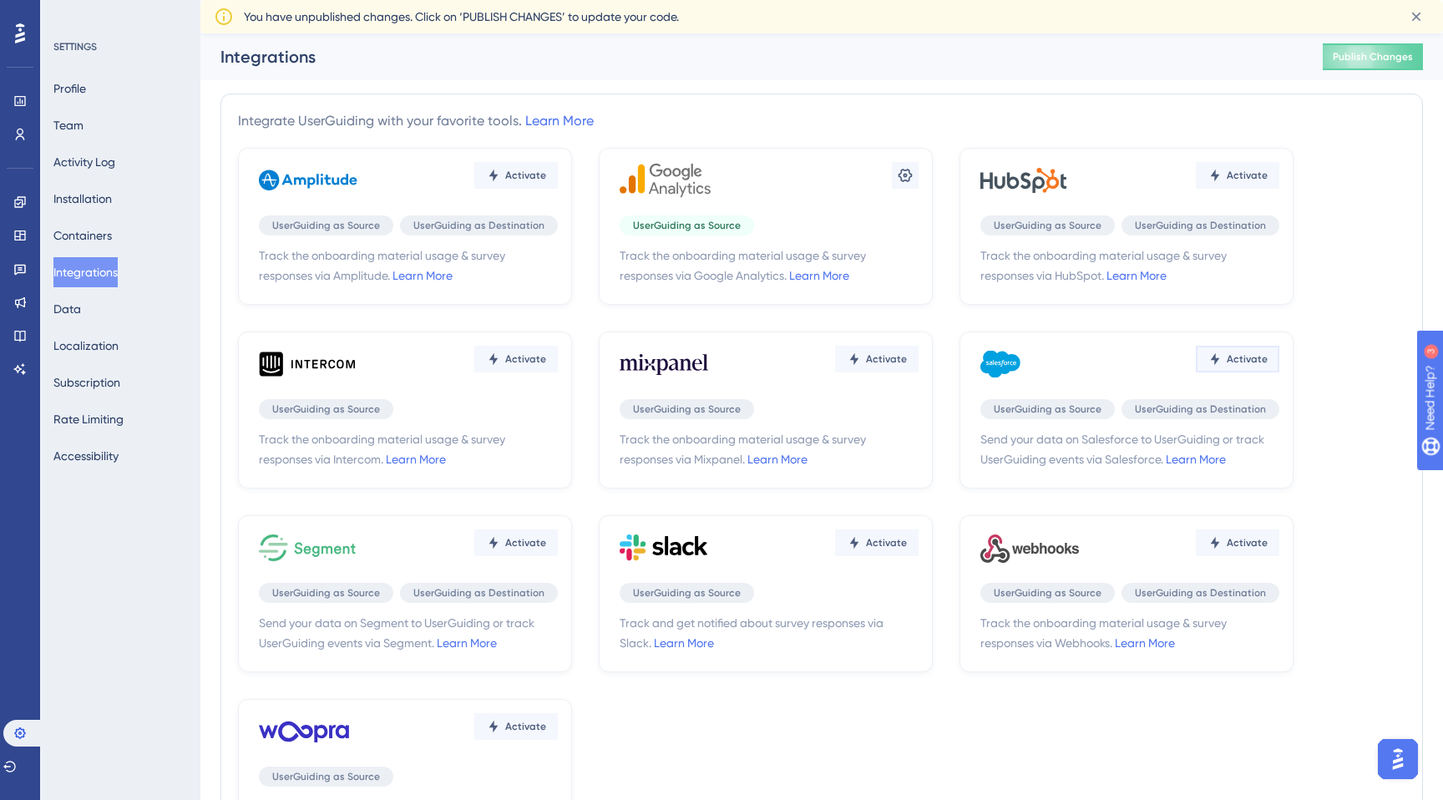
click at [546, 182] on span "Activate" at bounding box center [525, 175] width 41 height 13
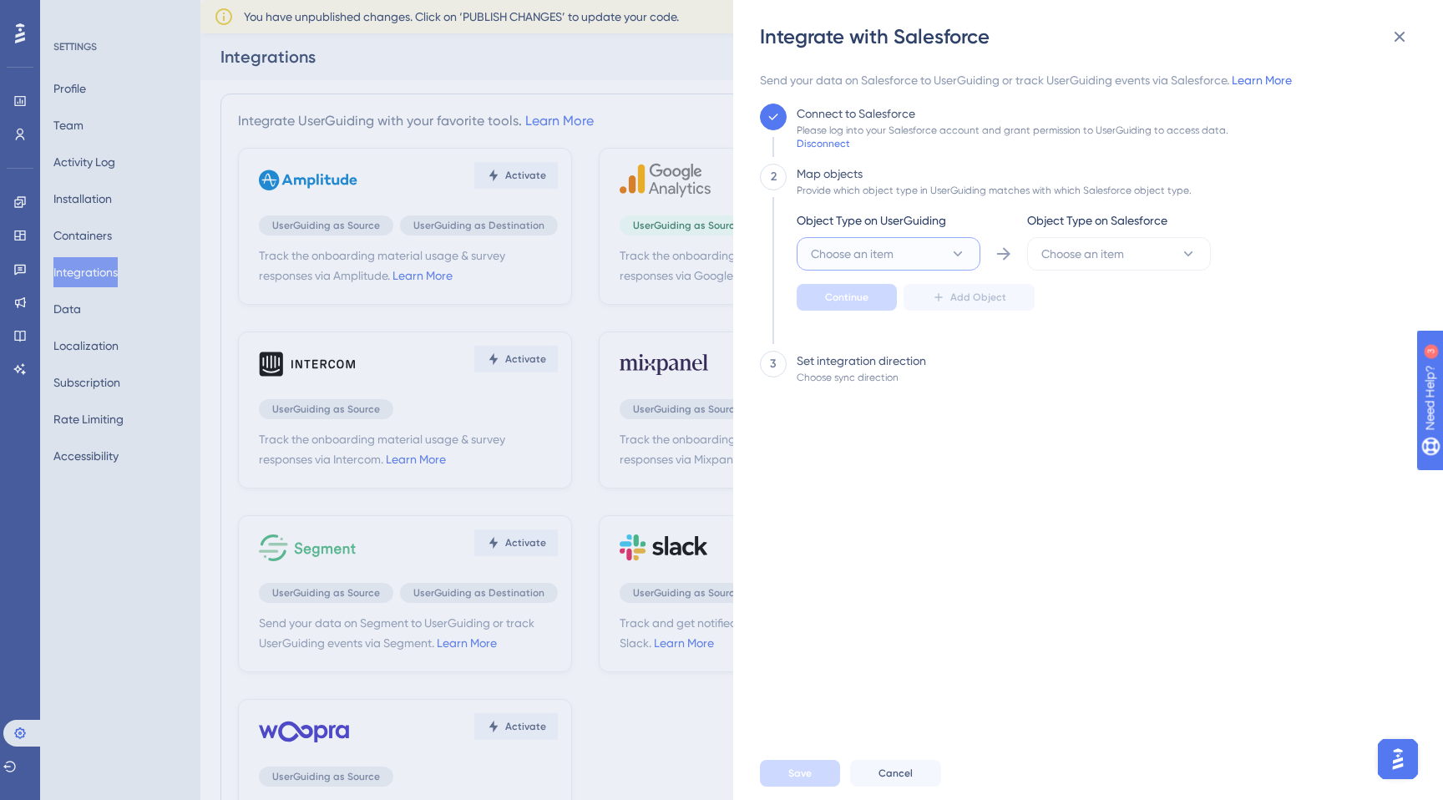
click at [892, 246] on span "Choose an item" at bounding box center [852, 254] width 83 height 20
click at [883, 304] on div "User User" at bounding box center [888, 304] width 135 height 33
click at [1134, 259] on button "Choose an item" at bounding box center [1119, 253] width 184 height 33
click at [1080, 362] on div "Lead Lead" at bounding box center [1118, 371] width 135 height 33
click at [857, 311] on div "Object Type on UserGuiding User Object Type on Salesforce Lead Continue Add Obj…" at bounding box center [1004, 273] width 414 height 127
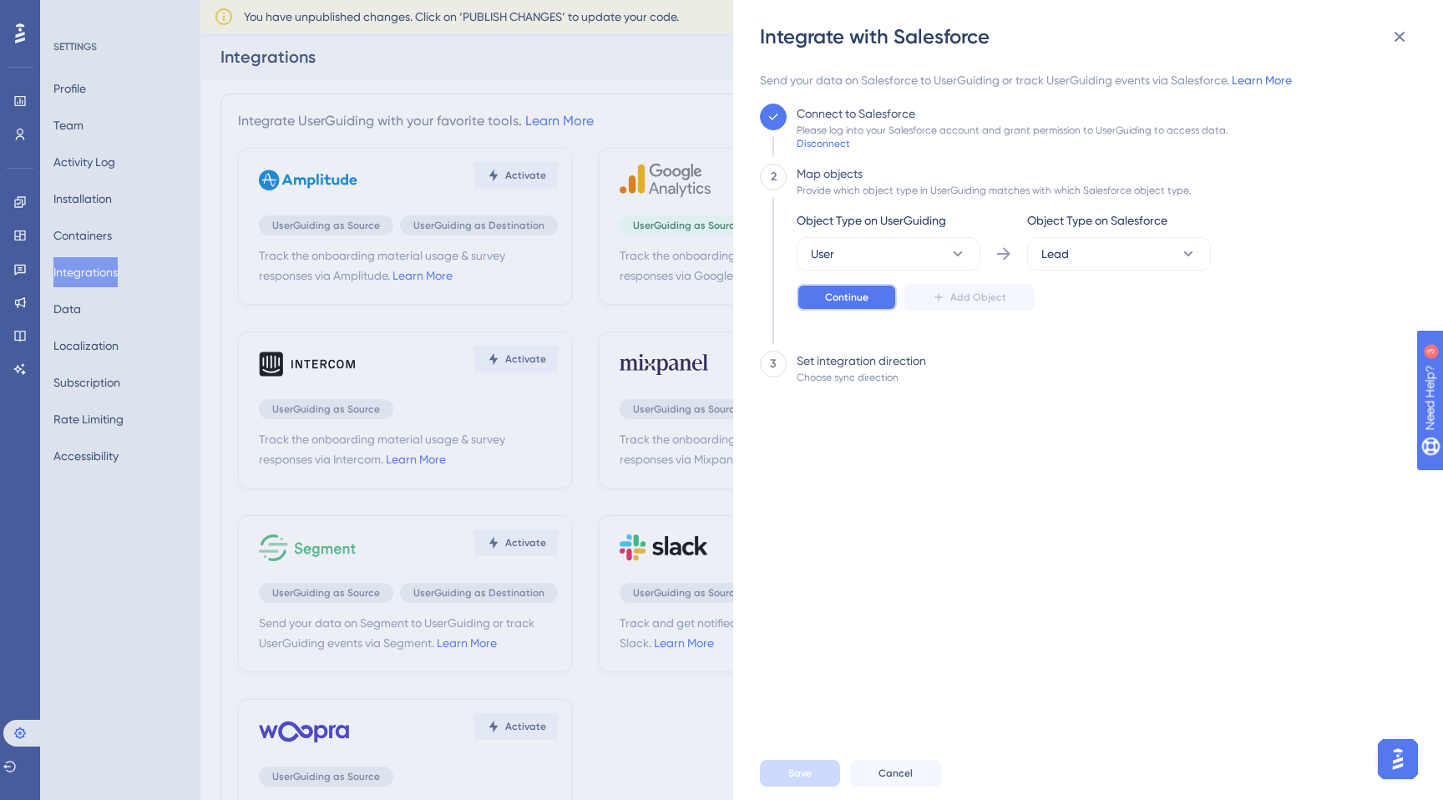
click at [854, 286] on button "Continue" at bounding box center [847, 297] width 100 height 27
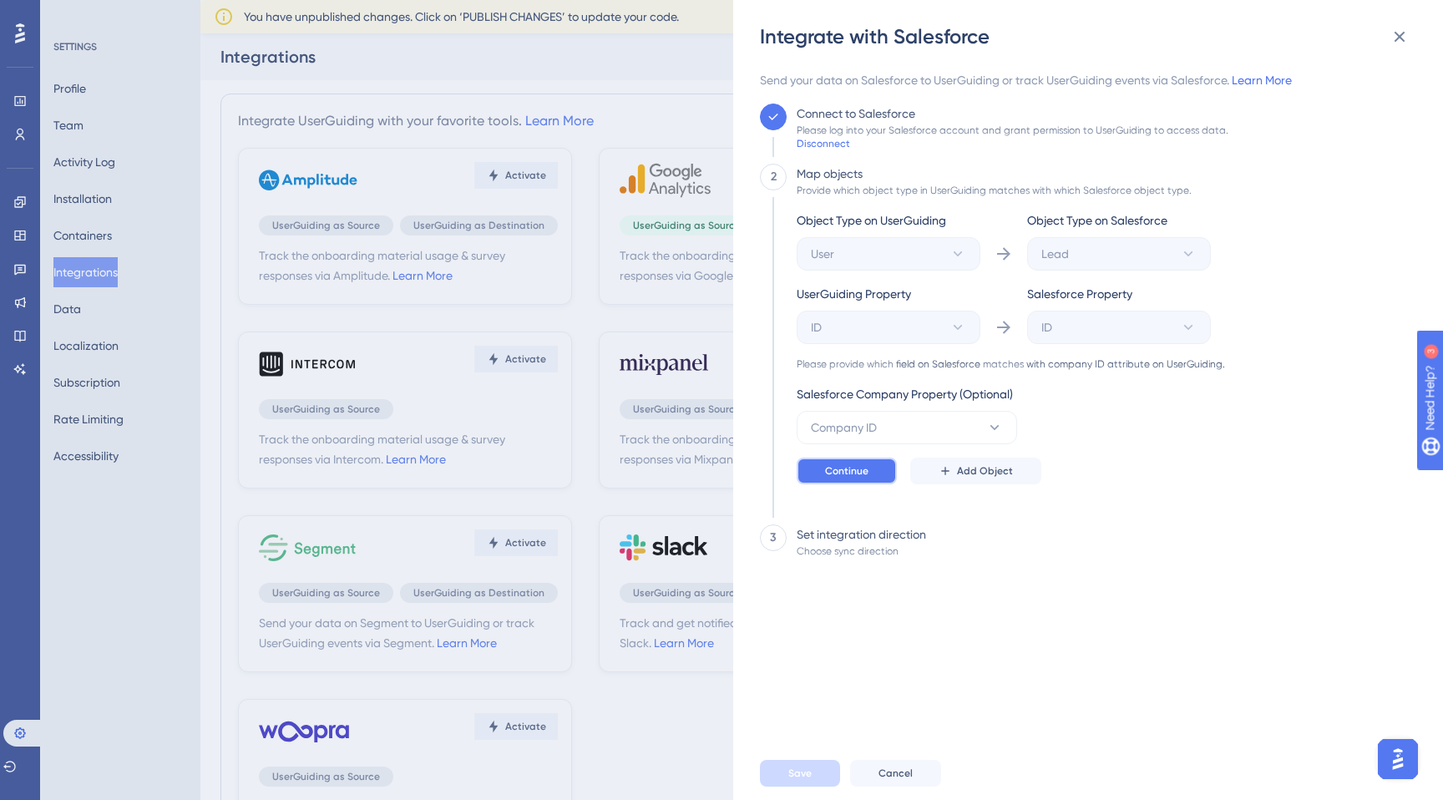
click at [833, 471] on span "Continue" at bounding box center [846, 470] width 43 height 13
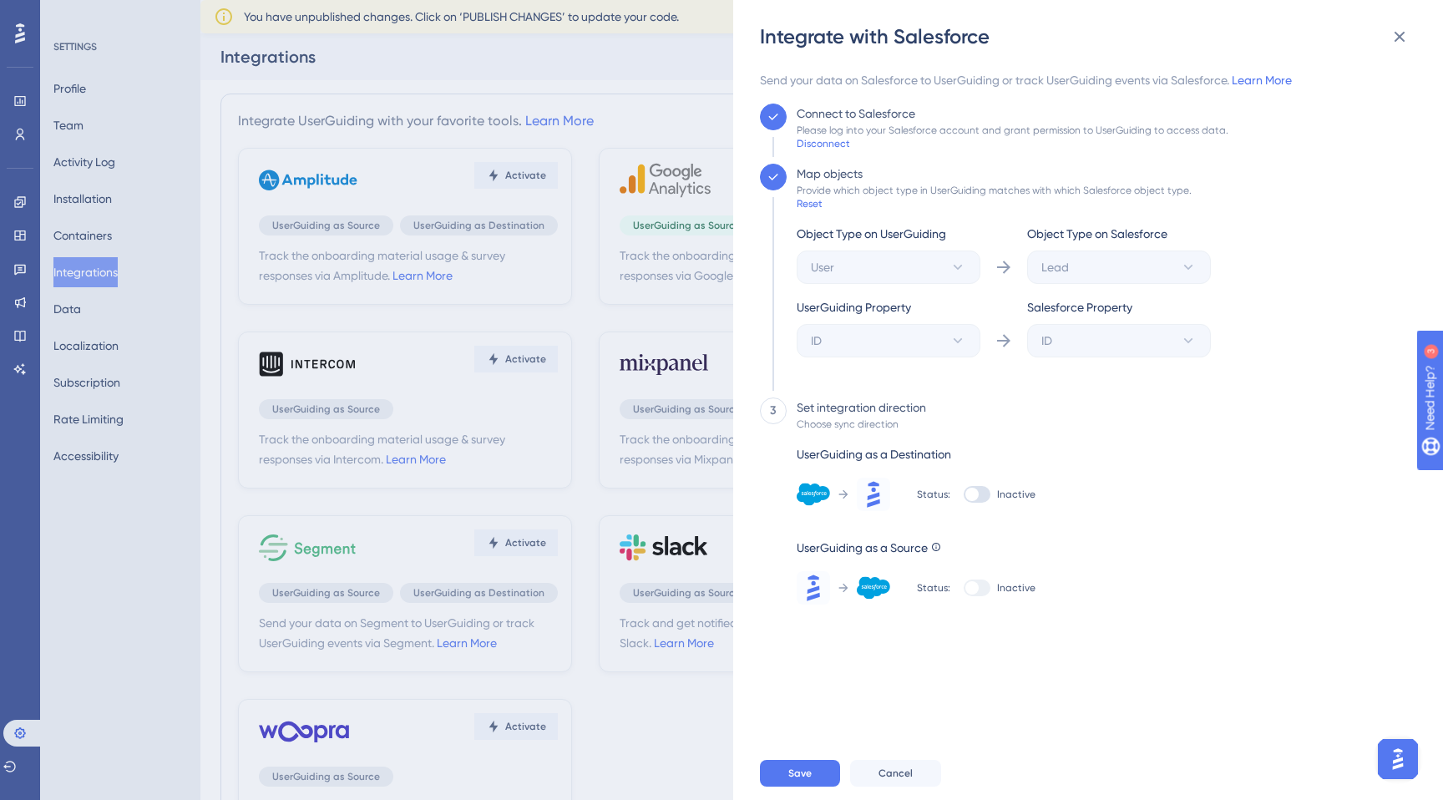
click at [969, 505] on div "Status: Inactive" at bounding box center [976, 494] width 119 height 33
click at [968, 498] on div at bounding box center [971, 494] width 13 height 13
click at [964, 495] on input "Inactive" at bounding box center [963, 494] width 1 height 1
checkbox input "true"
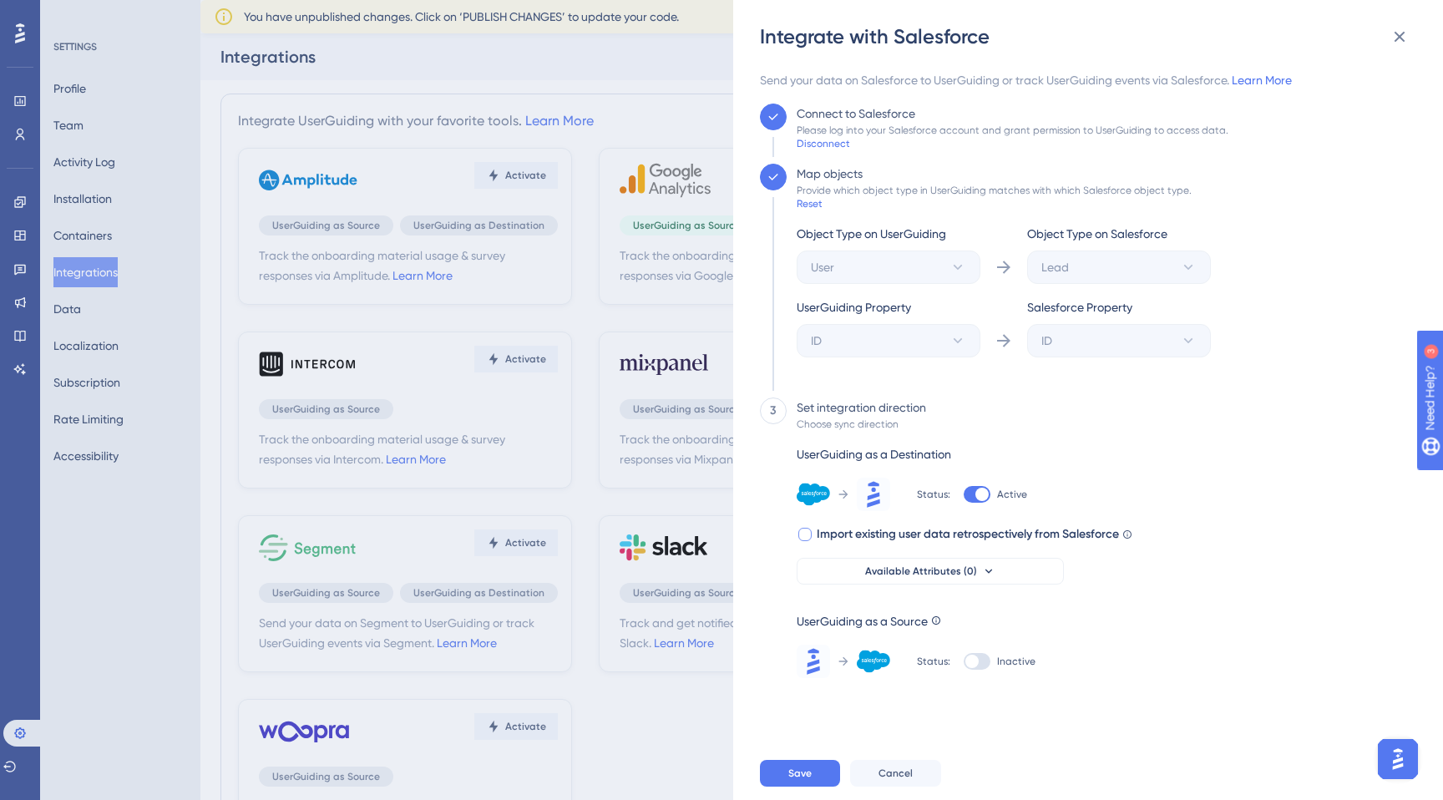
click at [895, 530] on span "Import existing user data retrospectively from Salesforce" at bounding box center [968, 534] width 302 height 20
checkbox input "true"
click at [937, 578] on button "Available Attributes (0)" at bounding box center [930, 571] width 267 height 27
click at [1285, 589] on div "3 Set integration direction Choose sync direction UserGuiding as a Destination …" at bounding box center [1083, 537] width 646 height 281
click at [1034, 564] on button "Available Attributes (0)" at bounding box center [930, 571] width 267 height 27
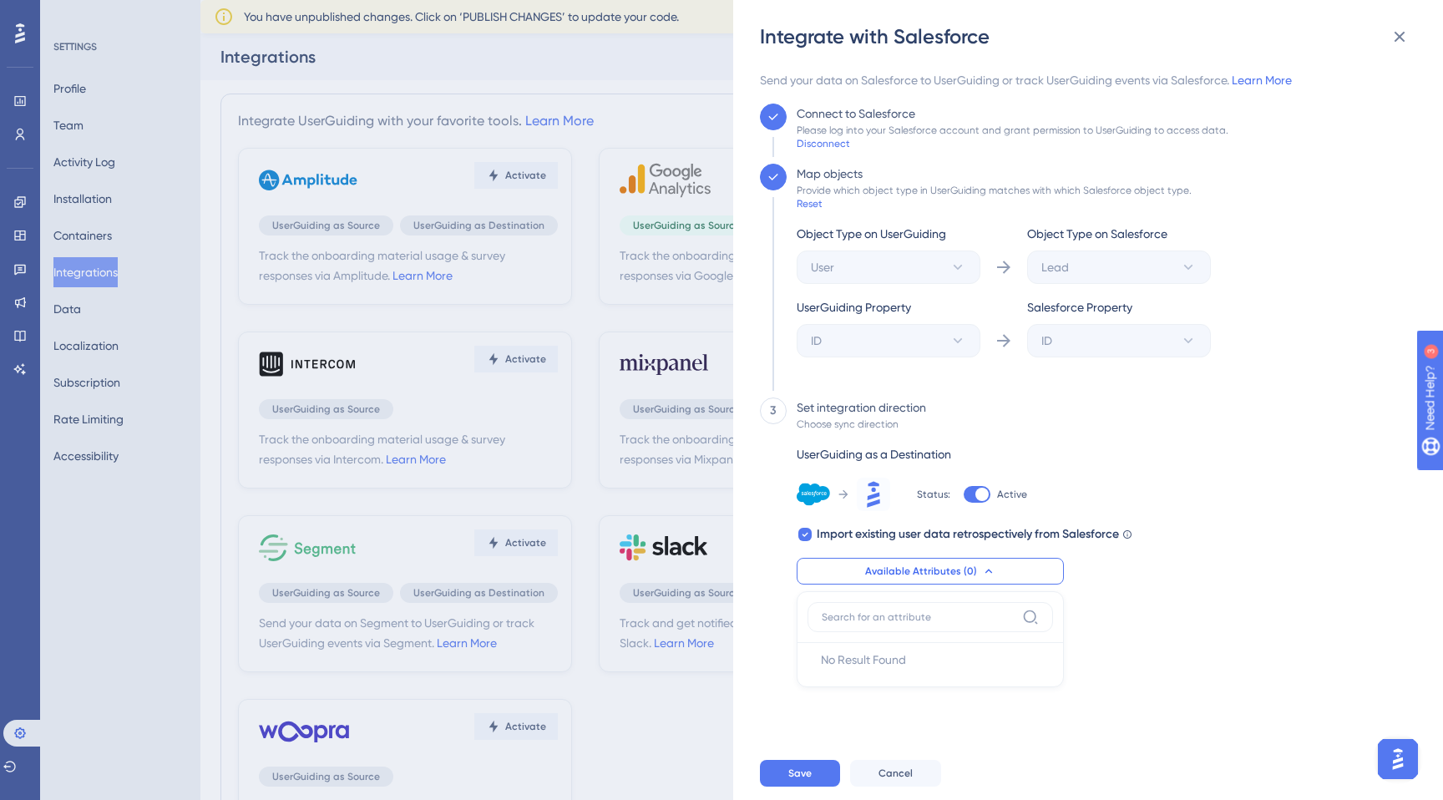
click at [1222, 625] on div "3 Set integration direction Choose sync direction UserGuiding as a Destination …" at bounding box center [1083, 537] width 646 height 281
click at [1398, 38] on icon at bounding box center [1399, 37] width 11 height 11
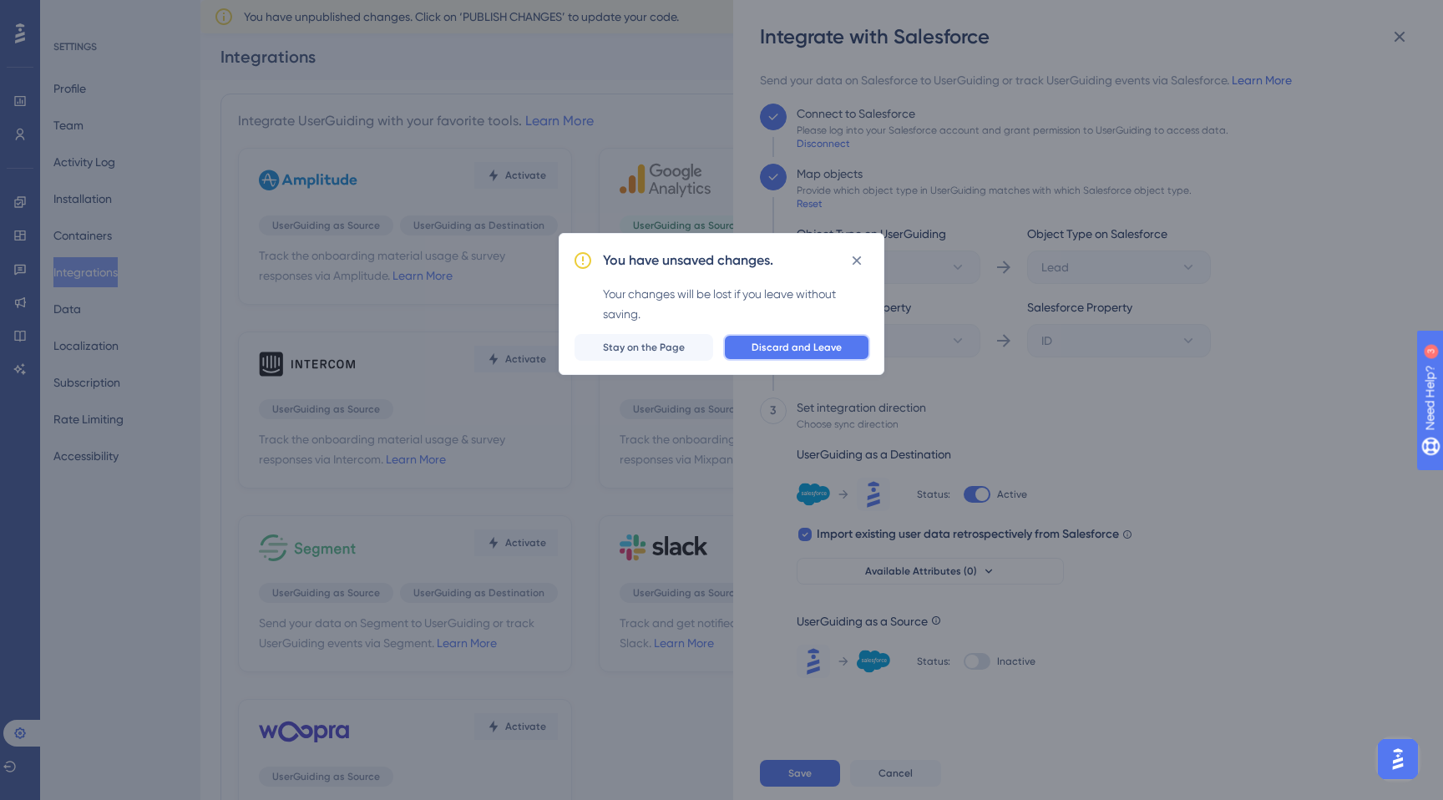
click at [815, 357] on button "Discard and Leave" at bounding box center [796, 347] width 147 height 27
